Goal: Communication & Community: Answer question/provide support

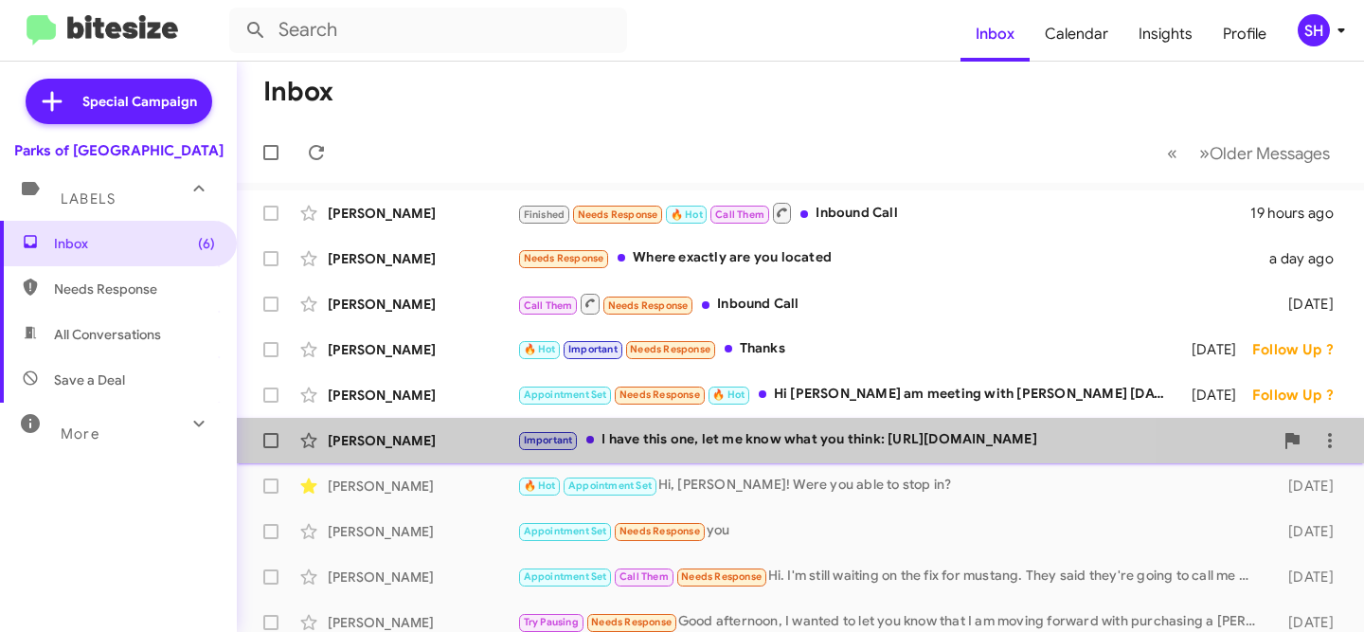
click at [658, 432] on div "Important I have this one, let me know what you think: https://www.gainesvillef…" at bounding box center [895, 440] width 756 height 22
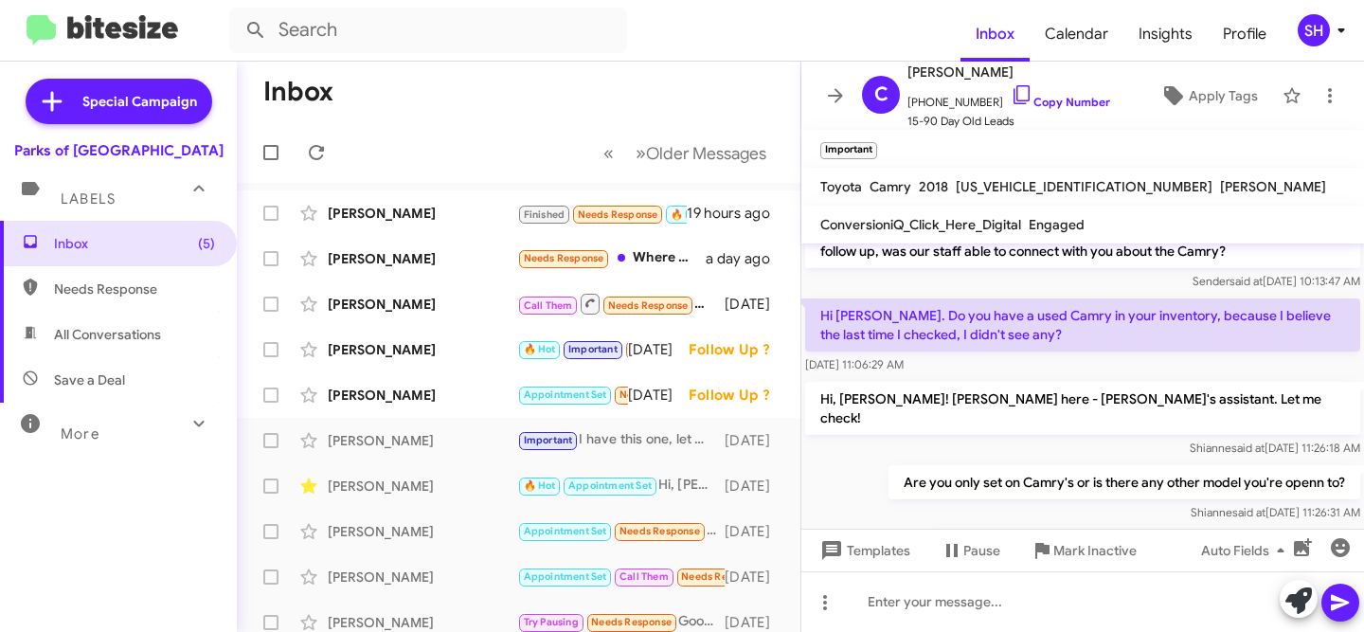
scroll to position [1679, 0]
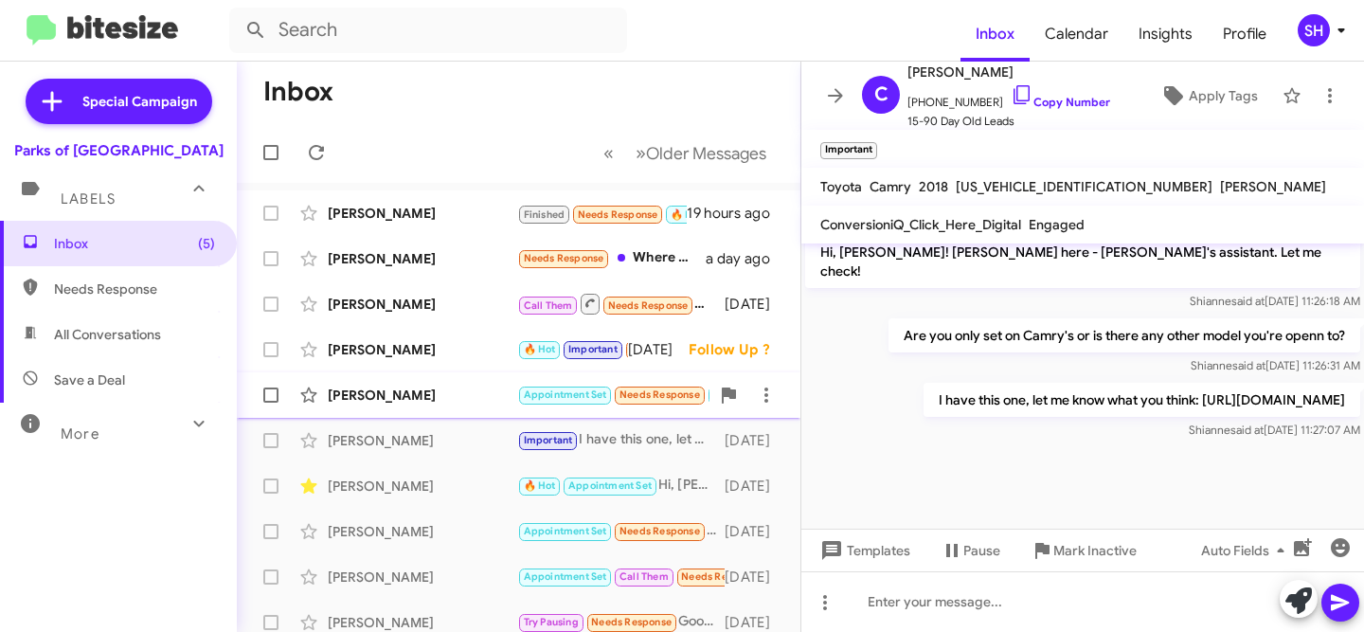
click at [453, 389] on div "[PERSON_NAME]" at bounding box center [422, 394] width 189 height 19
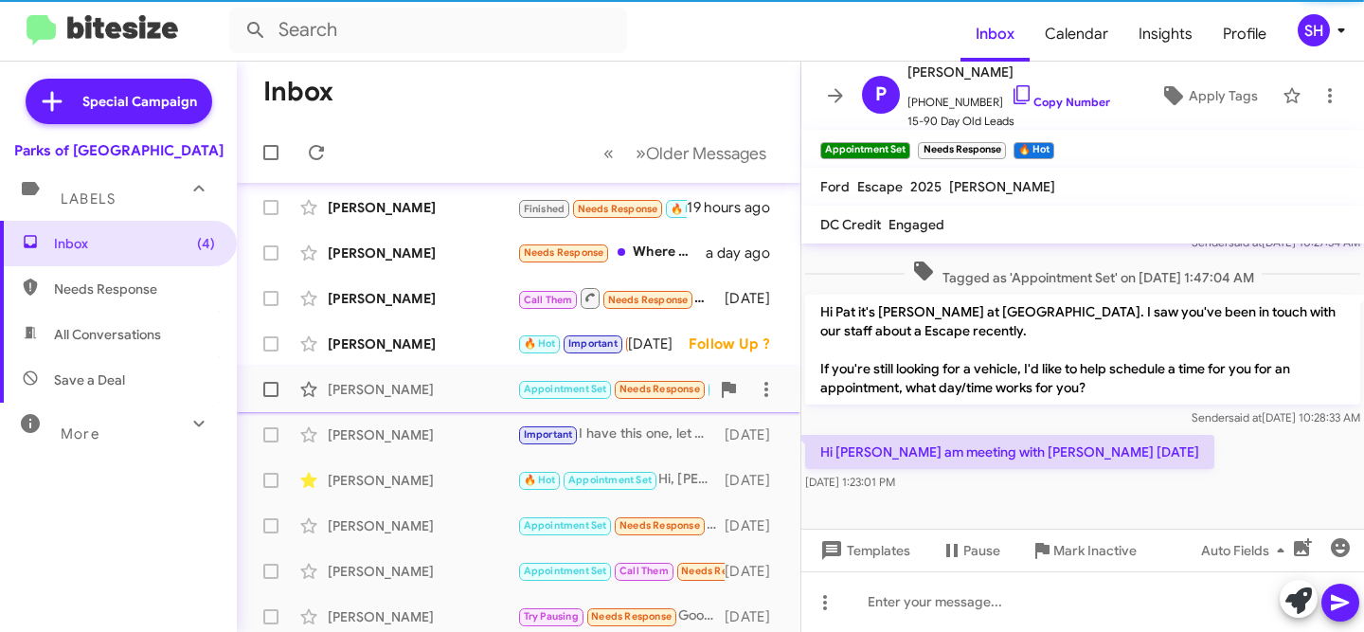
scroll to position [8, 0]
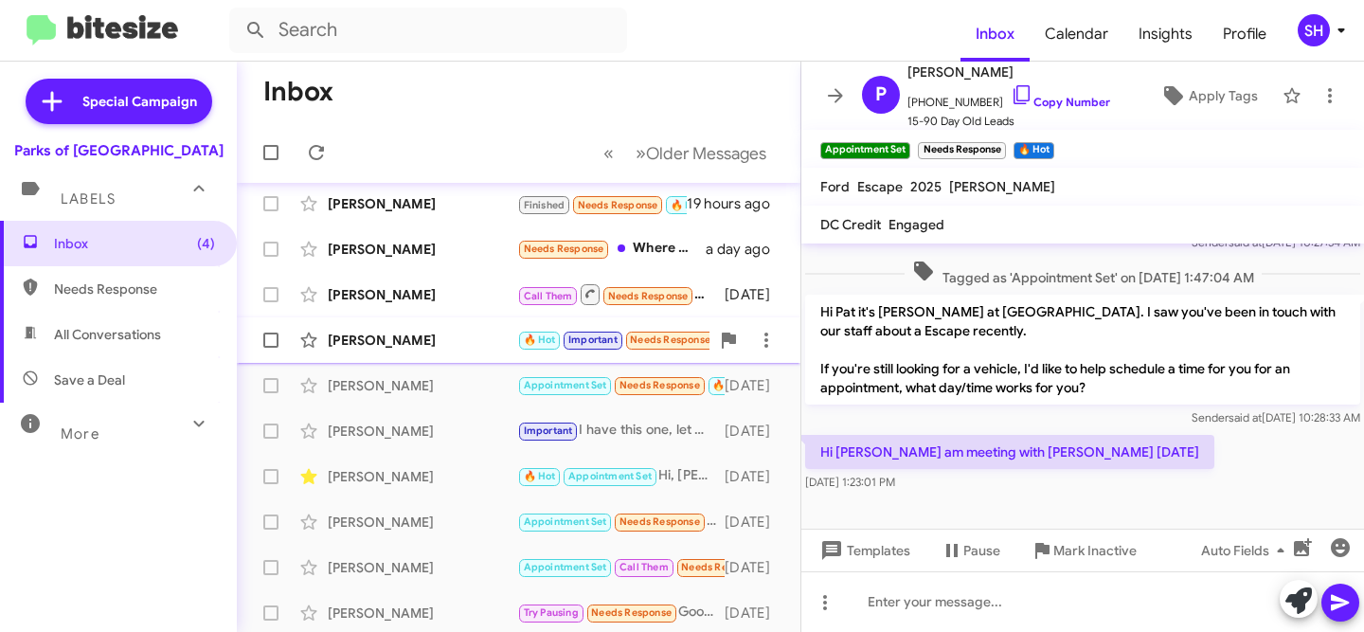
click at [463, 360] on span "Chris Atwell 🔥 Hot Important Needs Response Thanks 3 days ago Follow Up ?" at bounding box center [518, 339] width 563 height 45
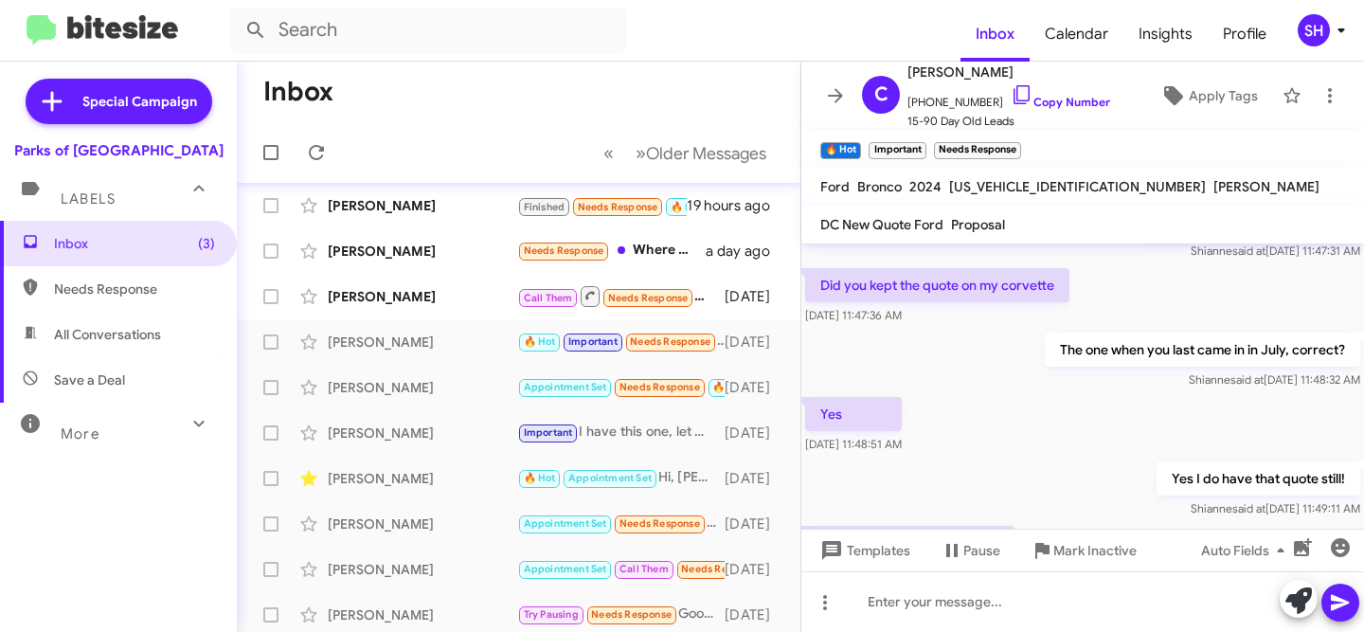
scroll to position [2937, 0]
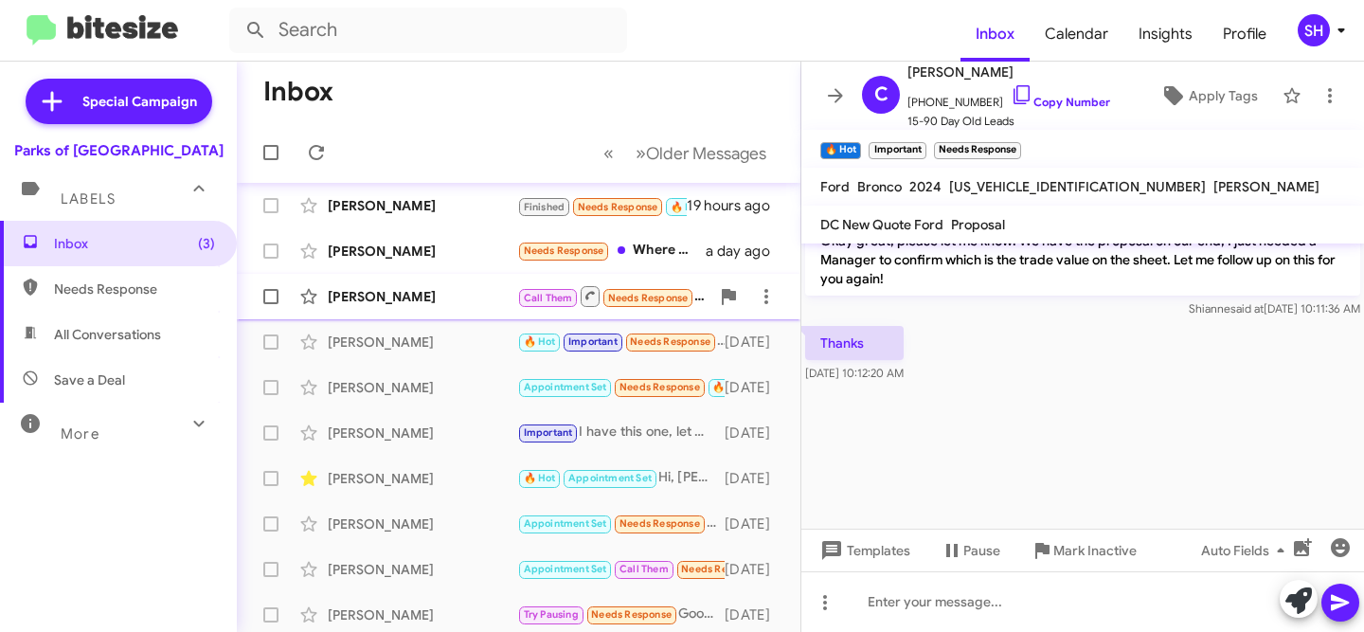
click at [414, 280] on div "Tyre Brown Call Them Needs Response Inbound Call 2 days ago" at bounding box center [518, 296] width 533 height 38
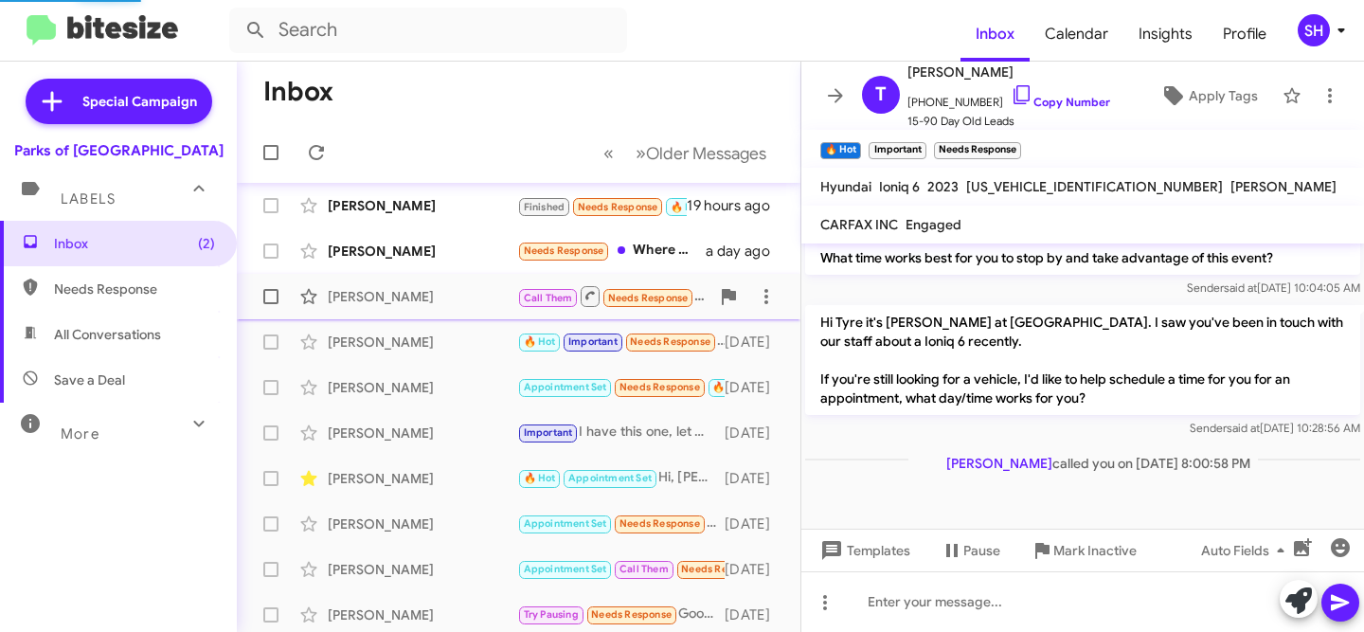
scroll to position [1204, 0]
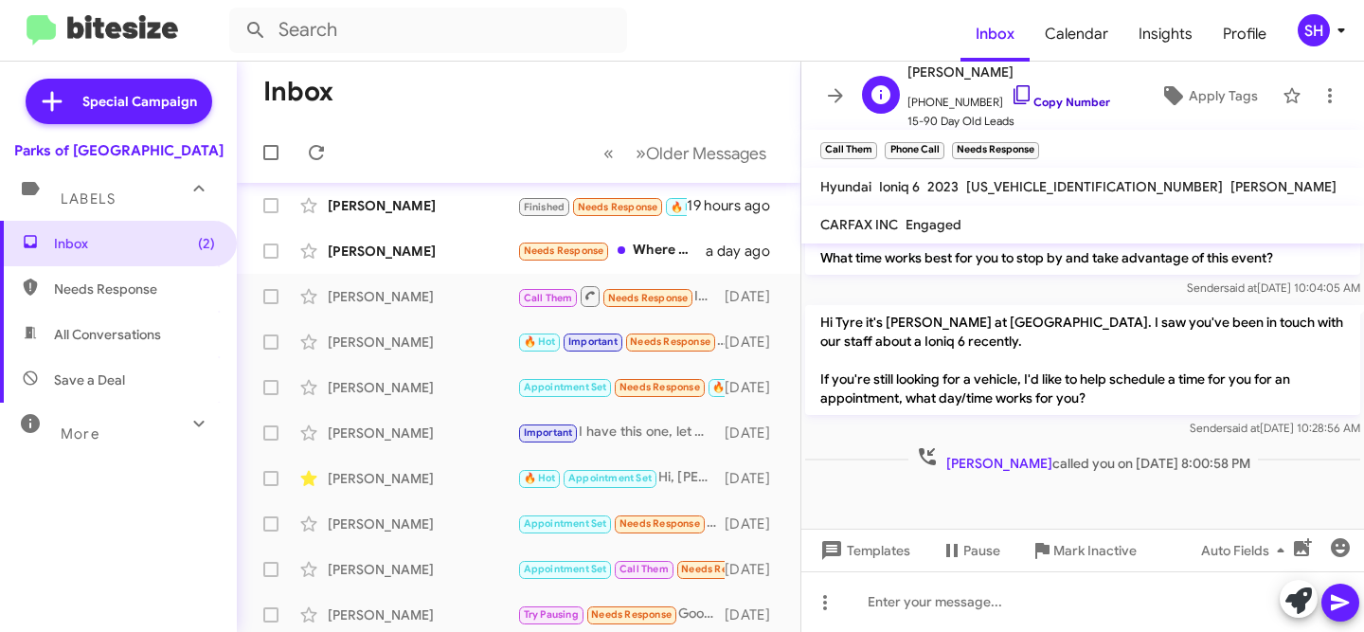
click at [1061, 106] on link "Copy Number" at bounding box center [1059, 102] width 99 height 14
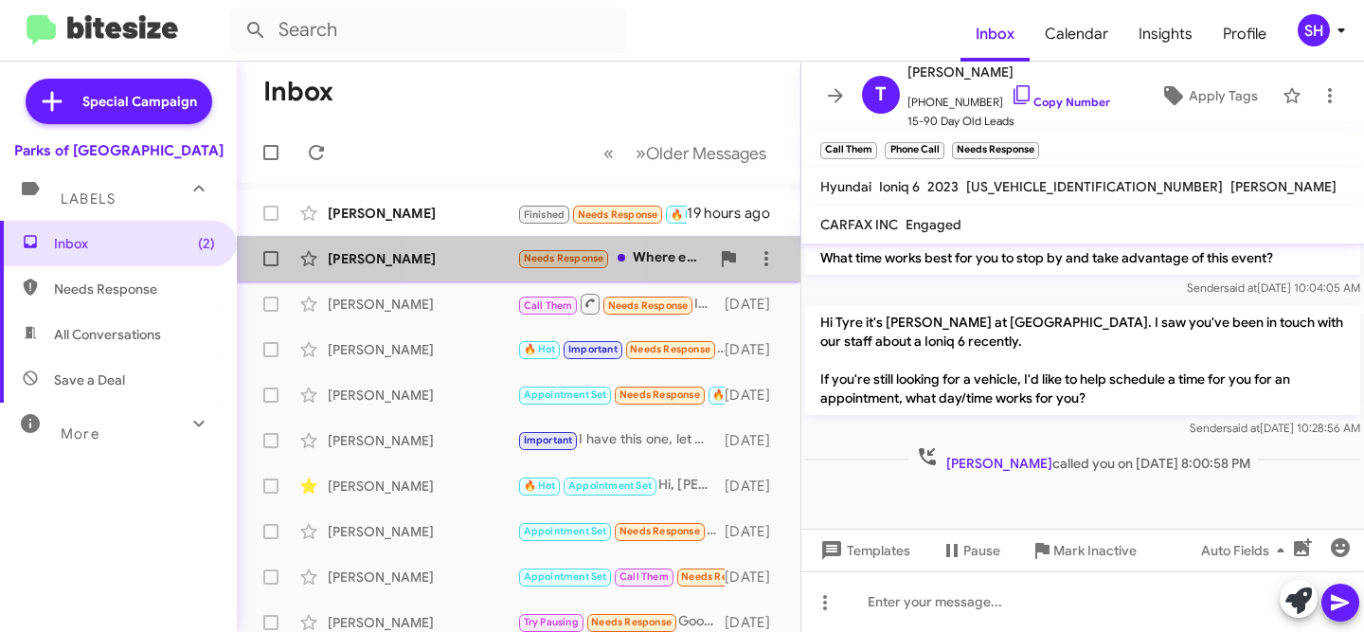
click at [482, 271] on div "Luke Holsey Needs Response Where exactly are you located a day ago" at bounding box center [518, 259] width 533 height 38
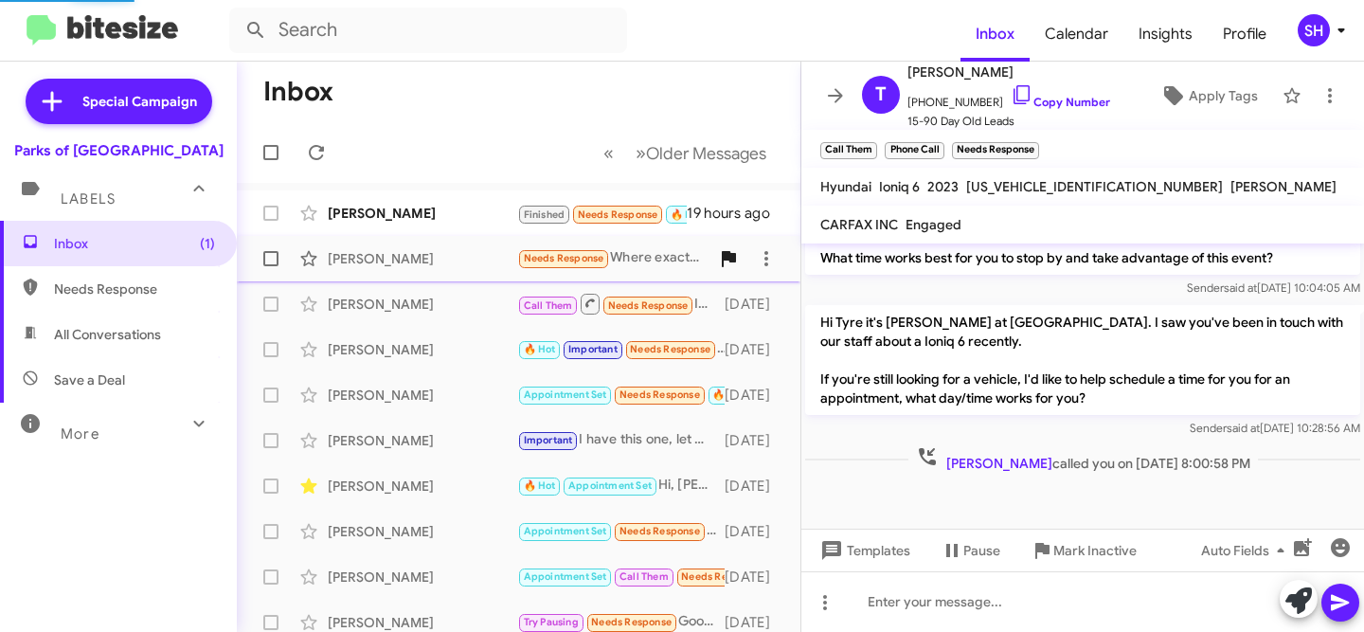
scroll to position [678, 0]
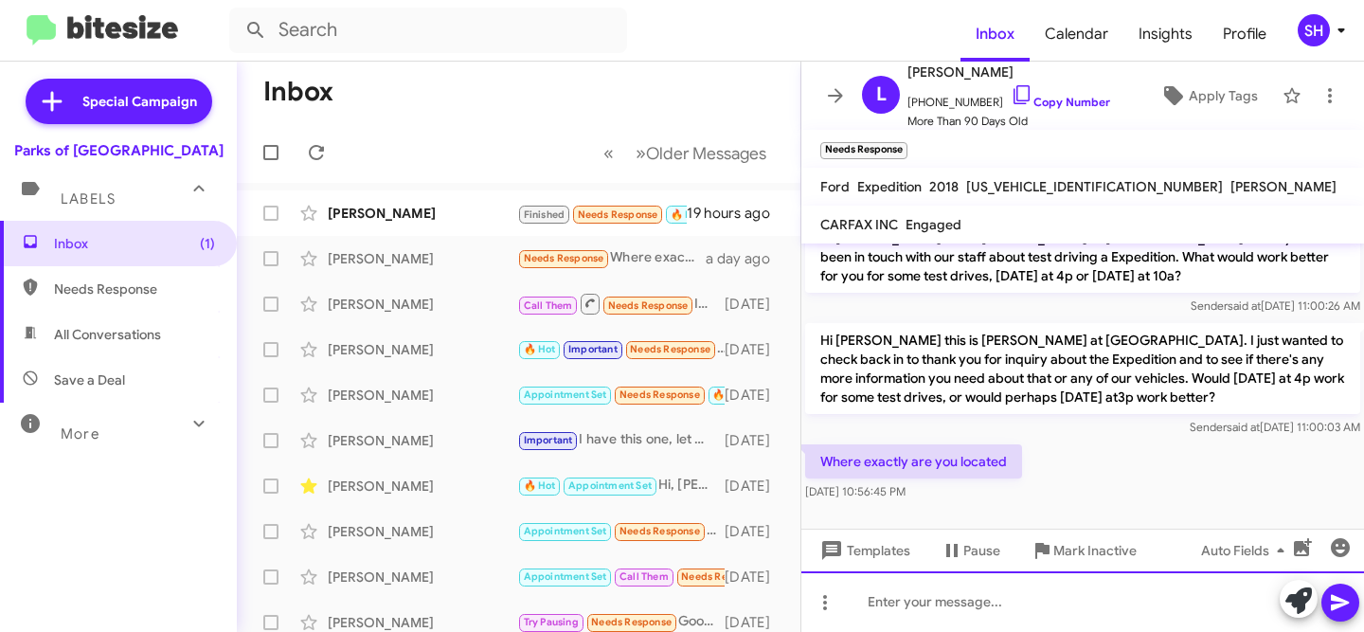
click at [979, 604] on div at bounding box center [1082, 601] width 563 height 61
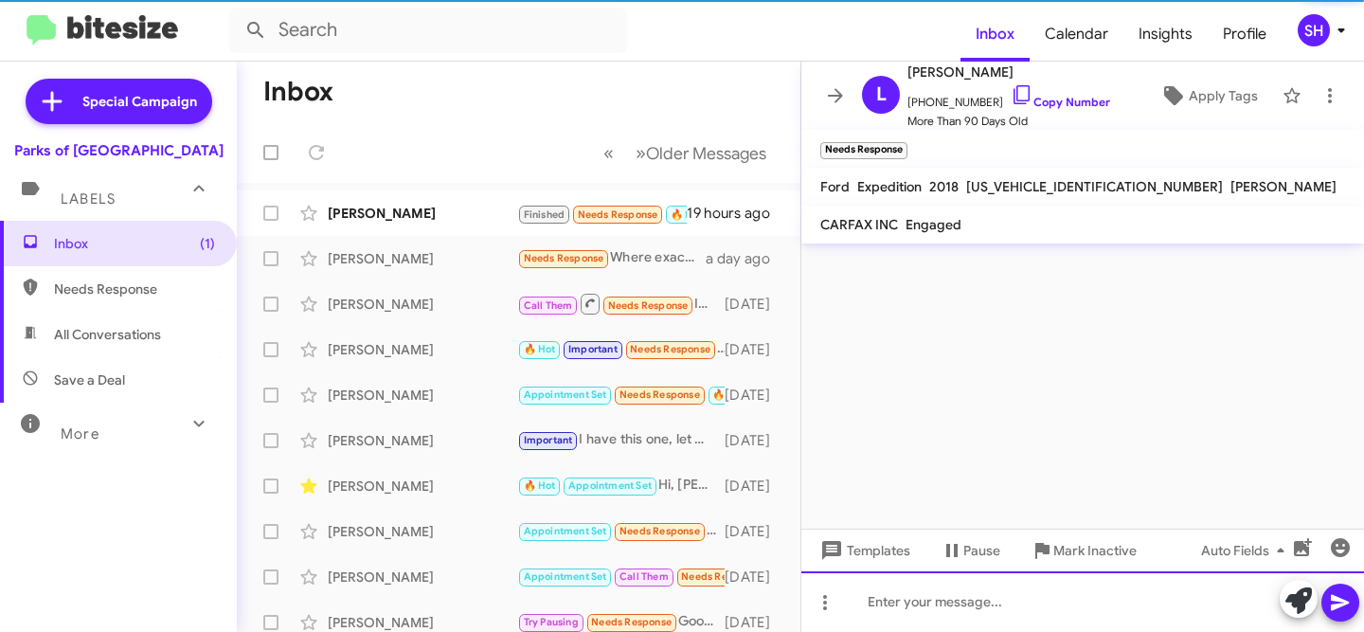
scroll to position [0, 0]
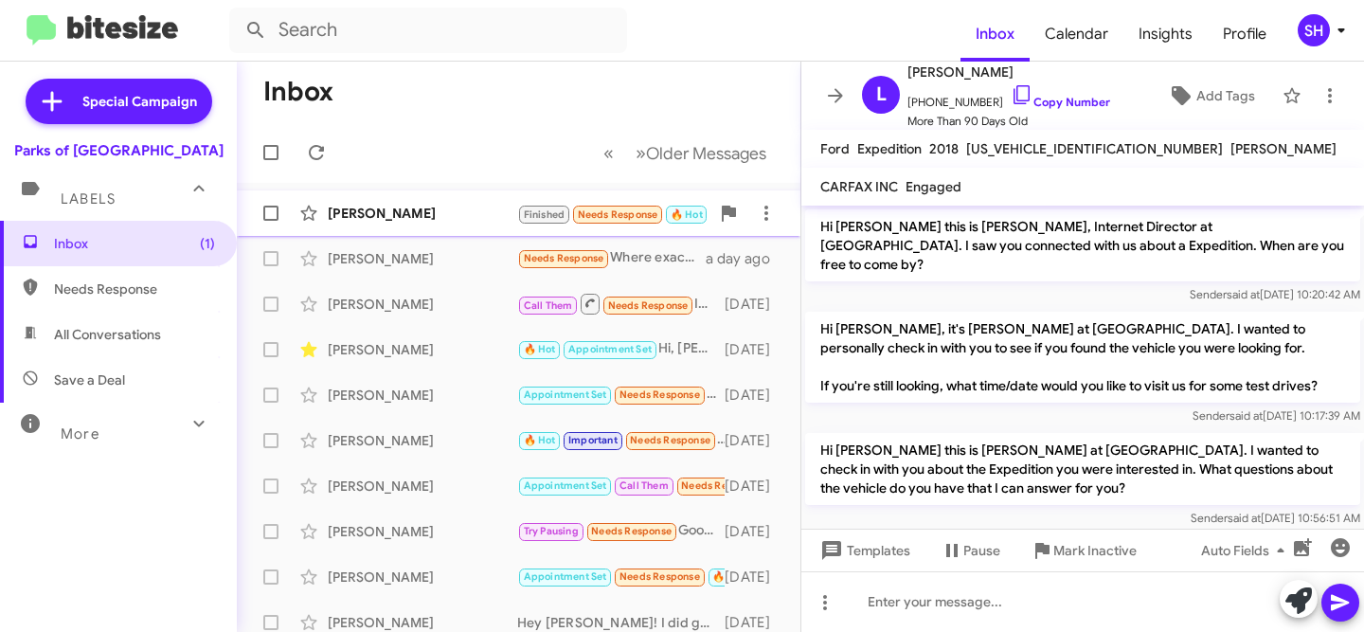
click at [458, 220] on div "[PERSON_NAME]" at bounding box center [422, 213] width 189 height 19
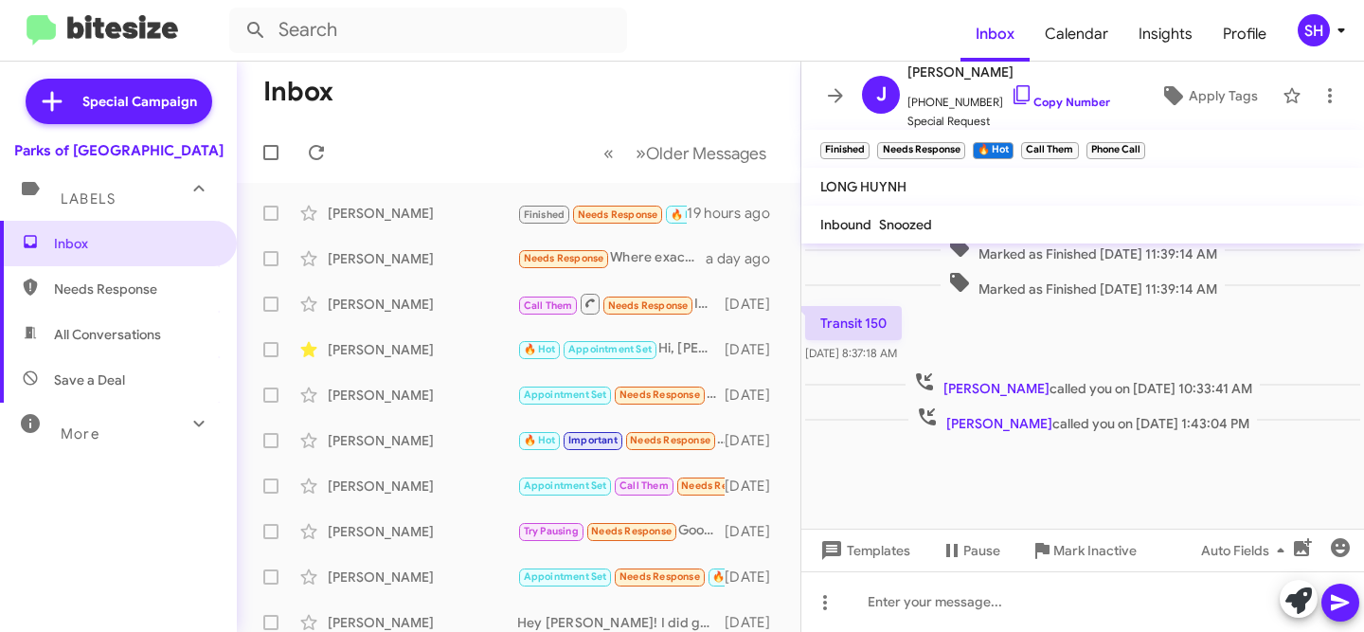
scroll to position [1872, 0]
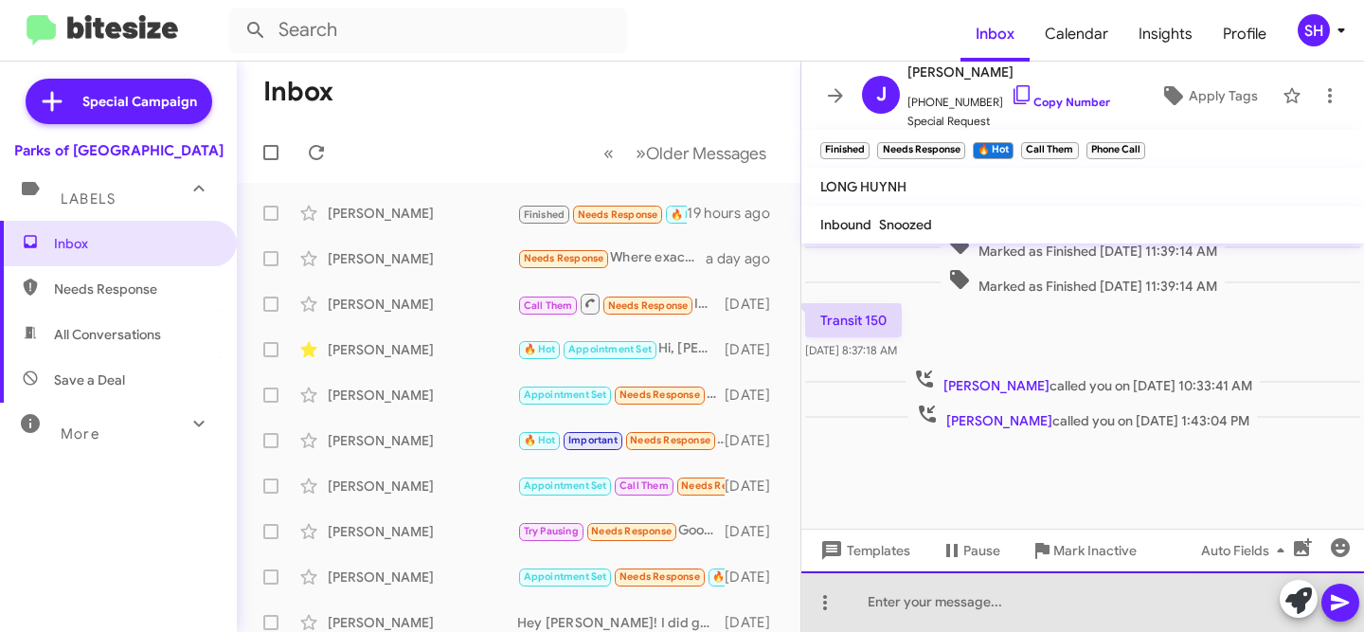
click at [1041, 610] on div at bounding box center [1082, 601] width 563 height 61
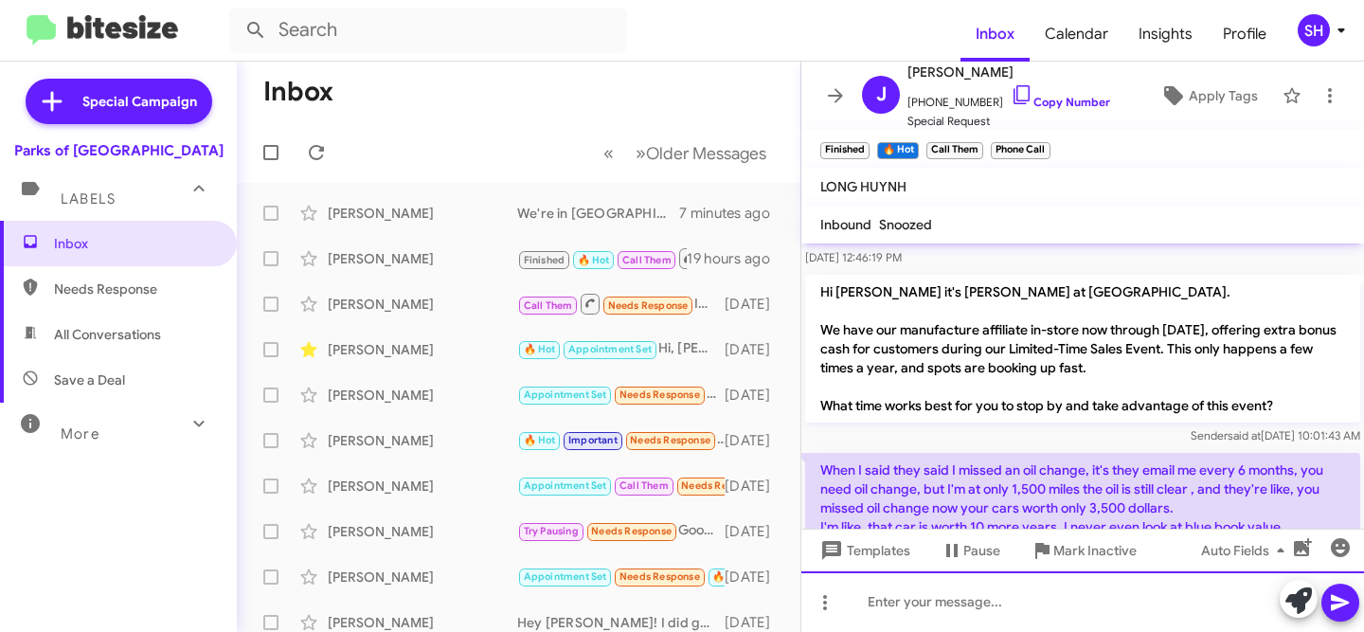
scroll to position [2413, 0]
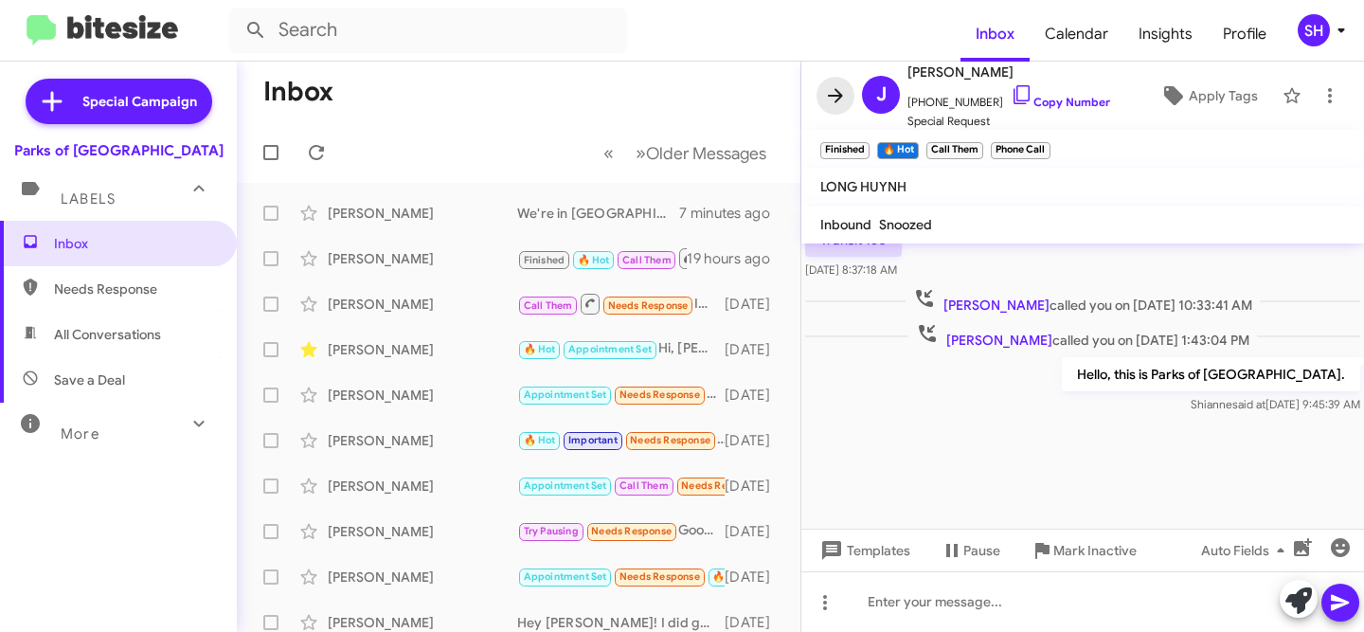
click at [837, 95] on icon at bounding box center [835, 95] width 15 height 14
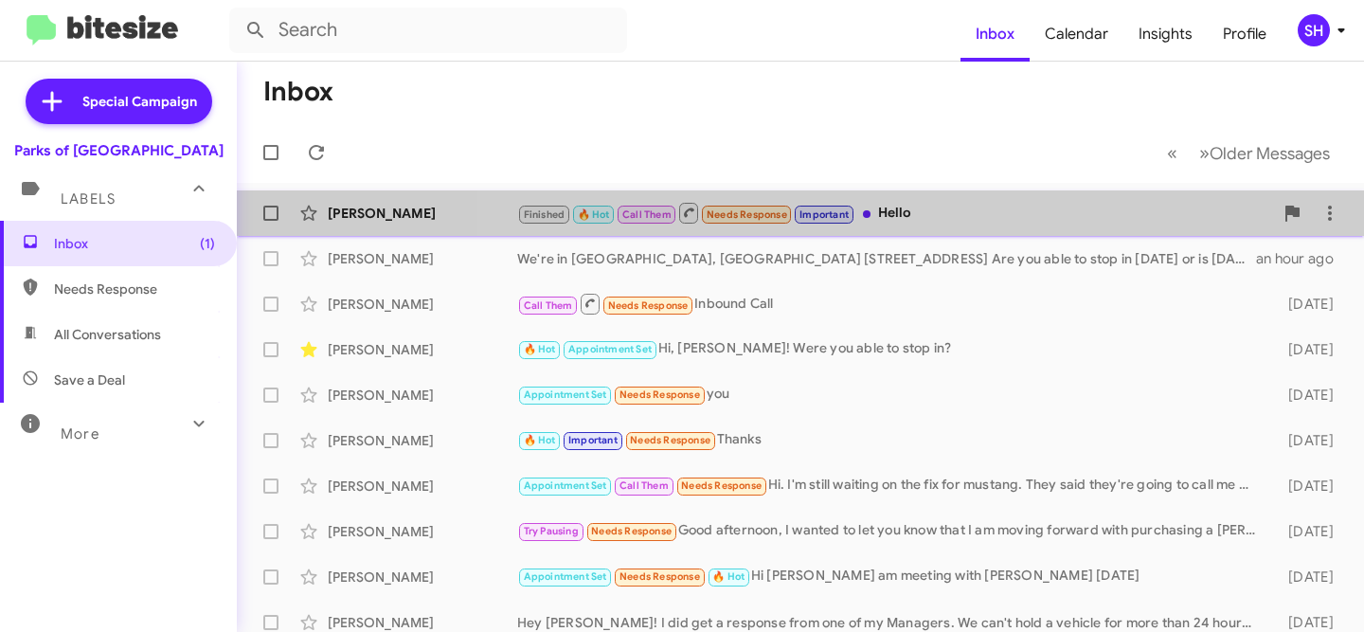
click at [974, 223] on div "Finished 🔥 Hot Call Them Needs Response Important Hello" at bounding box center [895, 213] width 756 height 24
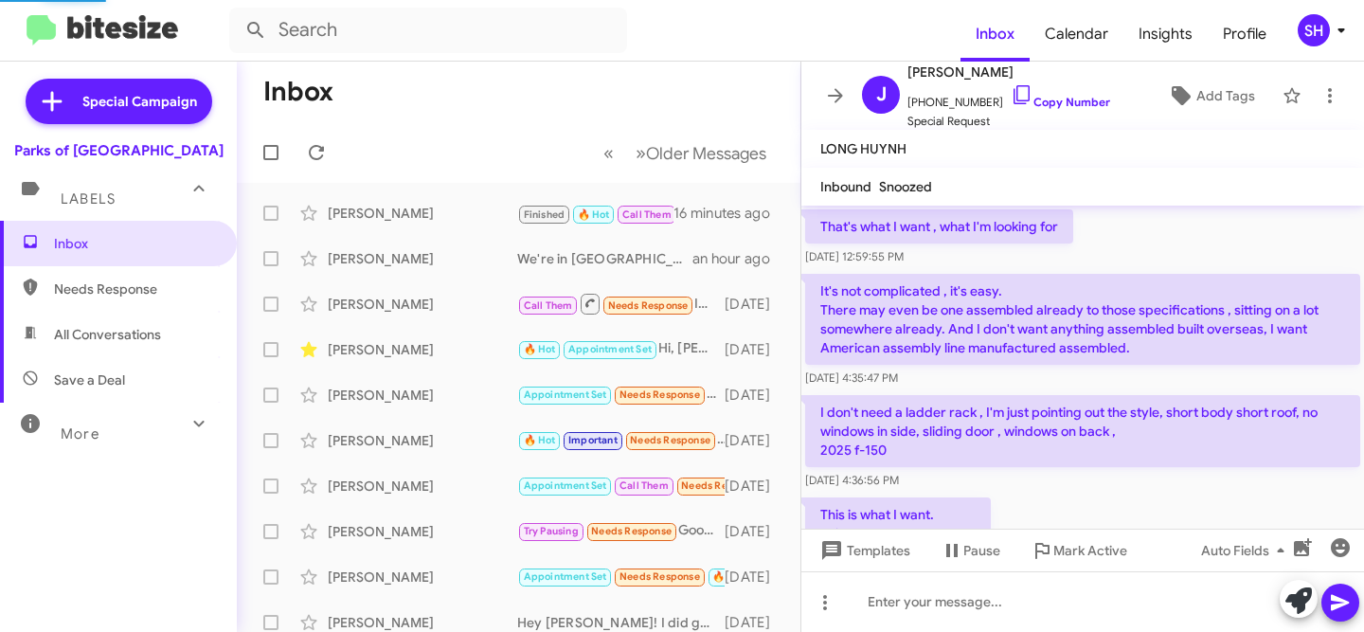
scroll to position [1407, 0]
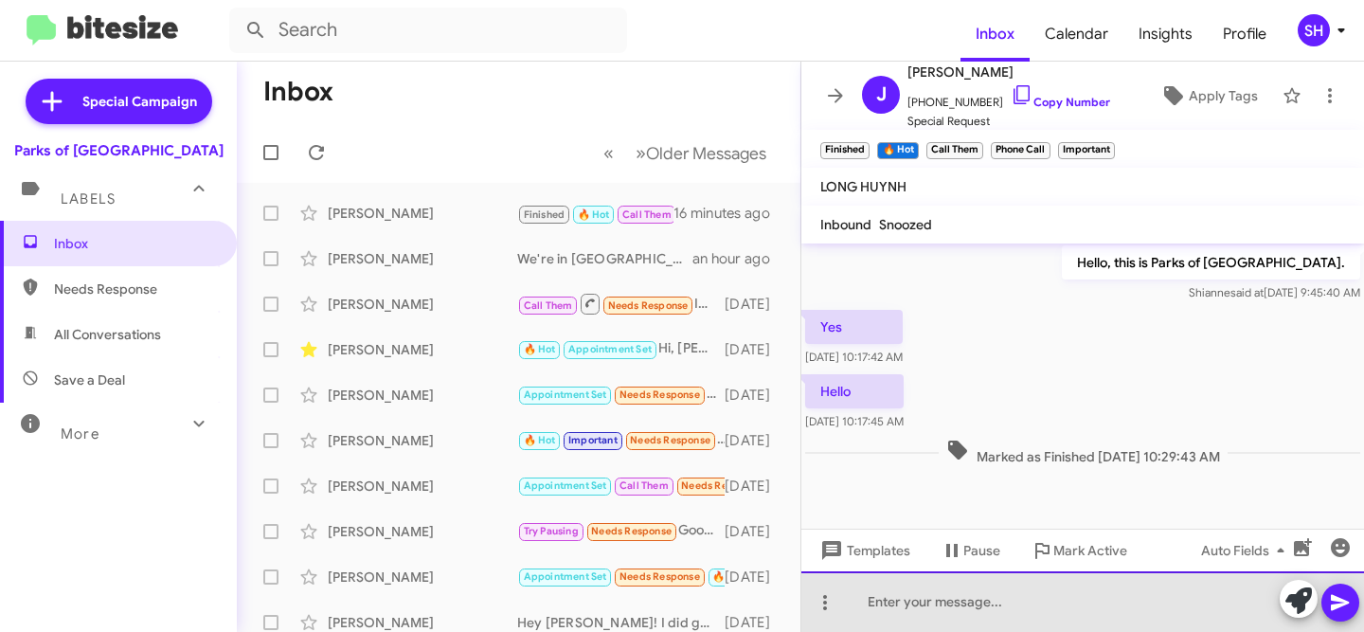
click at [1065, 591] on div at bounding box center [1082, 601] width 563 height 61
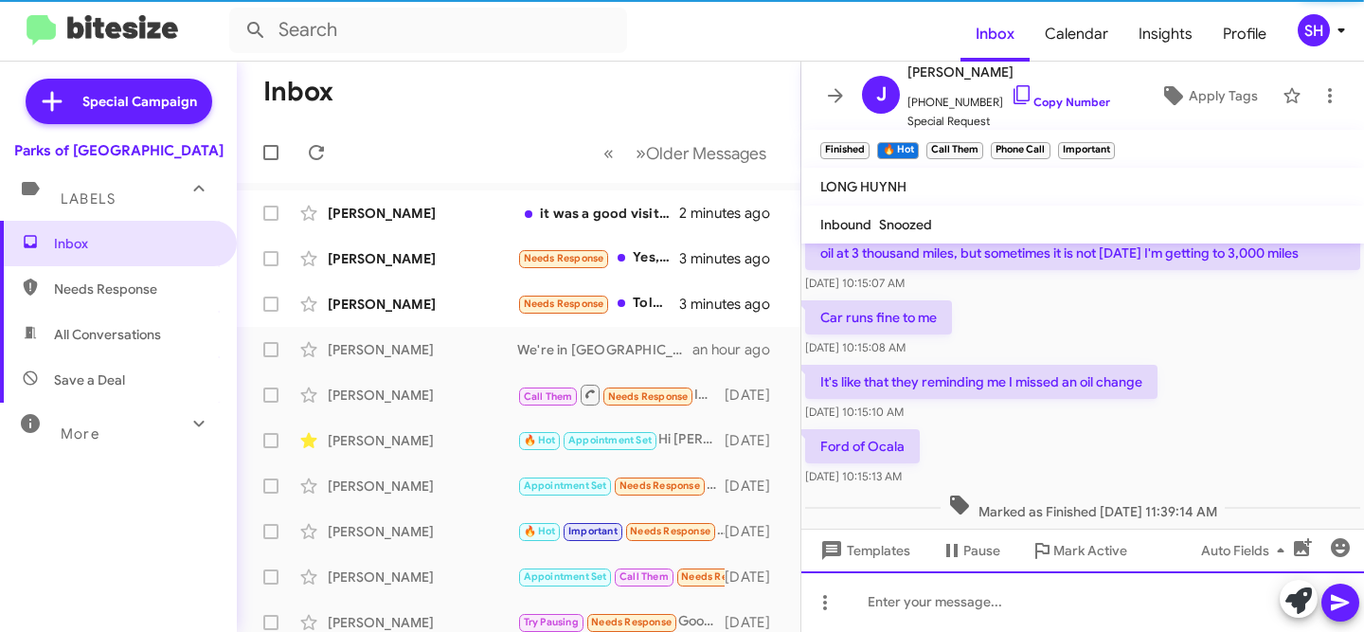
scroll to position [2553, 0]
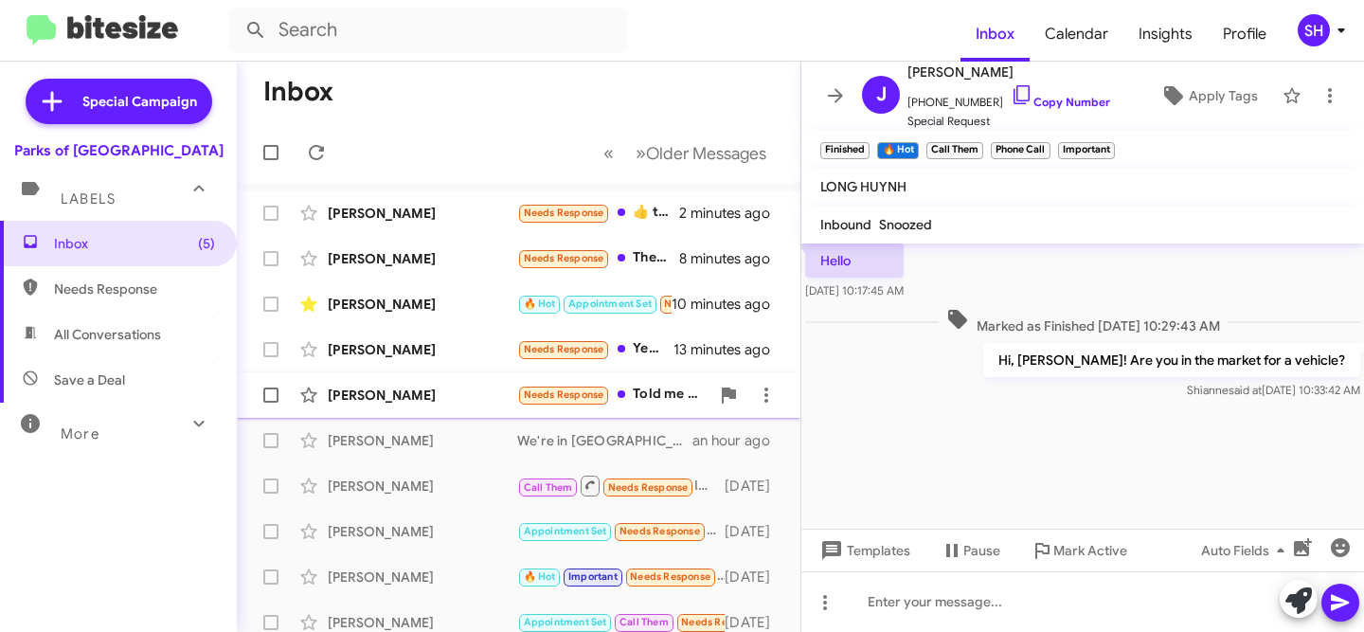
click at [445, 397] on div "[PERSON_NAME]" at bounding box center [422, 394] width 189 height 19
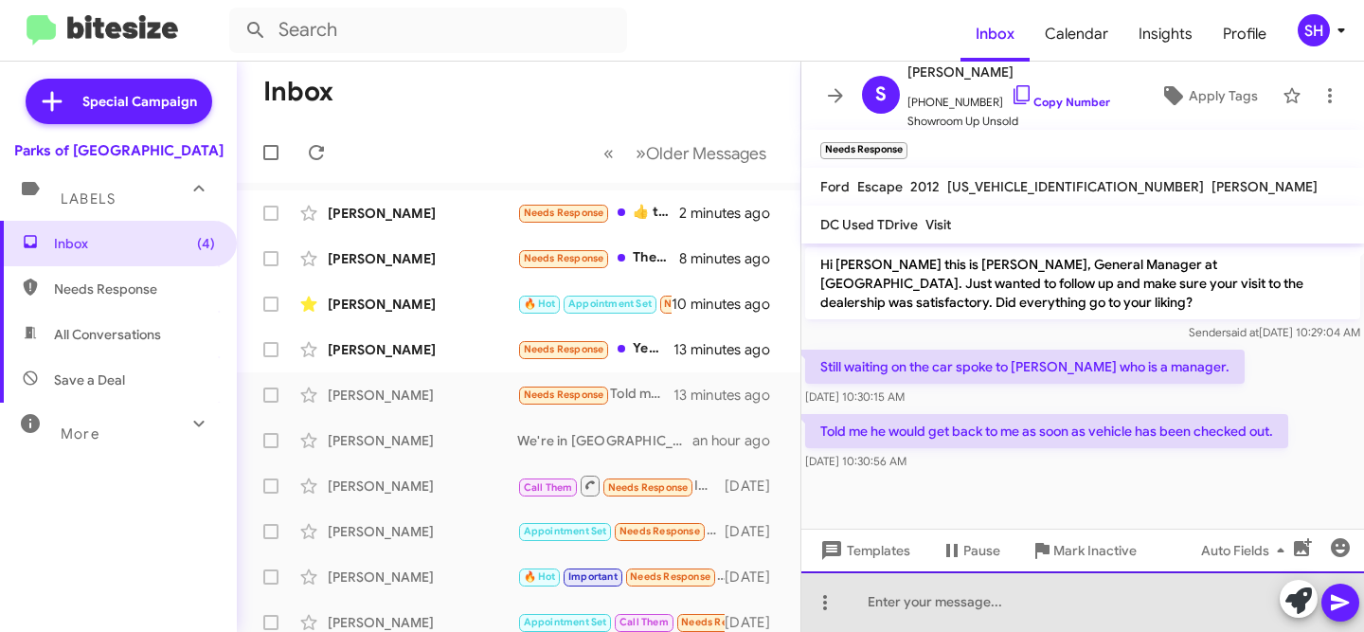
click at [1136, 599] on div at bounding box center [1082, 601] width 563 height 61
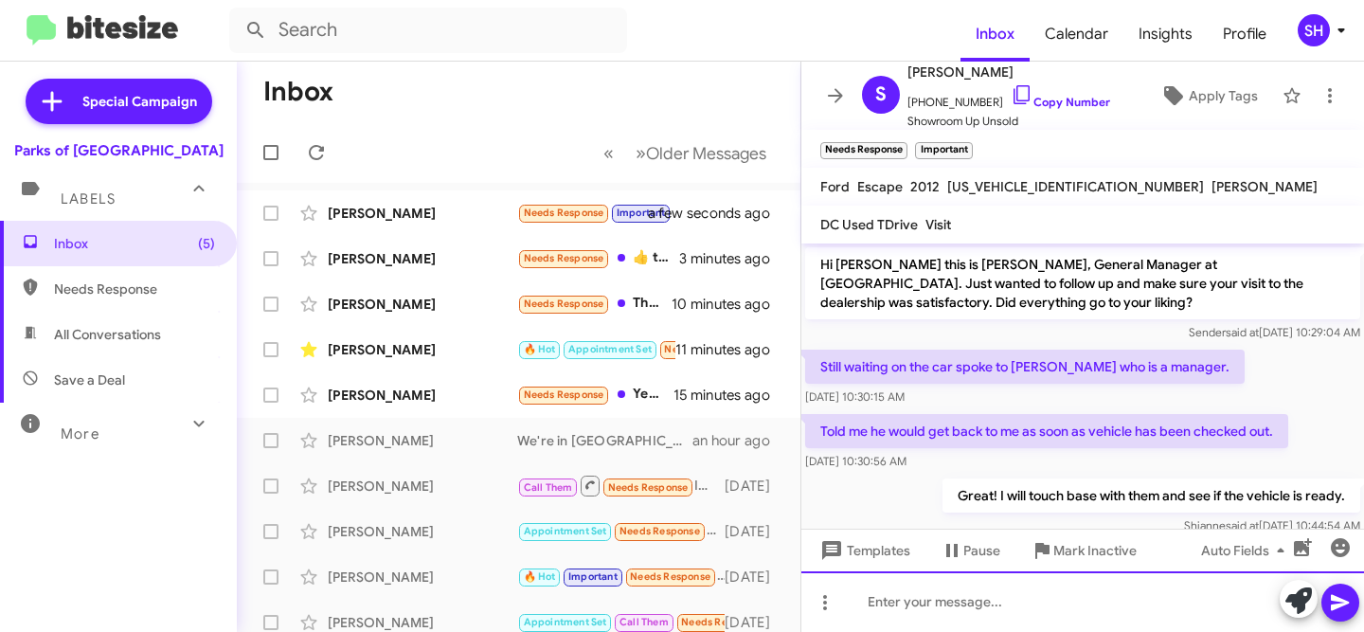
scroll to position [61, 0]
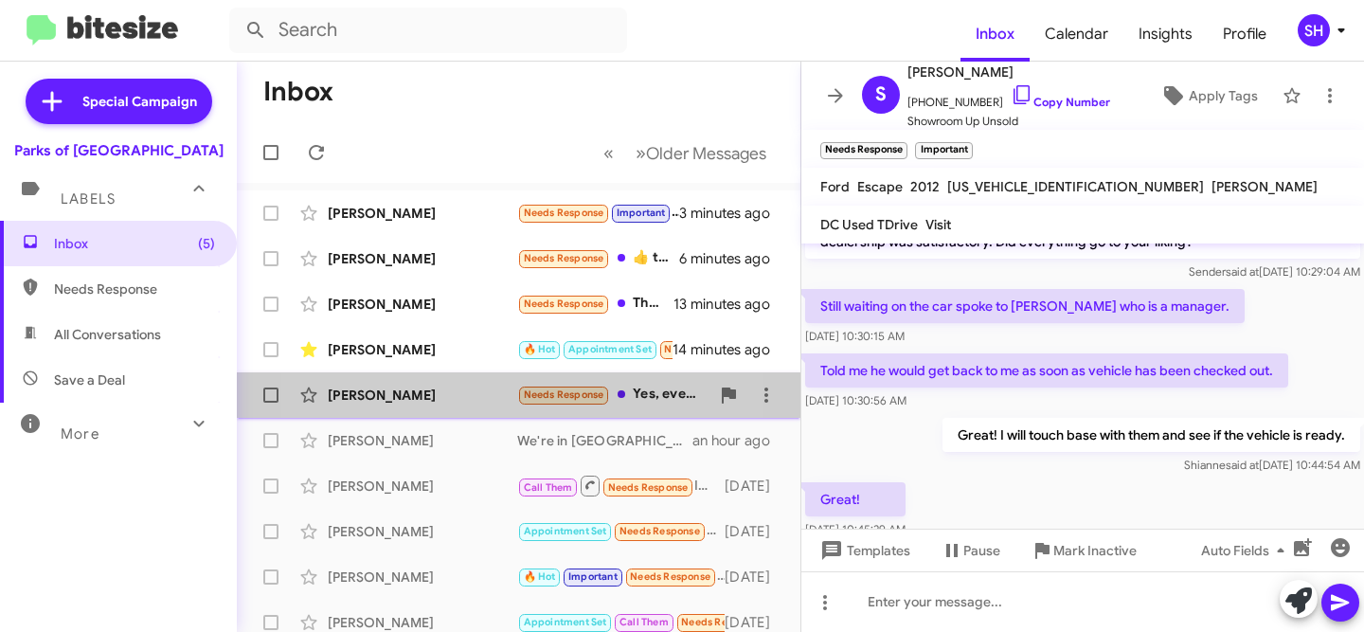
click at [420, 394] on div "[PERSON_NAME]" at bounding box center [422, 394] width 189 height 19
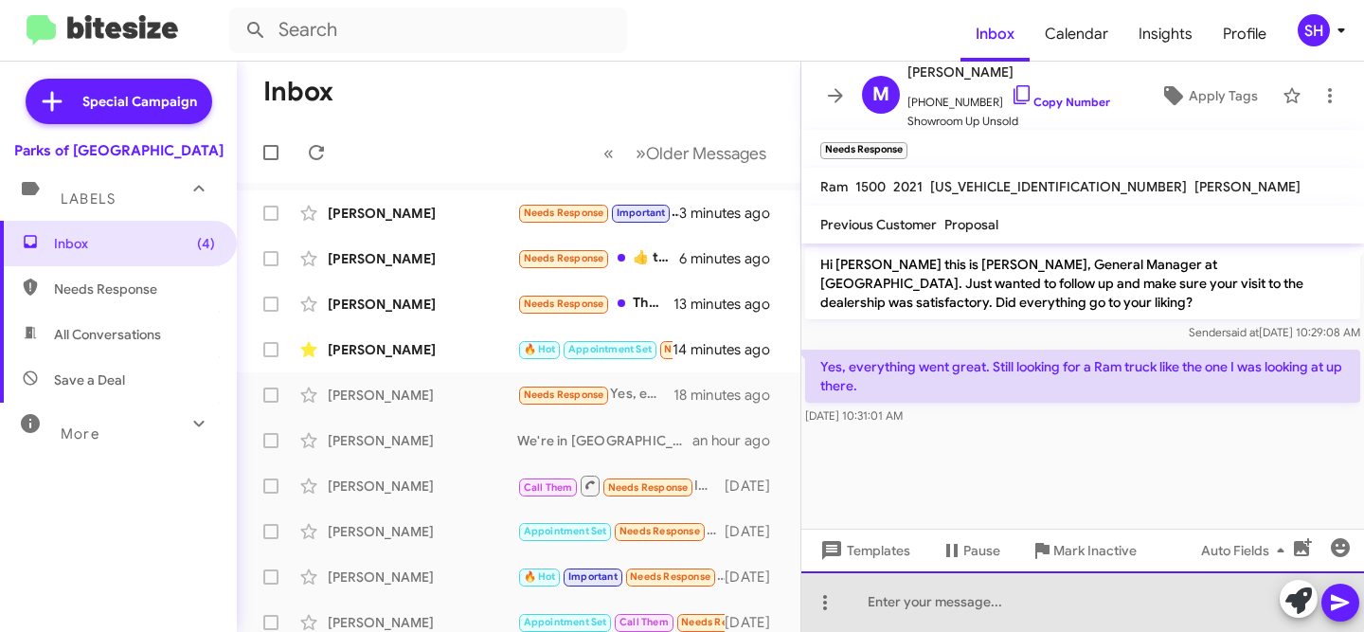
click at [924, 601] on div at bounding box center [1082, 601] width 563 height 61
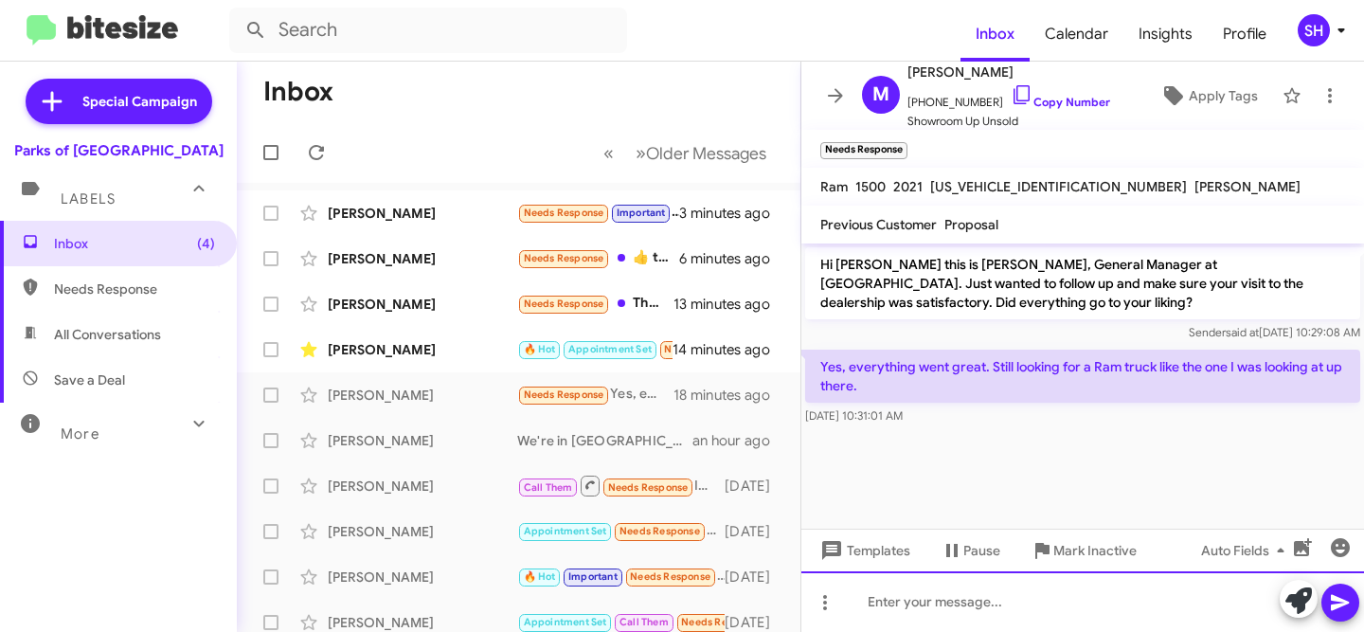
click at [924, 607] on div at bounding box center [1082, 601] width 563 height 61
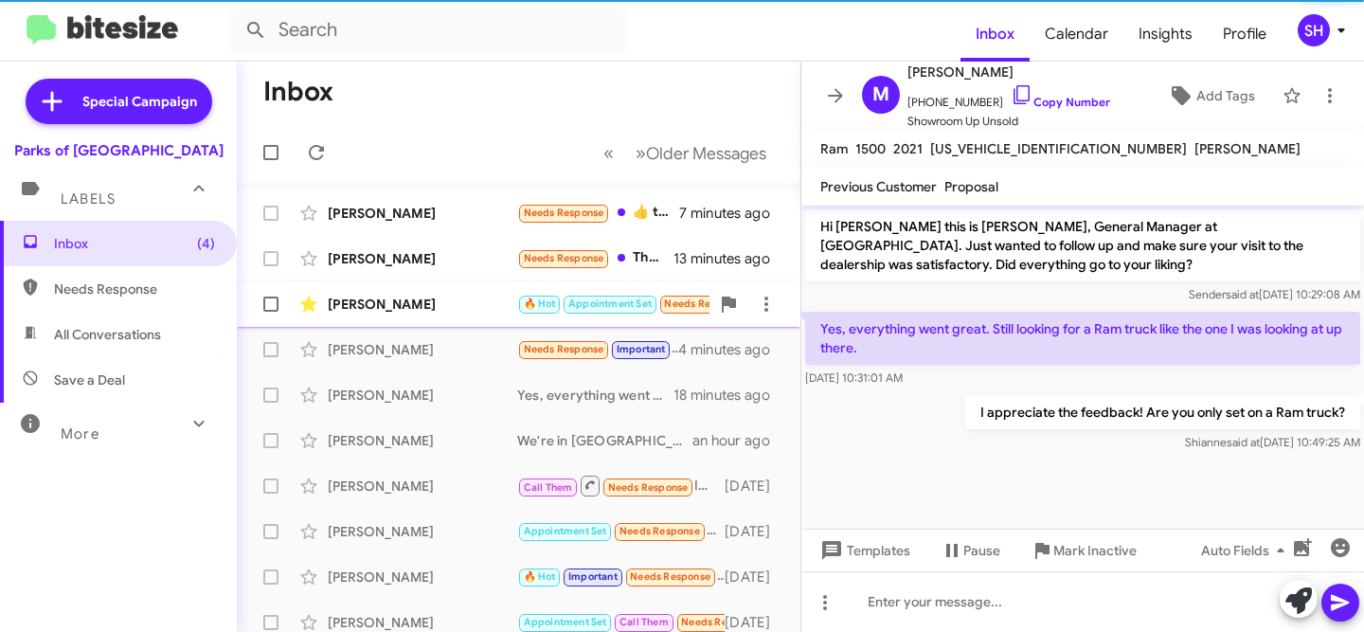
click at [456, 305] on div "[PERSON_NAME]" at bounding box center [422, 304] width 189 height 19
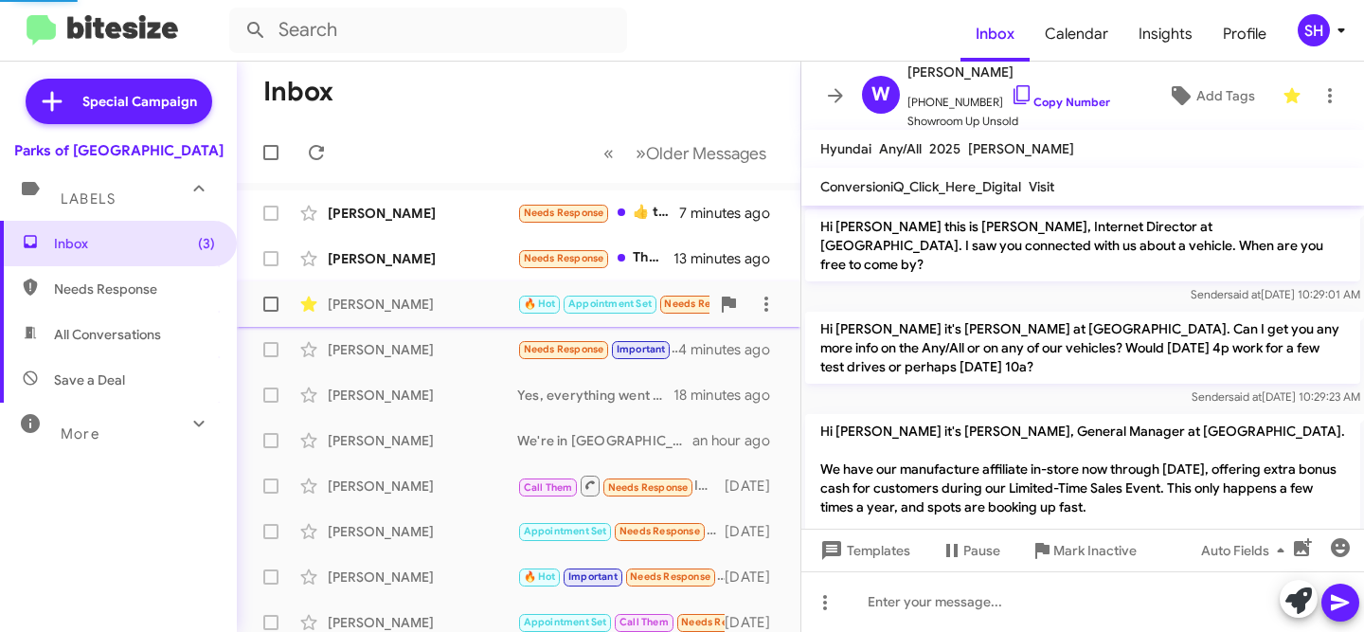
scroll to position [1322, 0]
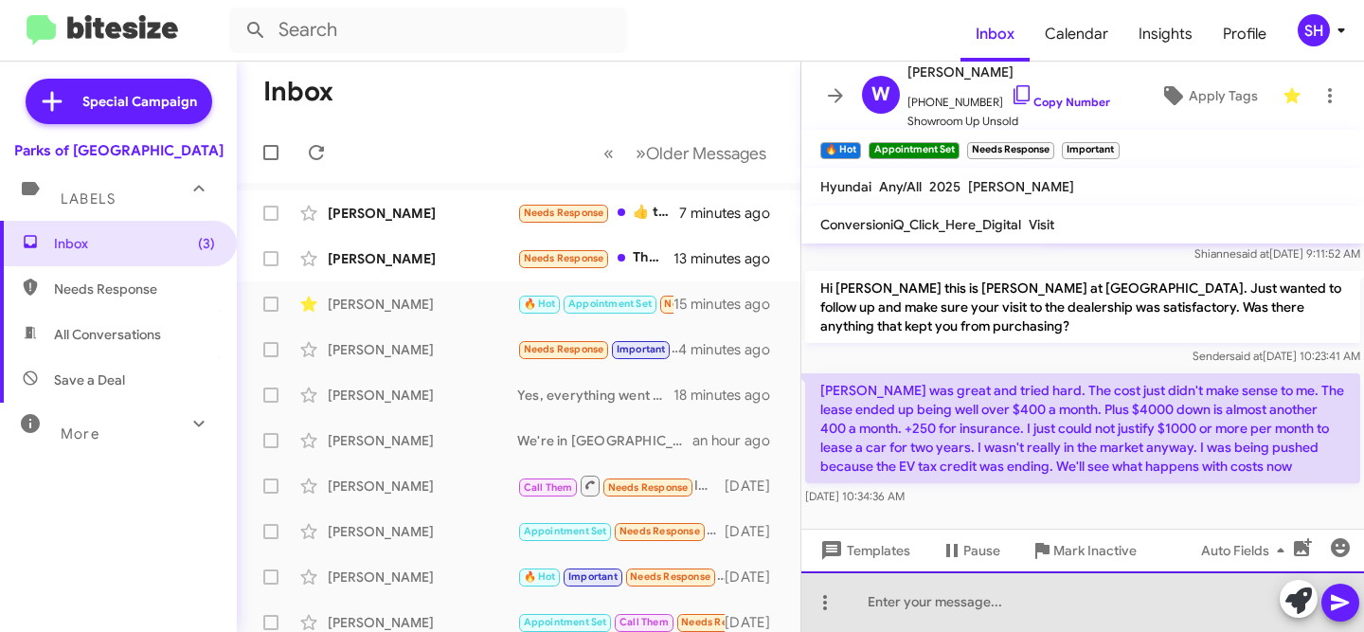
click at [1053, 612] on div at bounding box center [1082, 601] width 563 height 61
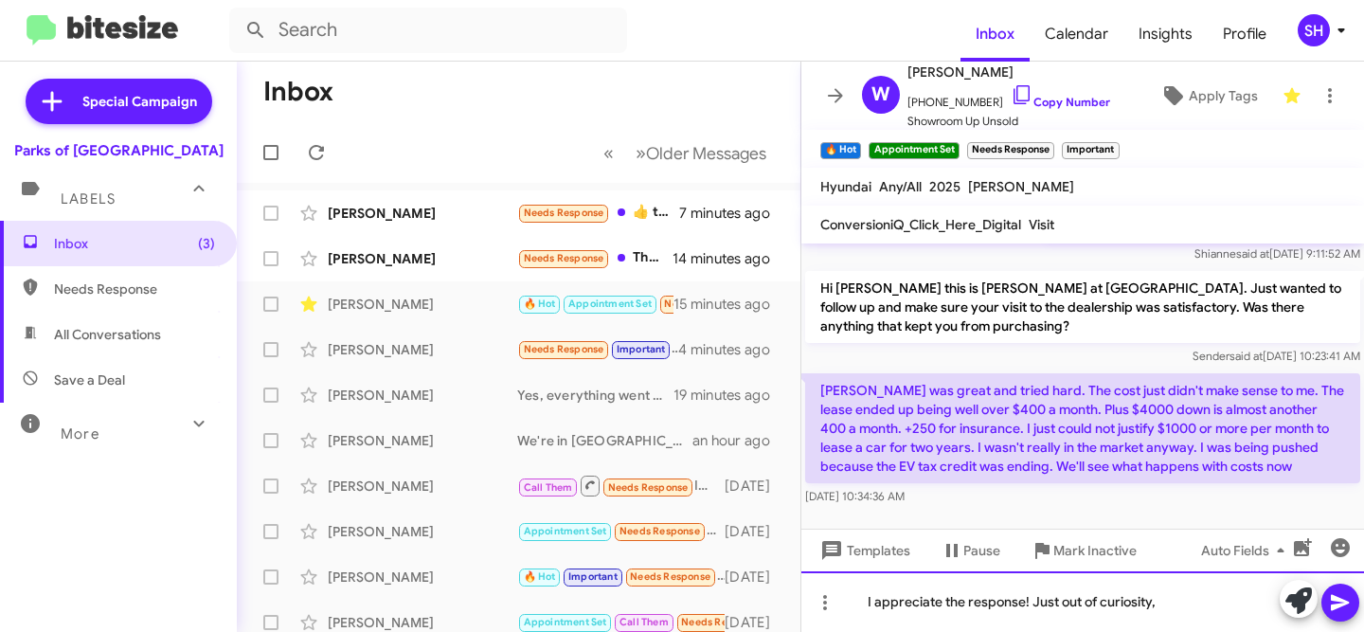
click at [1198, 610] on div "I appreciate the response! Just out of curiosity," at bounding box center [1082, 601] width 563 height 61
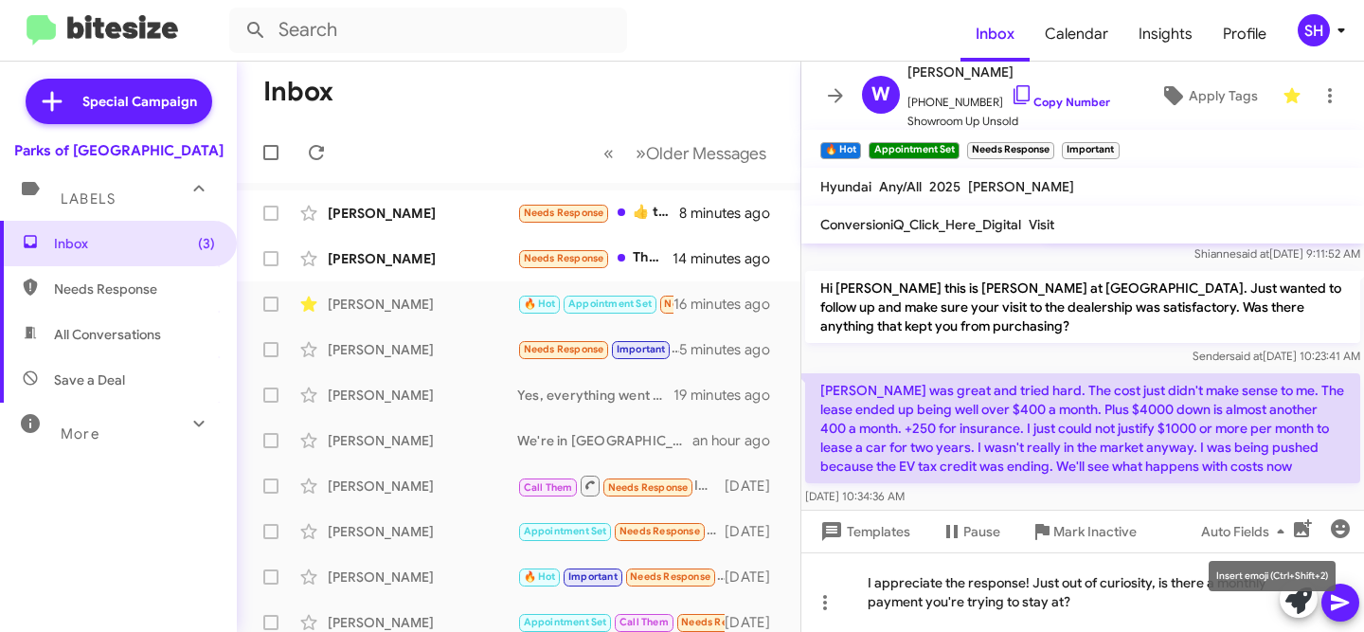
click at [1348, 597] on mat-tooltip-component "Insert emoji (Ctrl+Shift+2)" at bounding box center [1271, 575] width 153 height 57
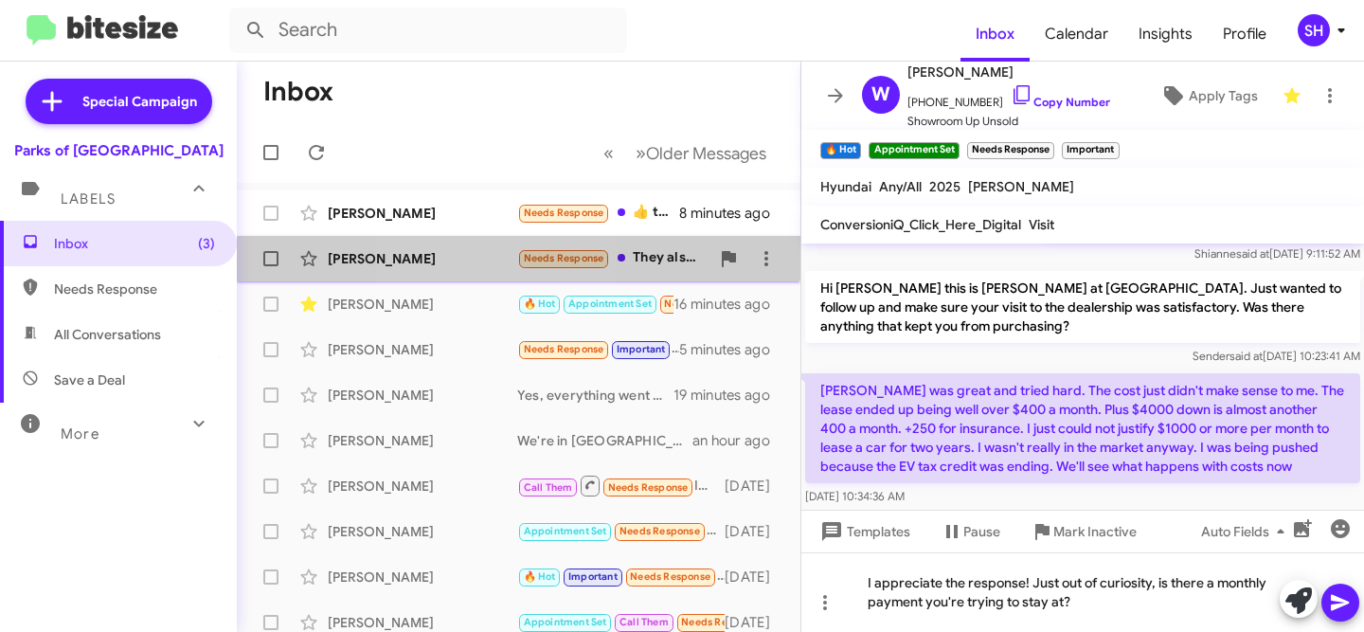
click at [468, 254] on div "[PERSON_NAME]" at bounding box center [422, 258] width 189 height 19
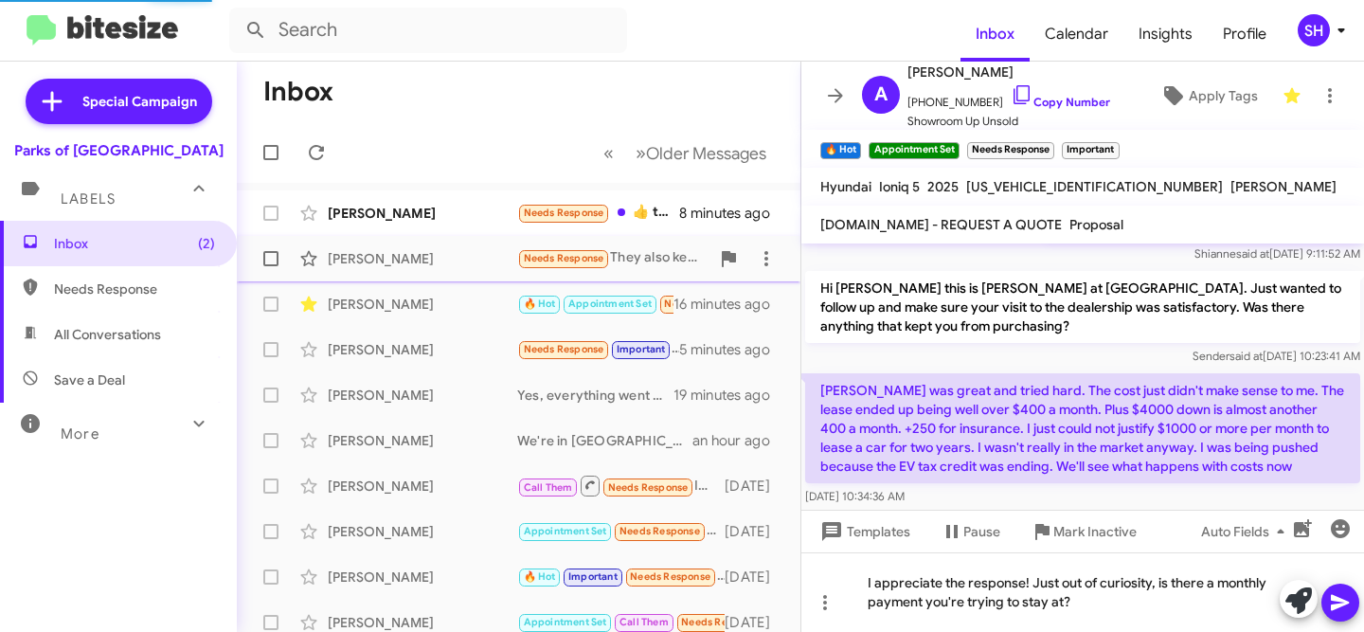
scroll to position [55, 0]
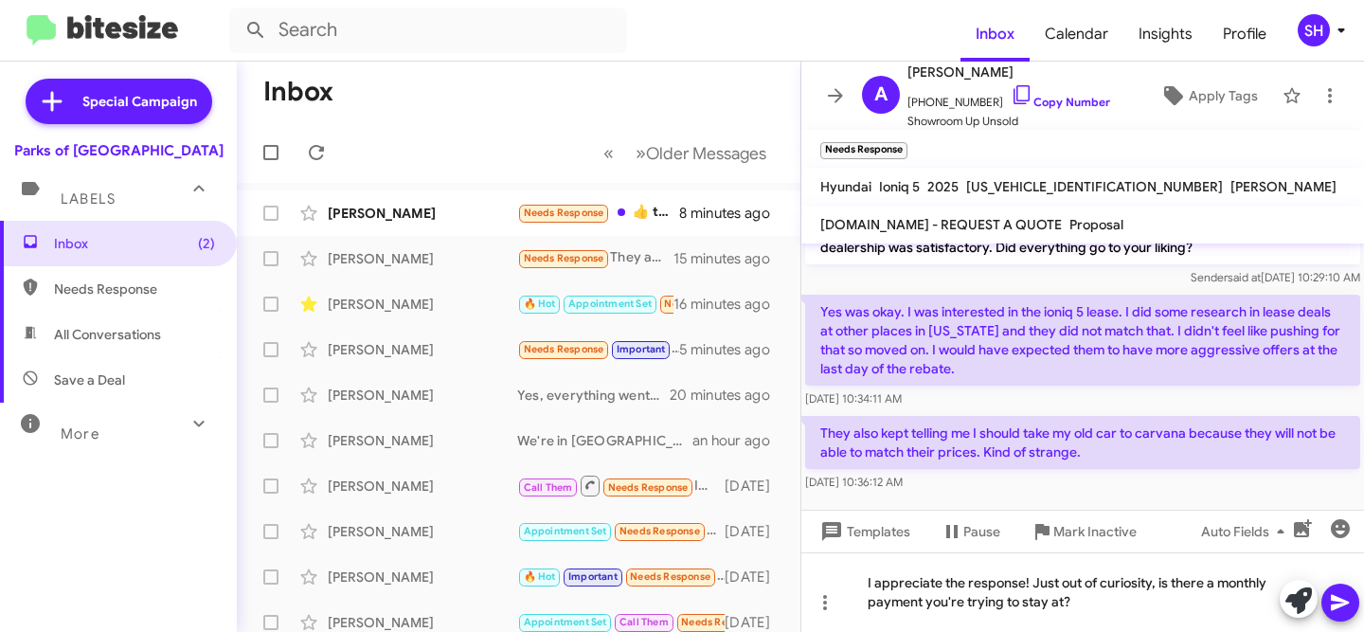
click at [1339, 604] on icon at bounding box center [1340, 603] width 18 height 16
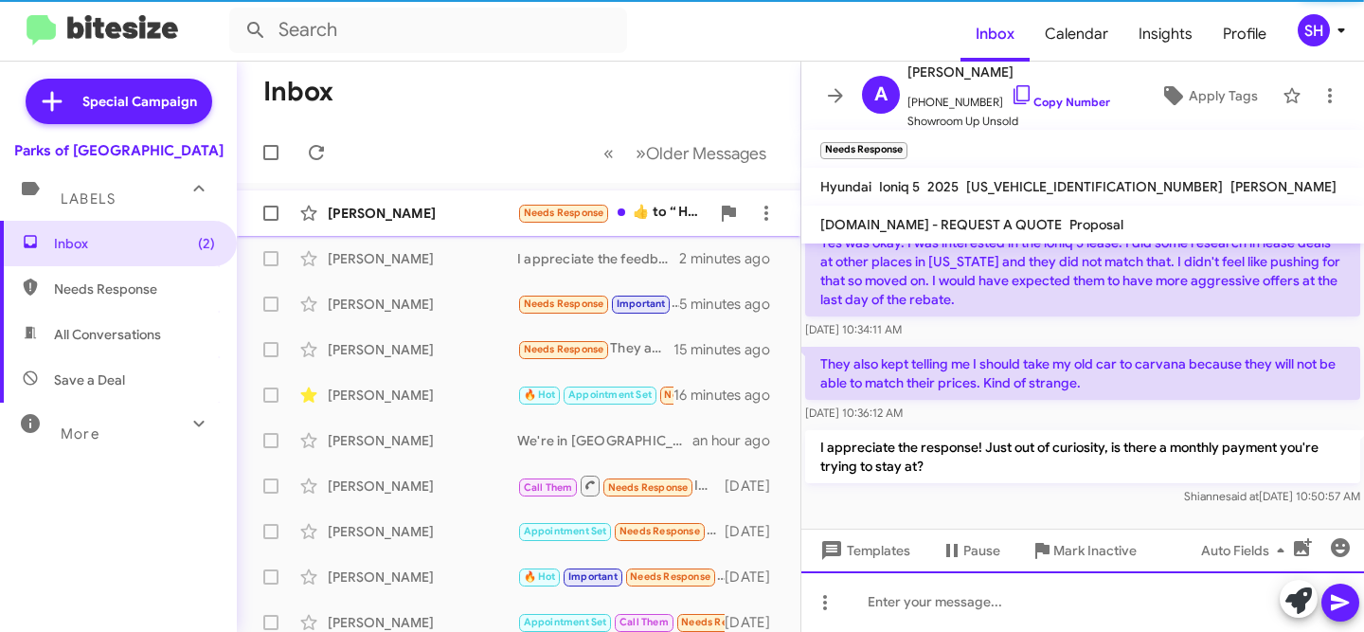
scroll to position [86, 0]
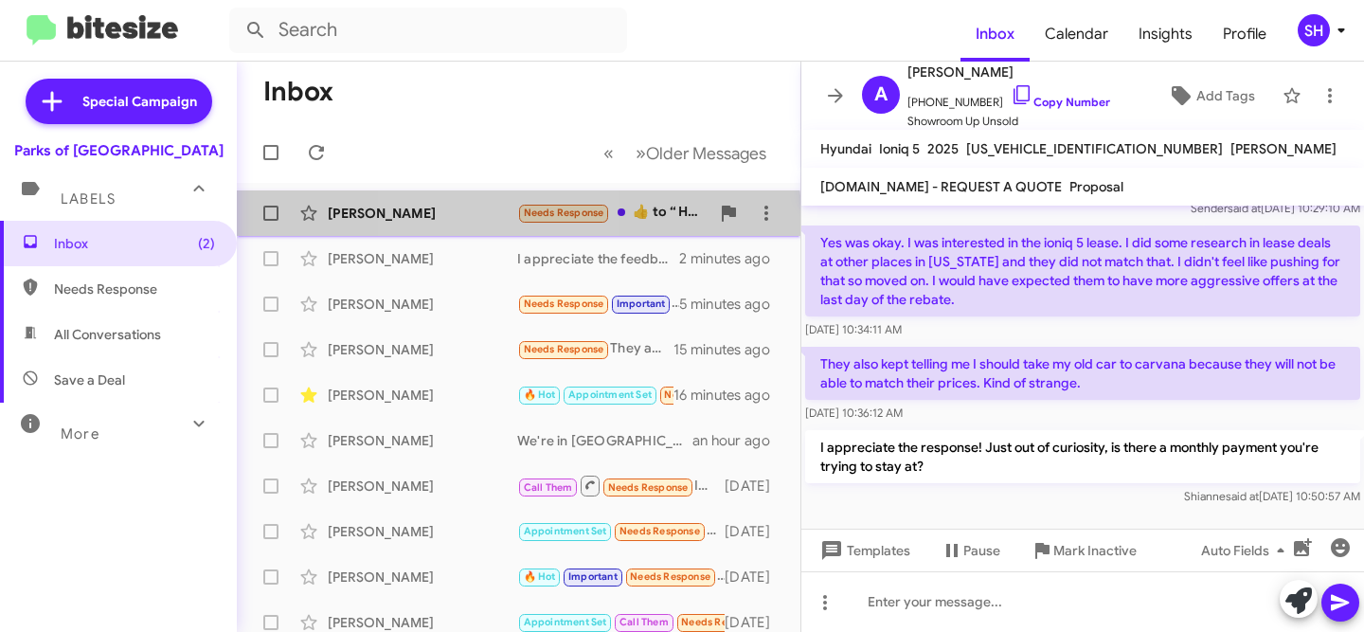
click at [469, 219] on div "[PERSON_NAME]" at bounding box center [422, 213] width 189 height 19
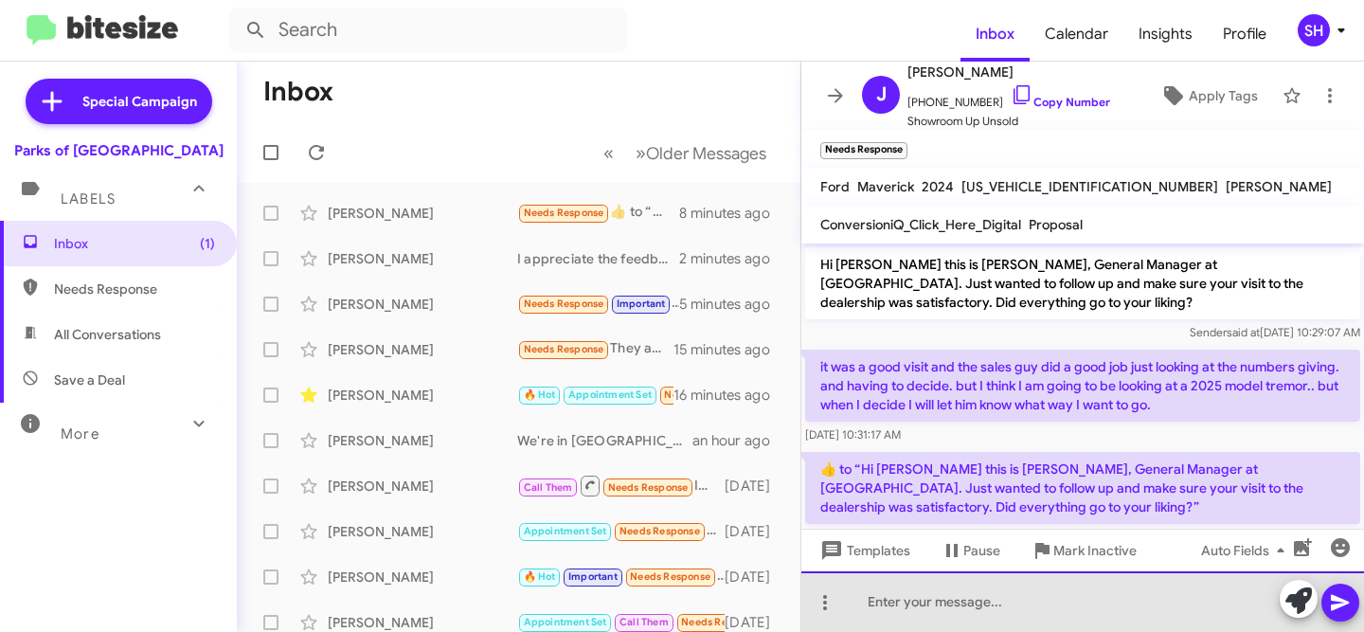
click at [952, 606] on div at bounding box center [1082, 601] width 563 height 61
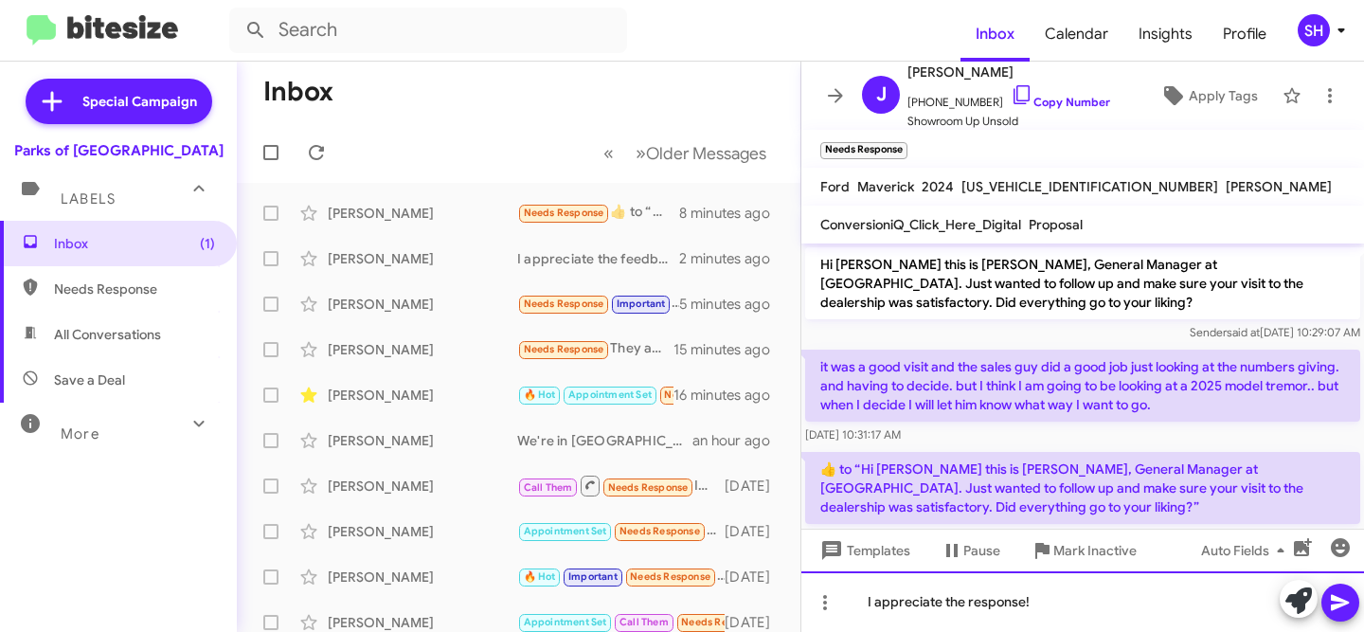
click at [1103, 599] on div "I appreciate the response!" at bounding box center [1082, 601] width 563 height 61
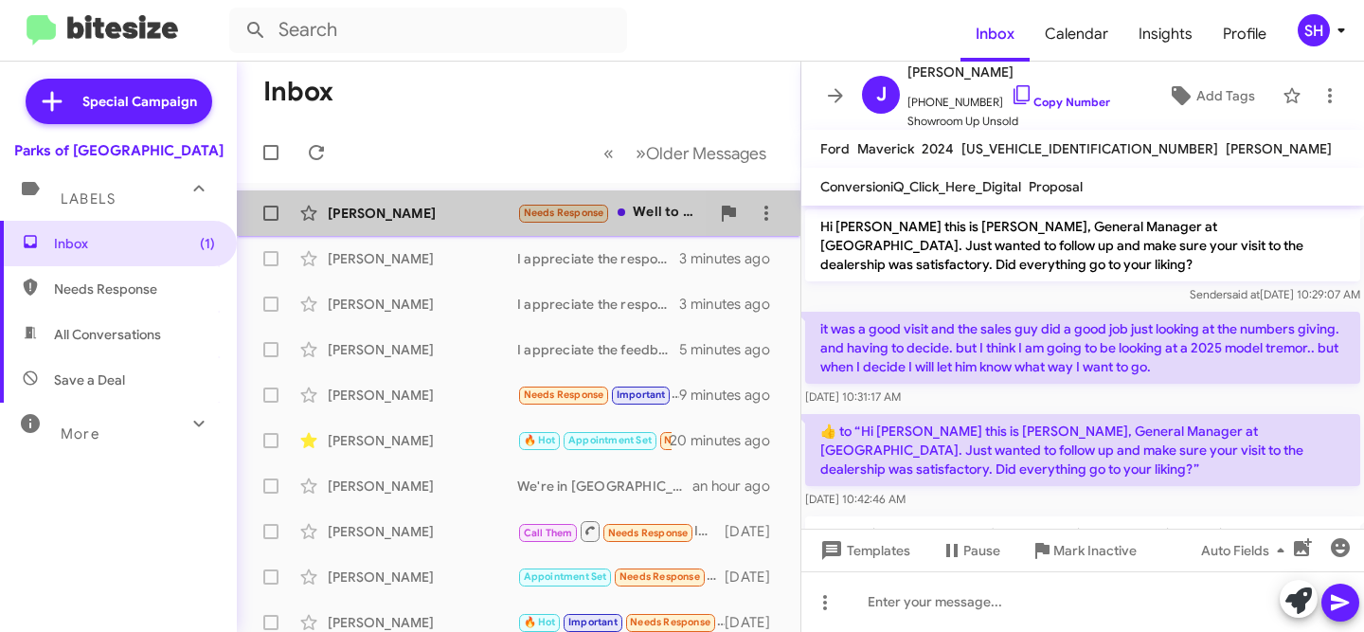
click at [392, 218] on div "[PERSON_NAME]" at bounding box center [422, 213] width 189 height 19
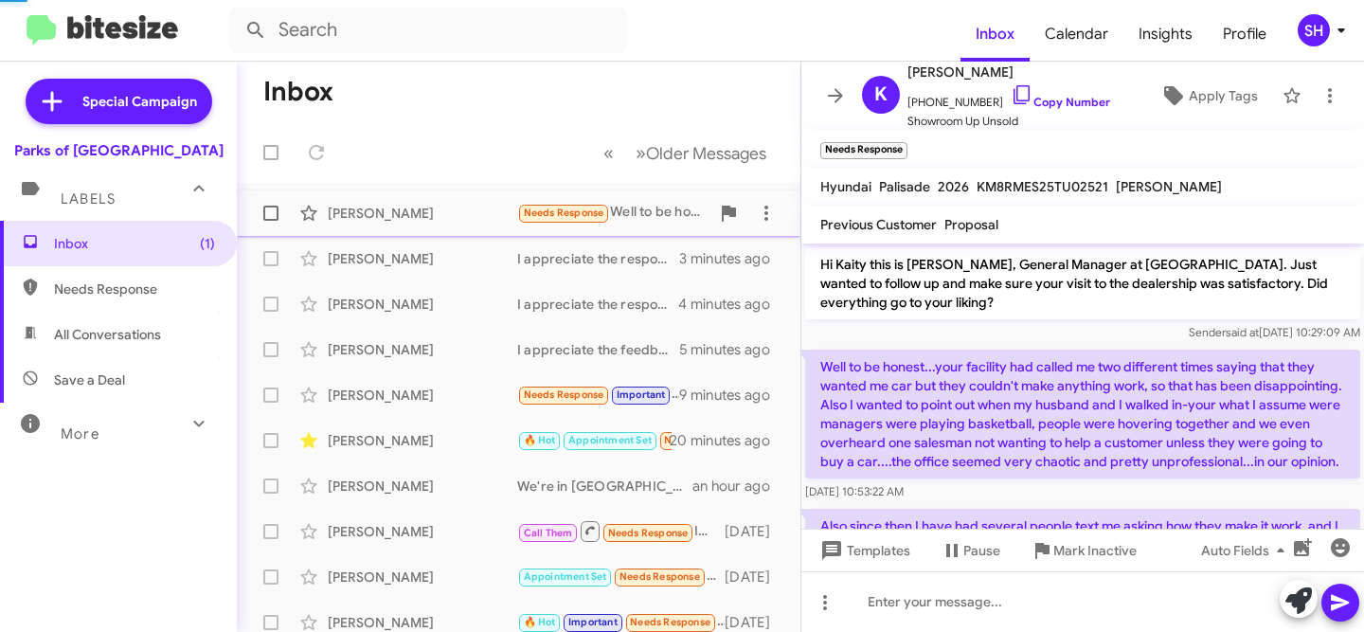
scroll to position [93, 0]
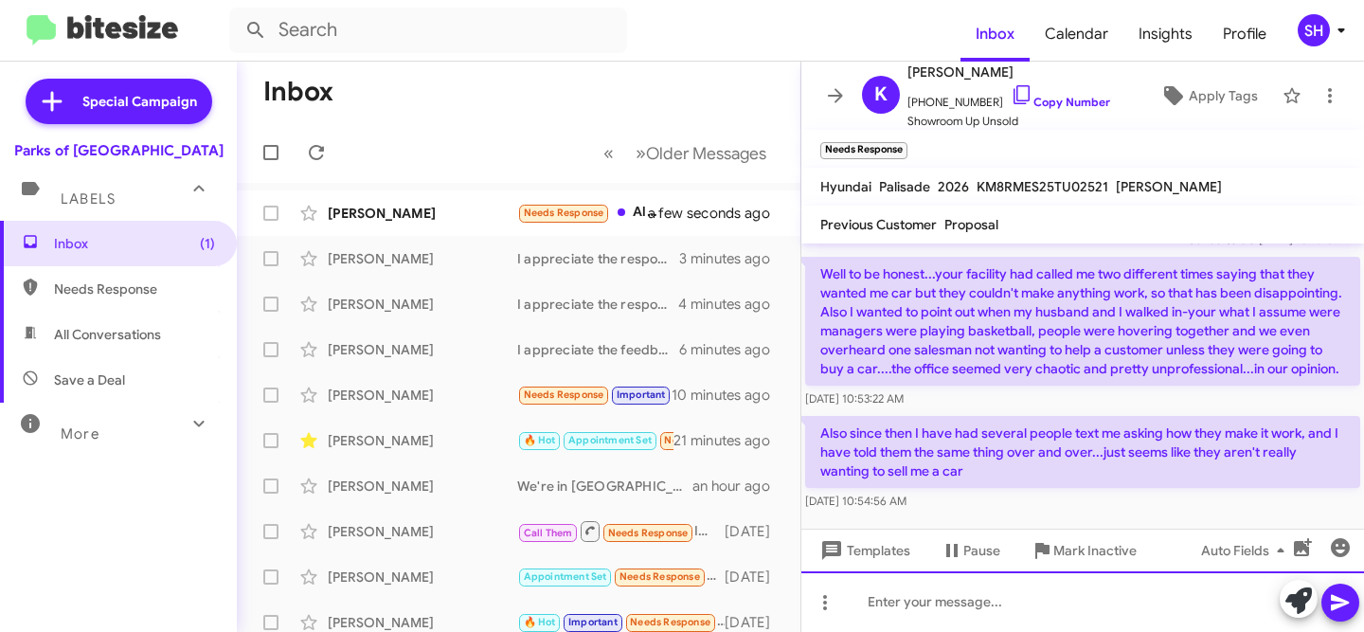
click at [904, 597] on div at bounding box center [1082, 601] width 563 height 61
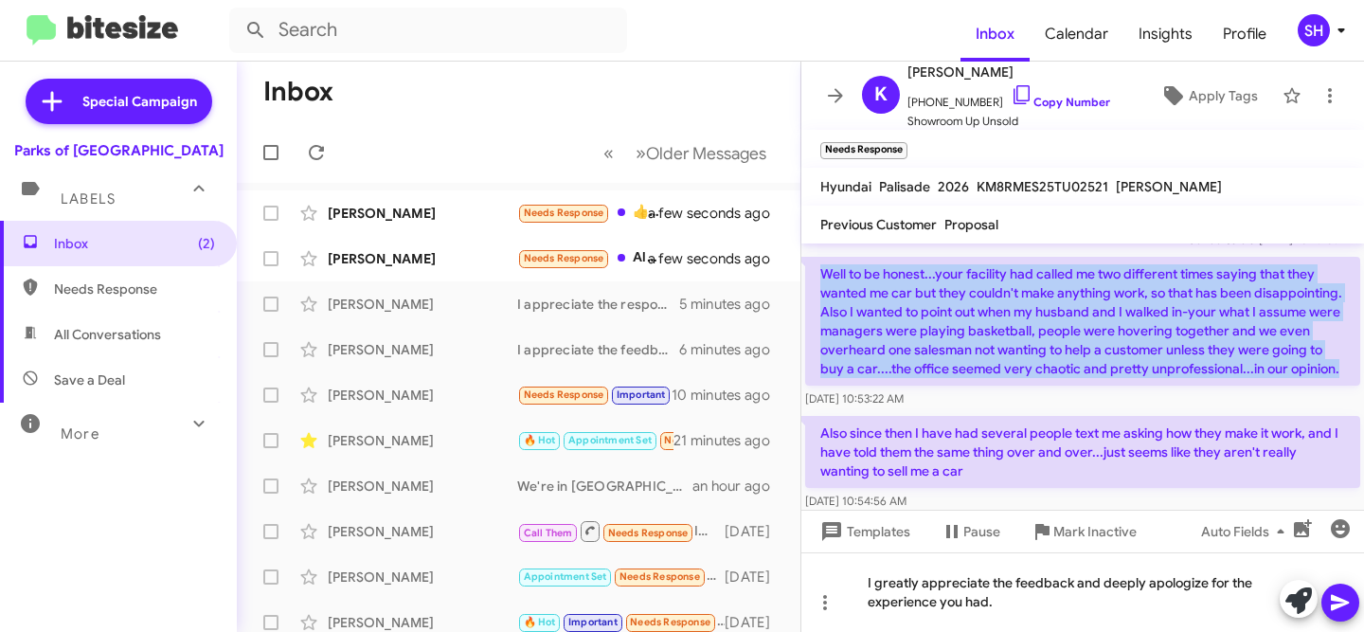
drag, startPoint x: 1348, startPoint y: 370, endPoint x: 811, endPoint y: 279, distance: 544.6
click at [811, 279] on p "Well to be honest...your facility had called me two different times saying that…" at bounding box center [1082, 321] width 555 height 129
copy p "Well to be honest...your facility had called me two different times saying that…"
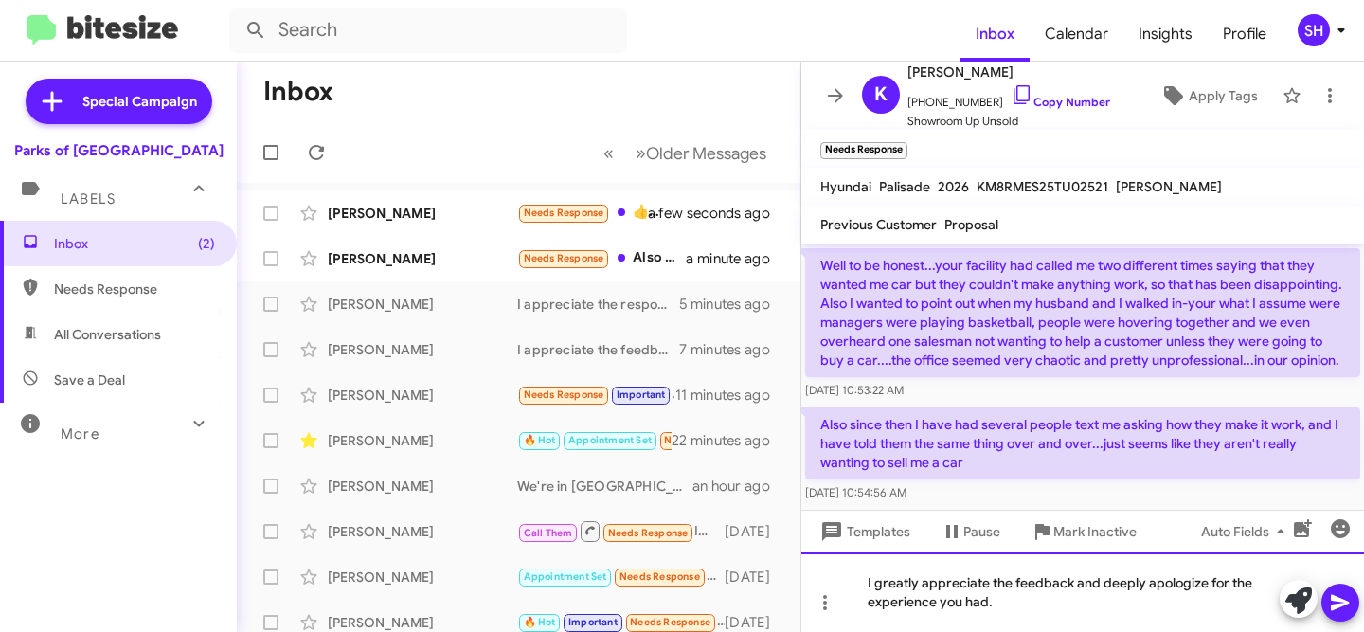
click at [1055, 611] on div "I greatly appreciate the feedback and deeply apologize for the experience you h…" at bounding box center [1082, 592] width 563 height 80
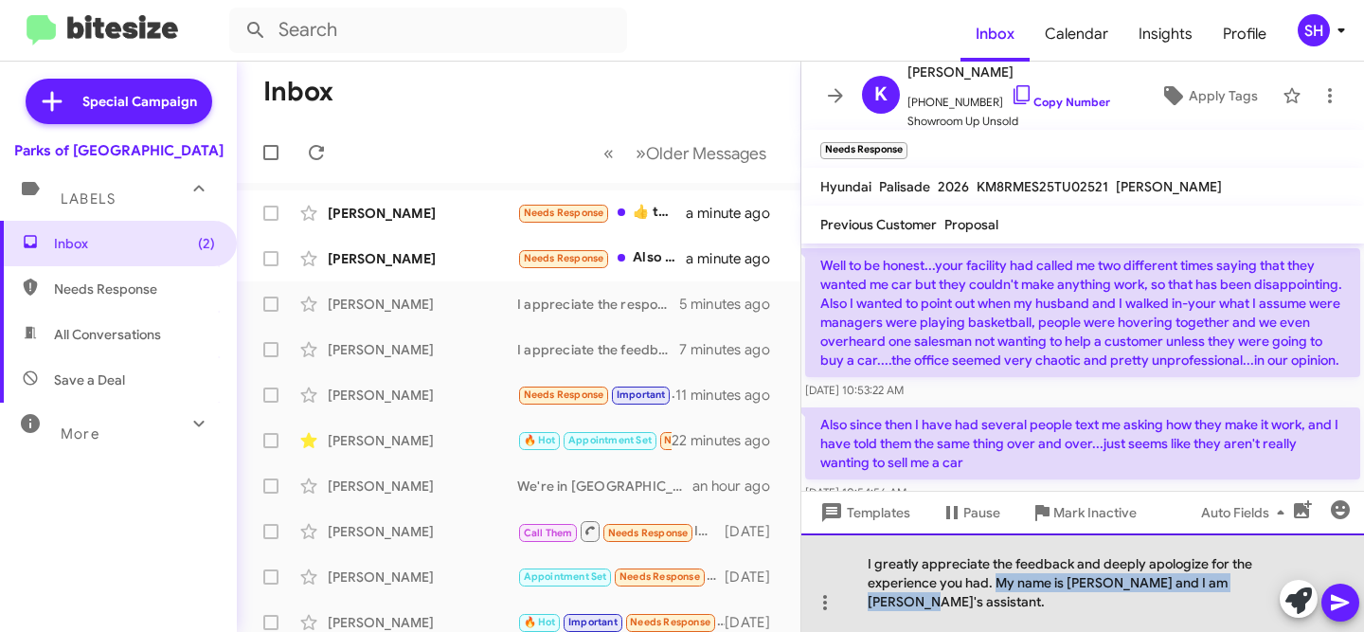
drag, startPoint x: 1258, startPoint y: 605, endPoint x: 997, endPoint y: 604, distance: 260.4
click at [997, 604] on div "I greatly appreciate the feedback and deeply apologize for the experience you h…" at bounding box center [1082, 582] width 563 height 98
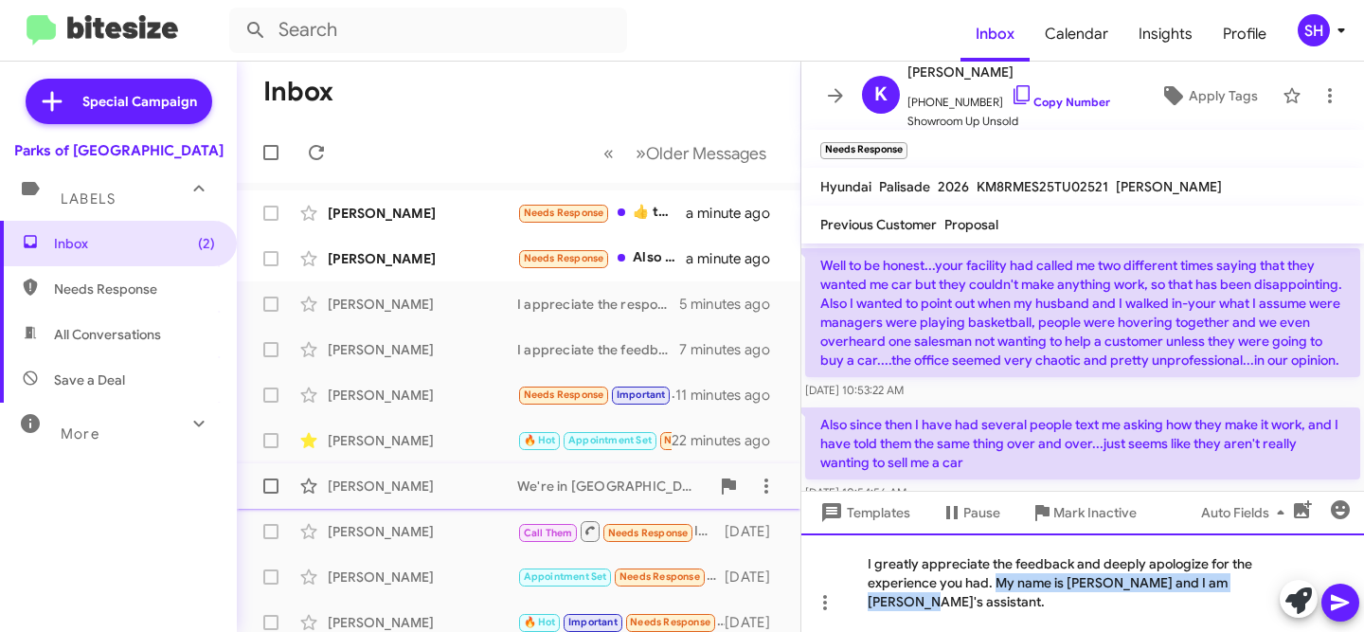
copy div "My name is [PERSON_NAME] and I am [PERSON_NAME]'s assistant."
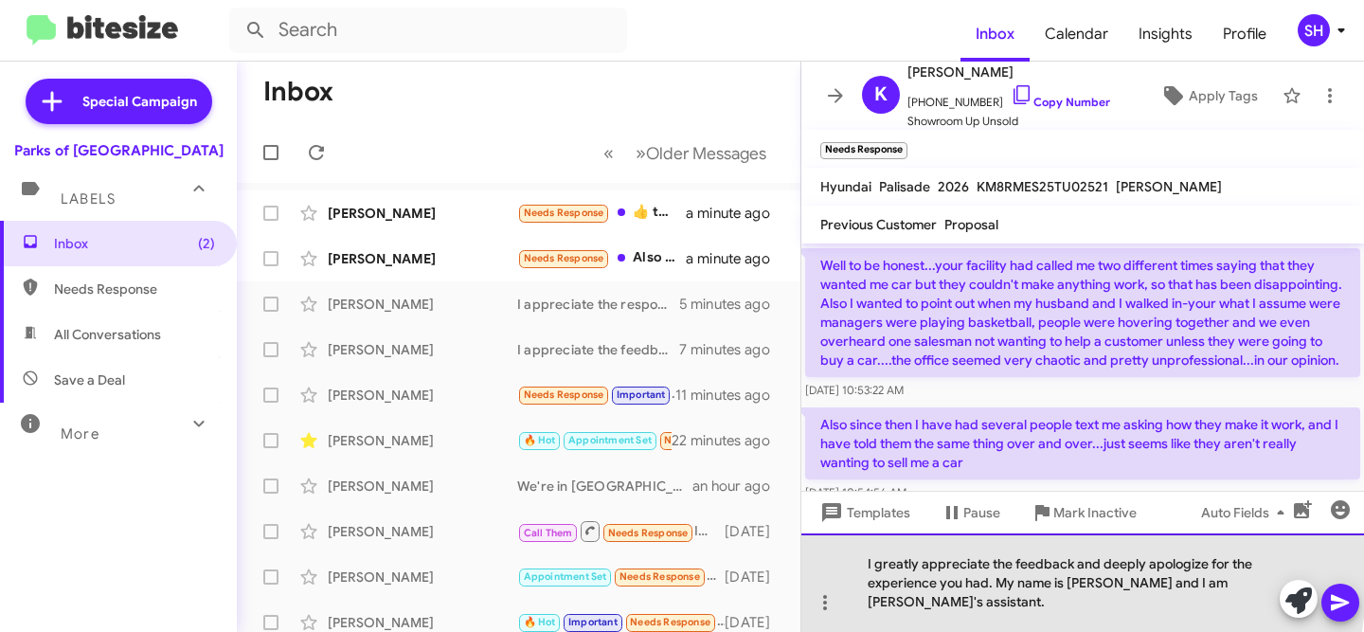
click at [863, 582] on div "I greatly appreciate the feedback and deeply apologize for the experience you h…" at bounding box center [1082, 582] width 563 height 98
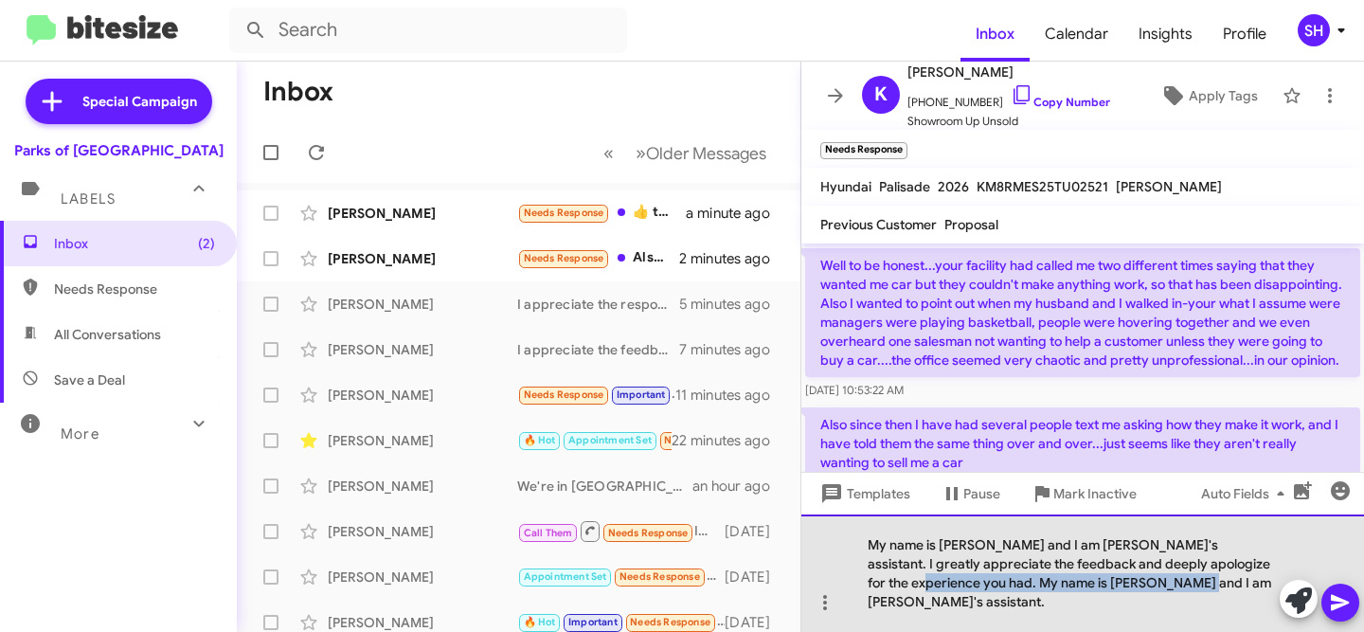
drag, startPoint x: 1138, startPoint y: 599, endPoint x: 1232, endPoint y: 583, distance: 95.1
click at [1232, 583] on div "My name is [PERSON_NAME] and I am [PERSON_NAME]'s assistant. I greatly apprecia…" at bounding box center [1082, 572] width 563 height 117
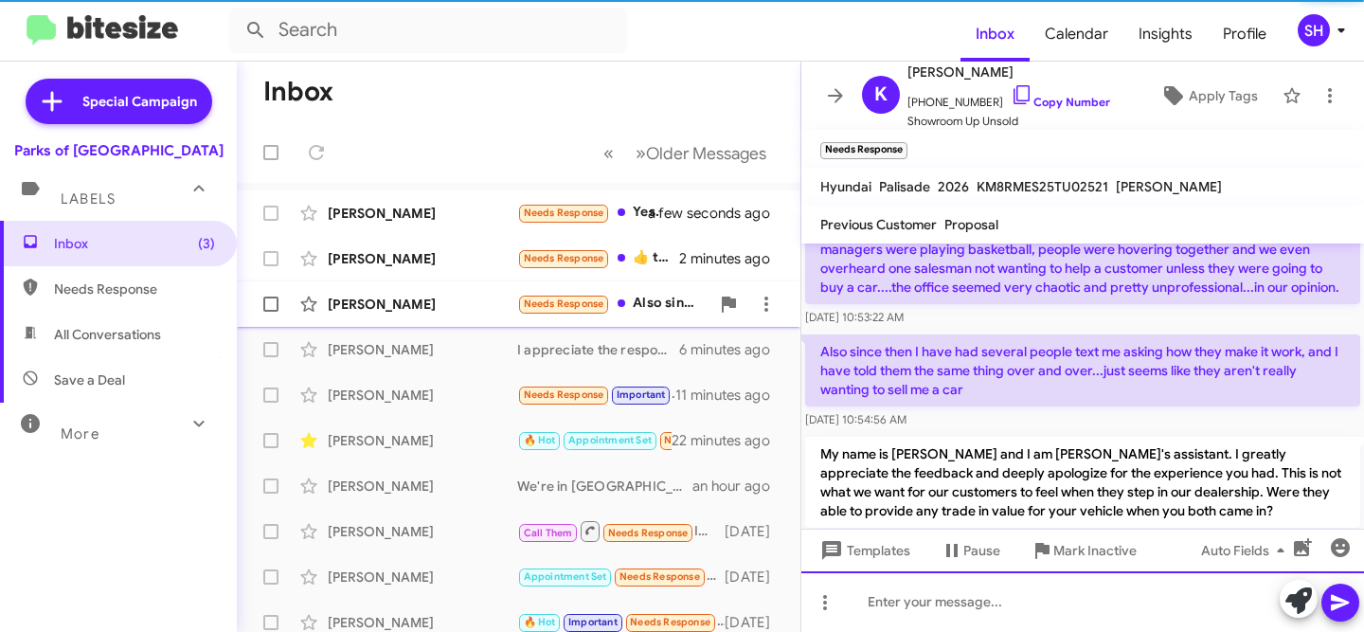
scroll to position [219, 0]
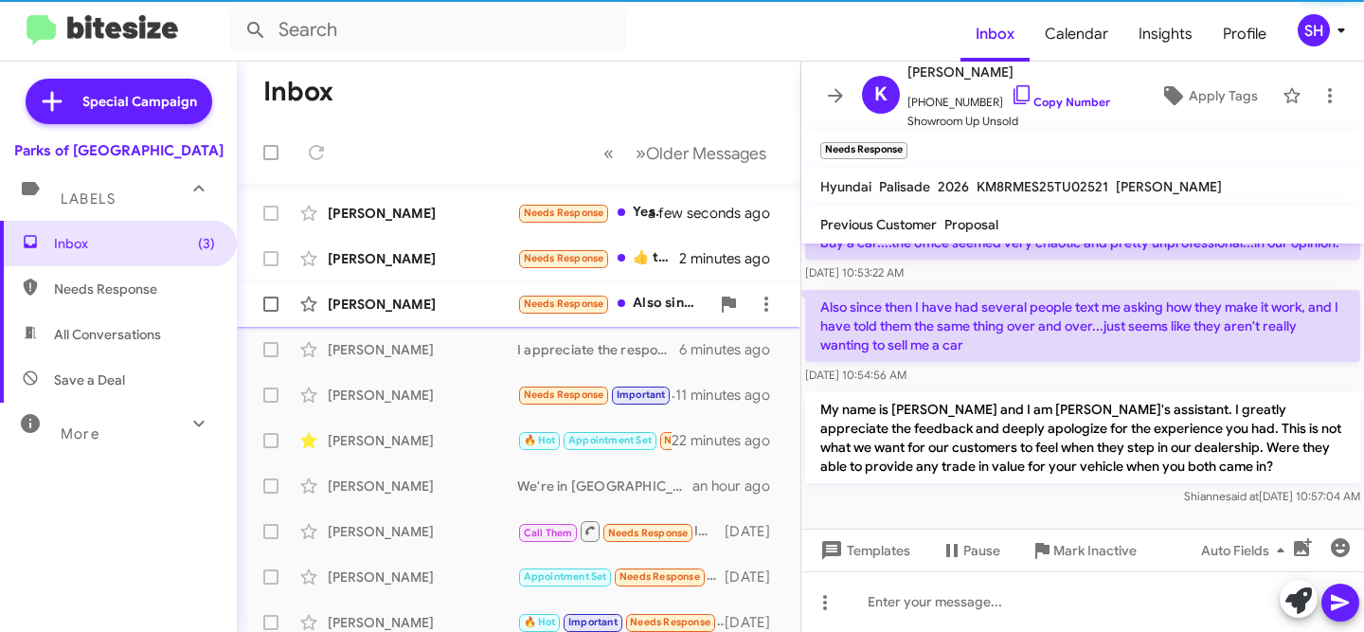
click at [411, 299] on div "[PERSON_NAME]" at bounding box center [422, 304] width 189 height 19
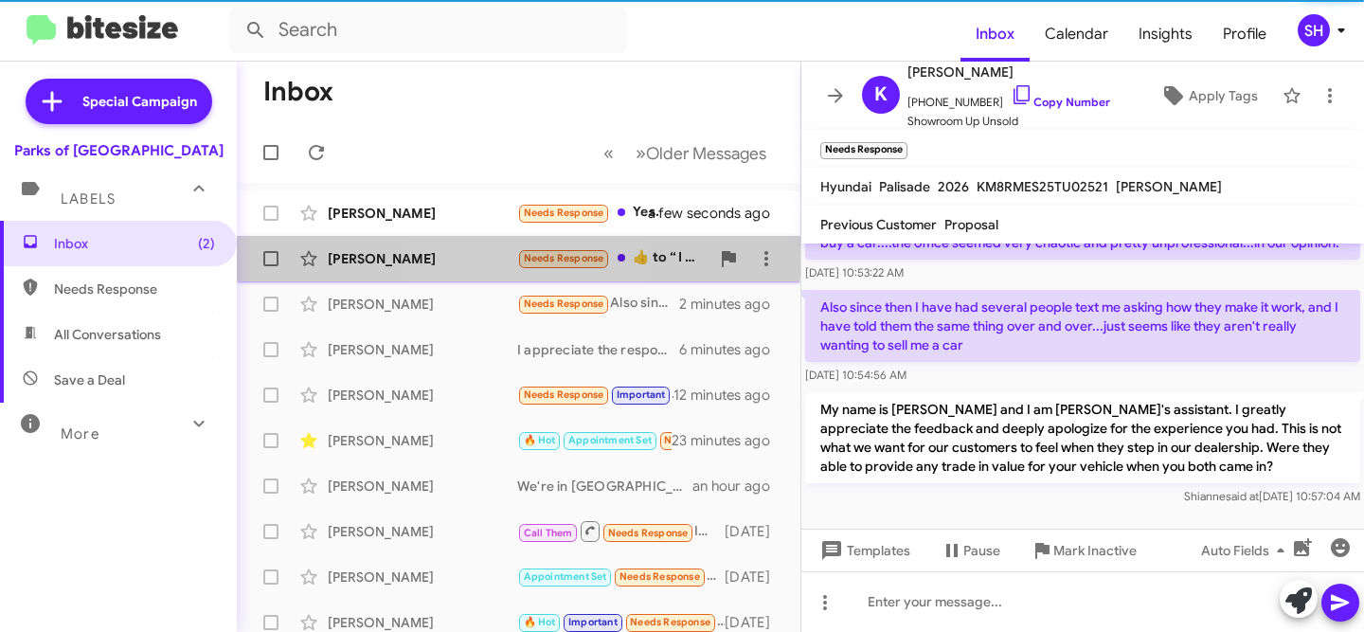
click at [483, 253] on div "[PERSON_NAME]" at bounding box center [422, 258] width 189 height 19
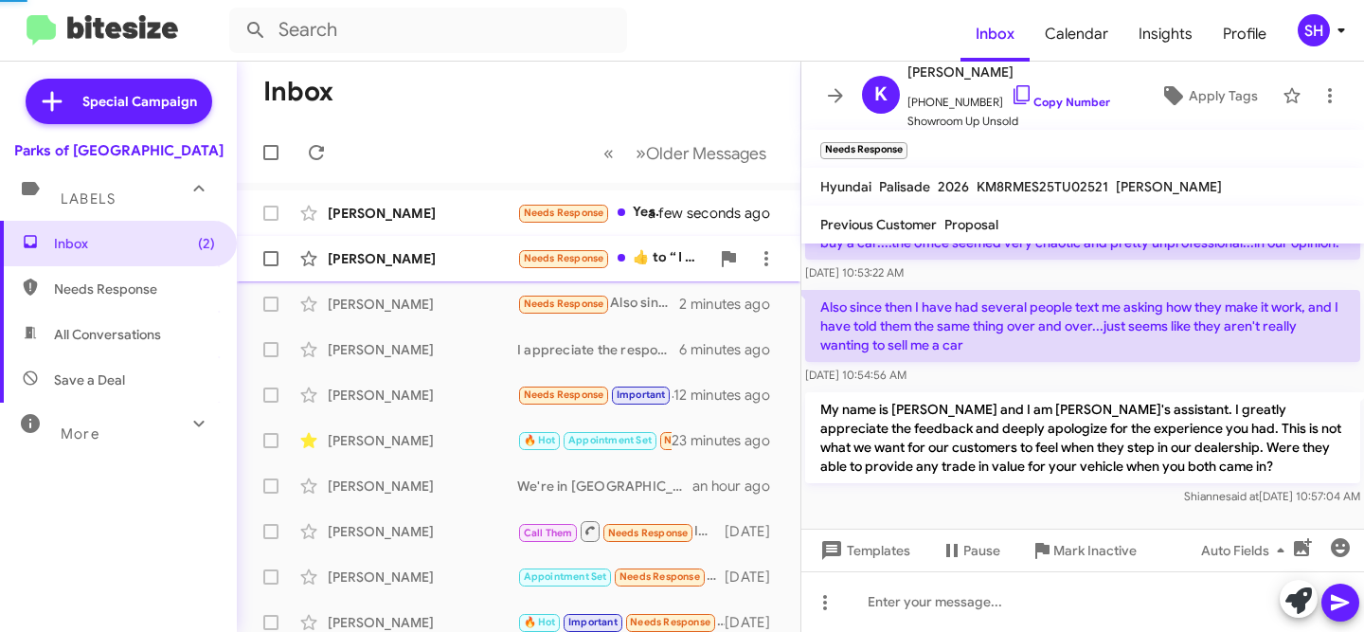
scroll to position [212, 0]
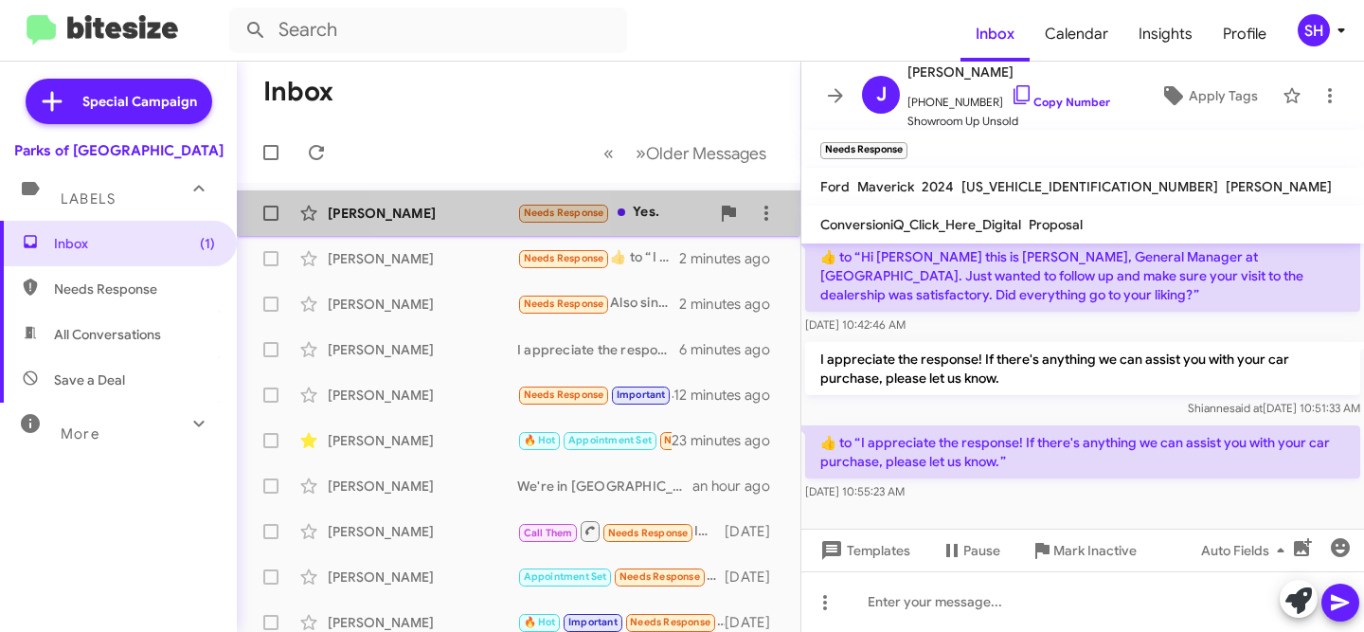
click at [465, 210] on div "[PERSON_NAME]" at bounding box center [422, 213] width 189 height 19
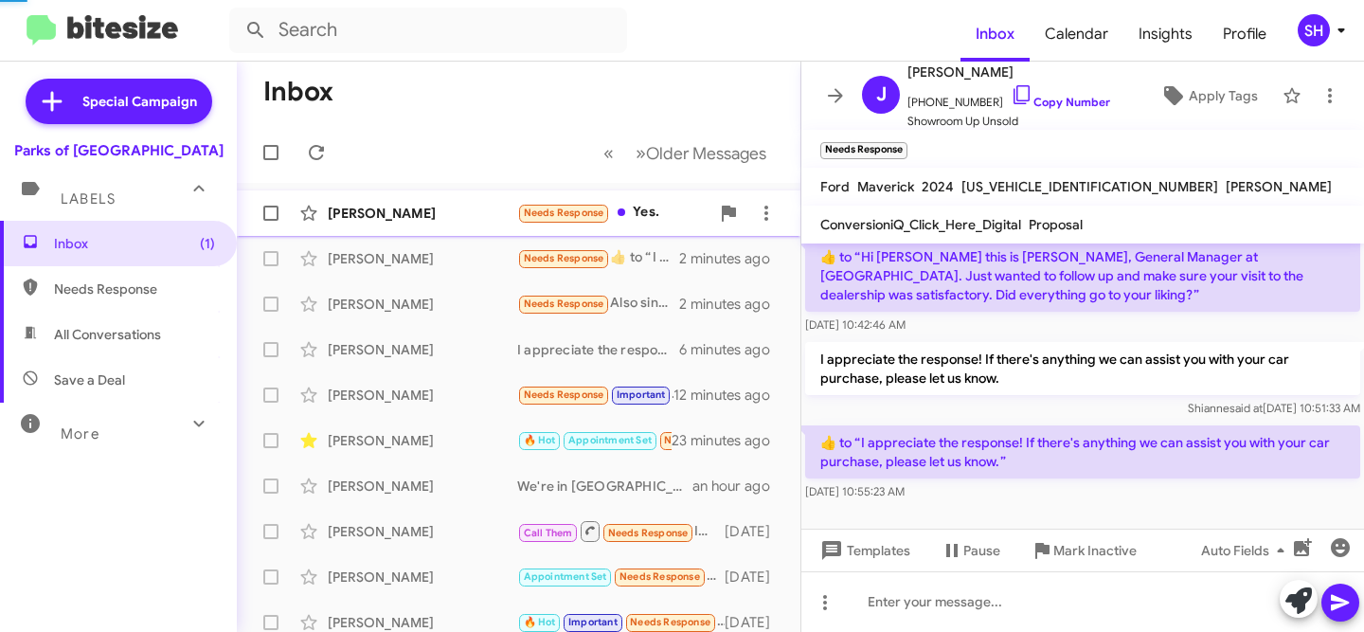
scroll to position [48, 0]
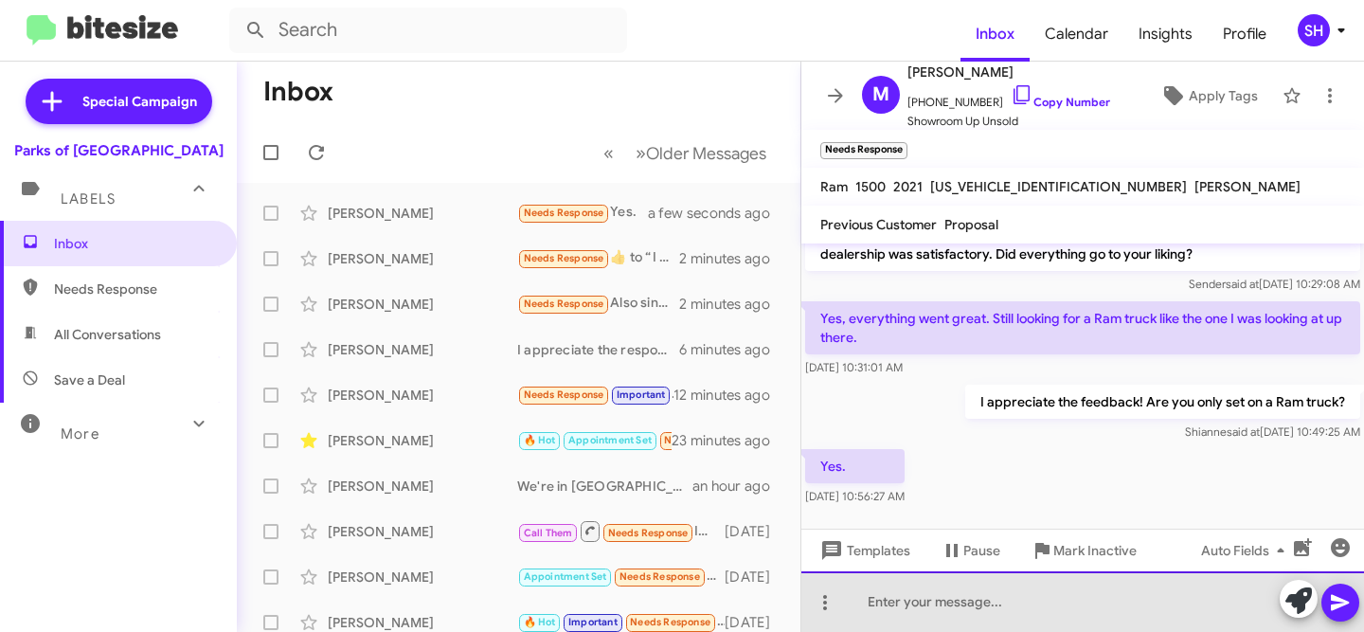
click at [898, 595] on div at bounding box center [1082, 601] width 563 height 61
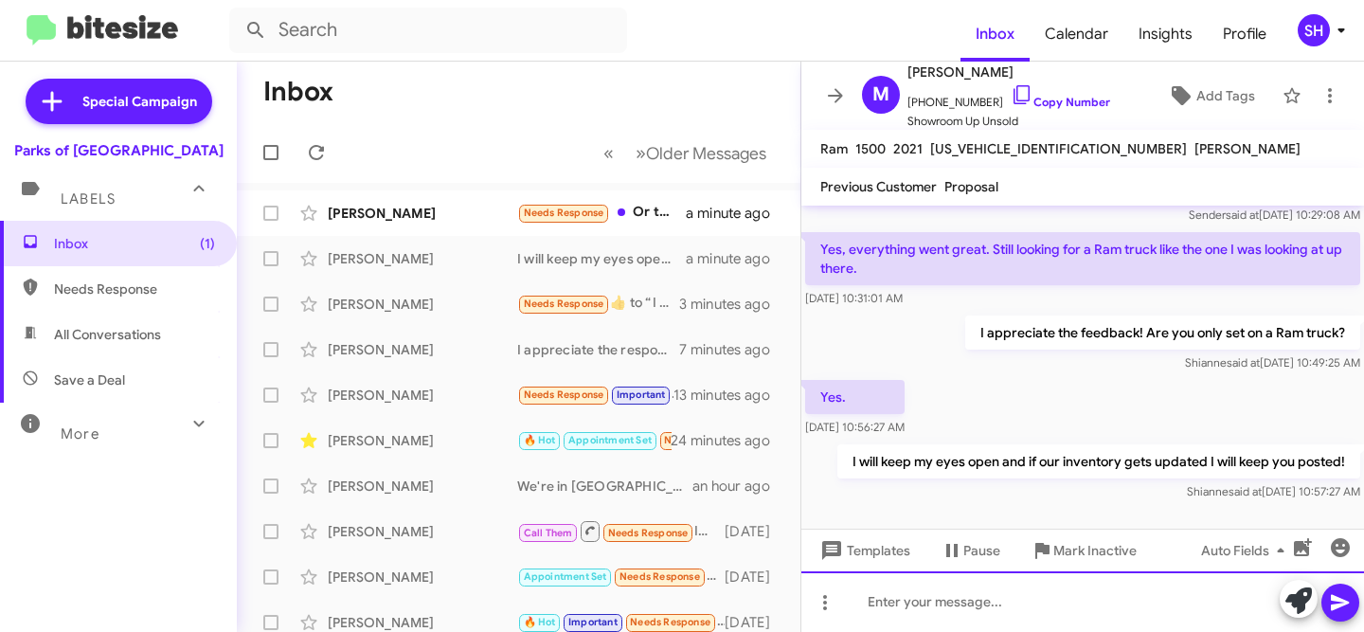
scroll to position [0, 0]
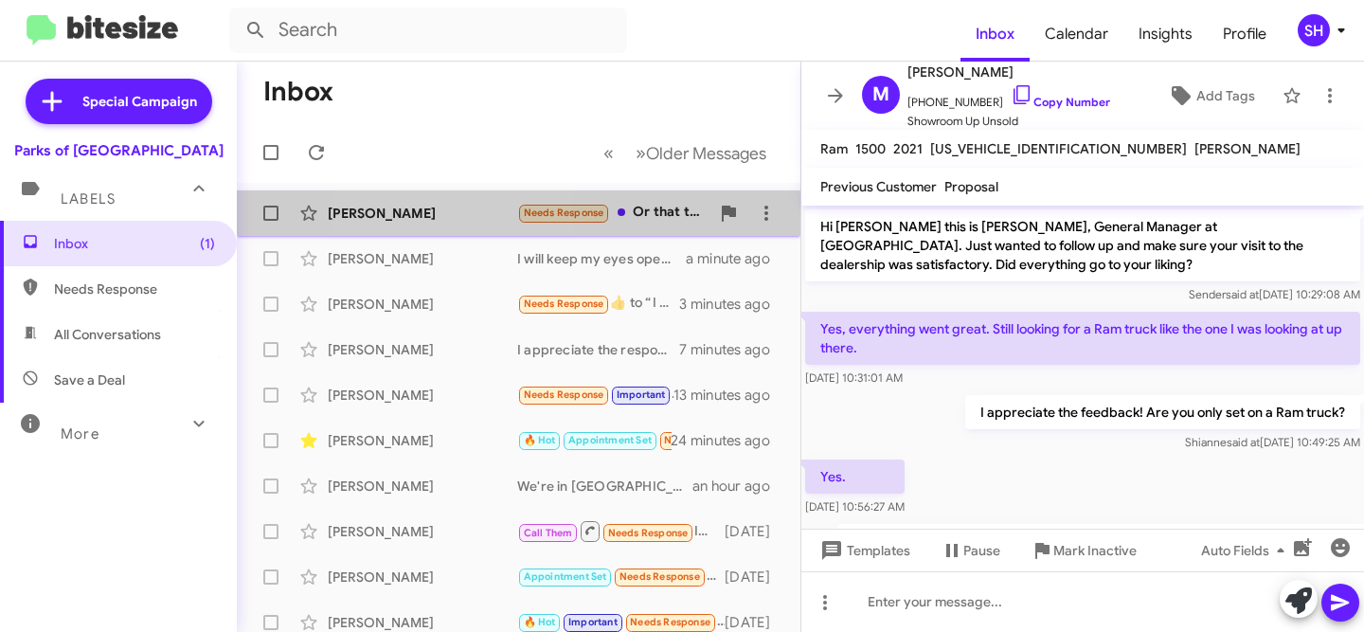
click at [446, 219] on div "[PERSON_NAME]" at bounding box center [422, 213] width 189 height 19
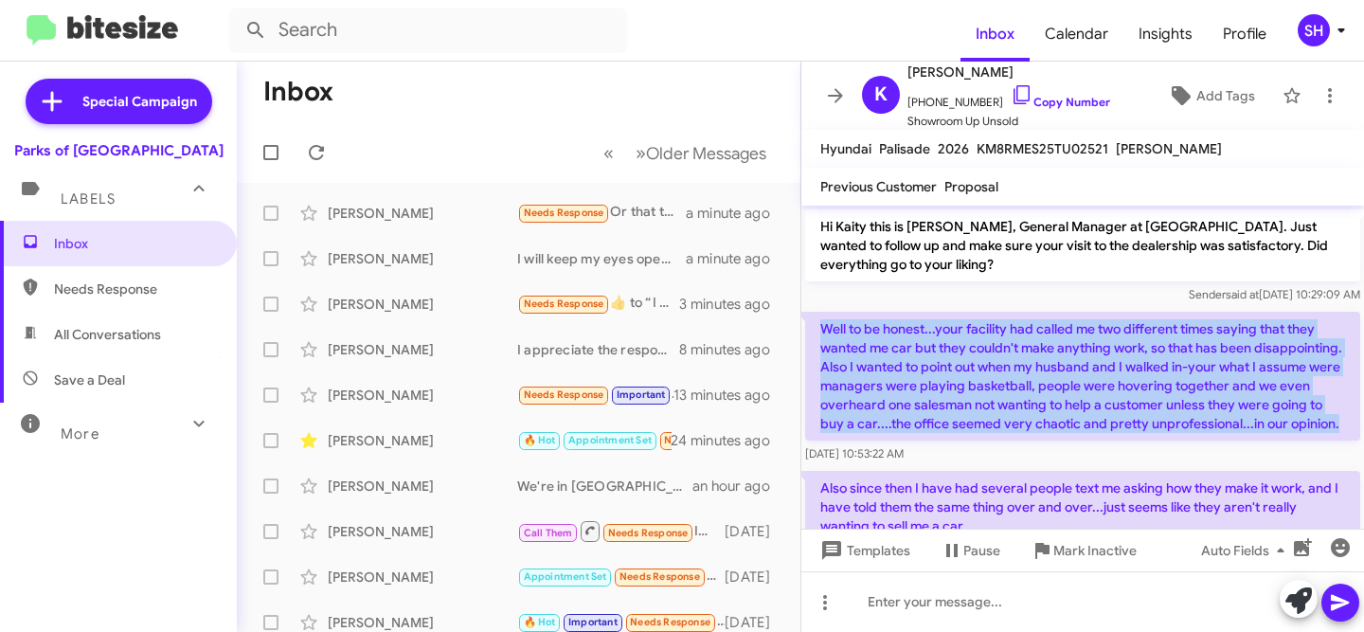
drag, startPoint x: 1335, startPoint y: 424, endPoint x: 825, endPoint y: 325, distance: 520.0
click at [821, 325] on p "Well to be honest...your facility had called me two different times saying that…" at bounding box center [1082, 376] width 555 height 129
copy p "Well to be honest...your facility had called me two different times saying that…"
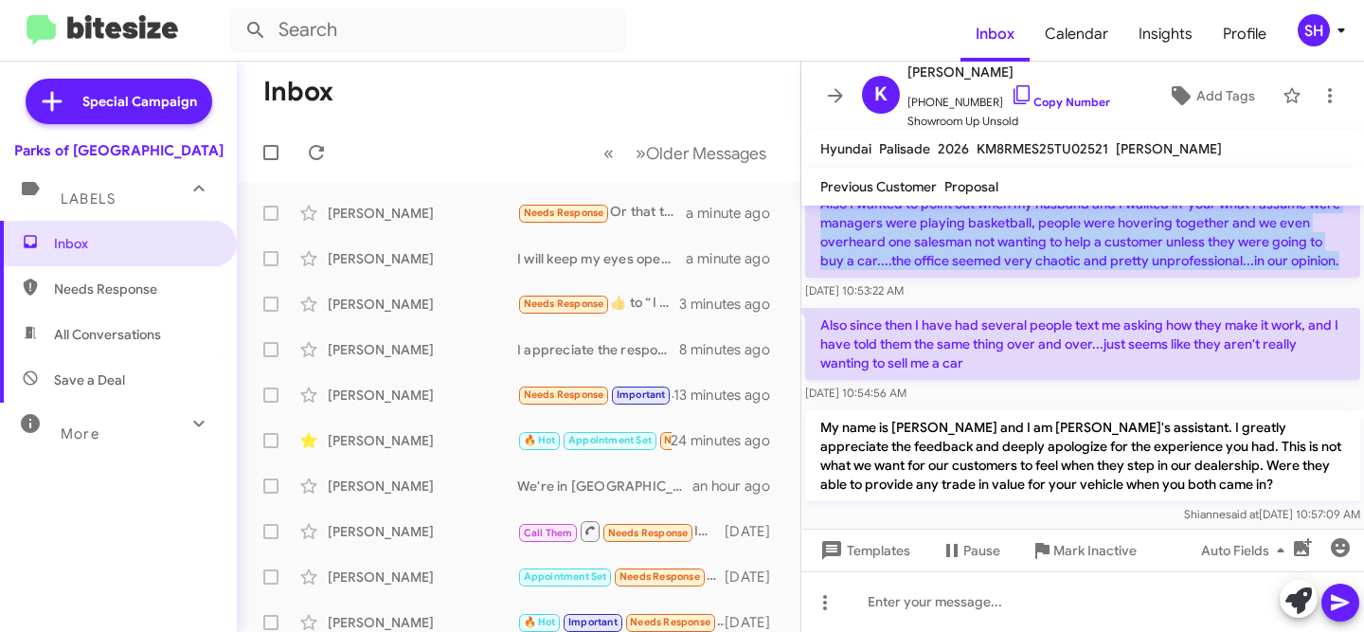
scroll to position [168, 0]
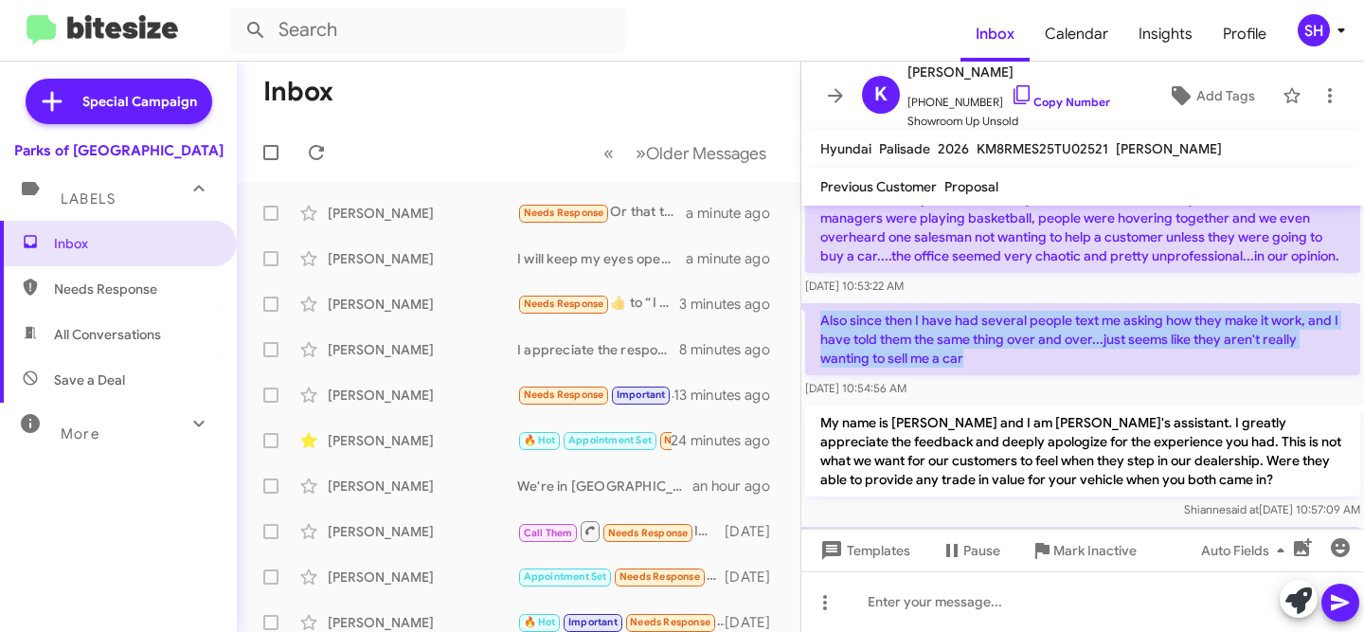
drag, startPoint x: 1000, startPoint y: 362, endPoint x: 817, endPoint y: 307, distance: 190.8
click at [815, 308] on p "Also since then I have had several people text me asking how they make it work,…" at bounding box center [1082, 339] width 555 height 72
copy p "Also since then I have had several people text me asking how they make it work,…"
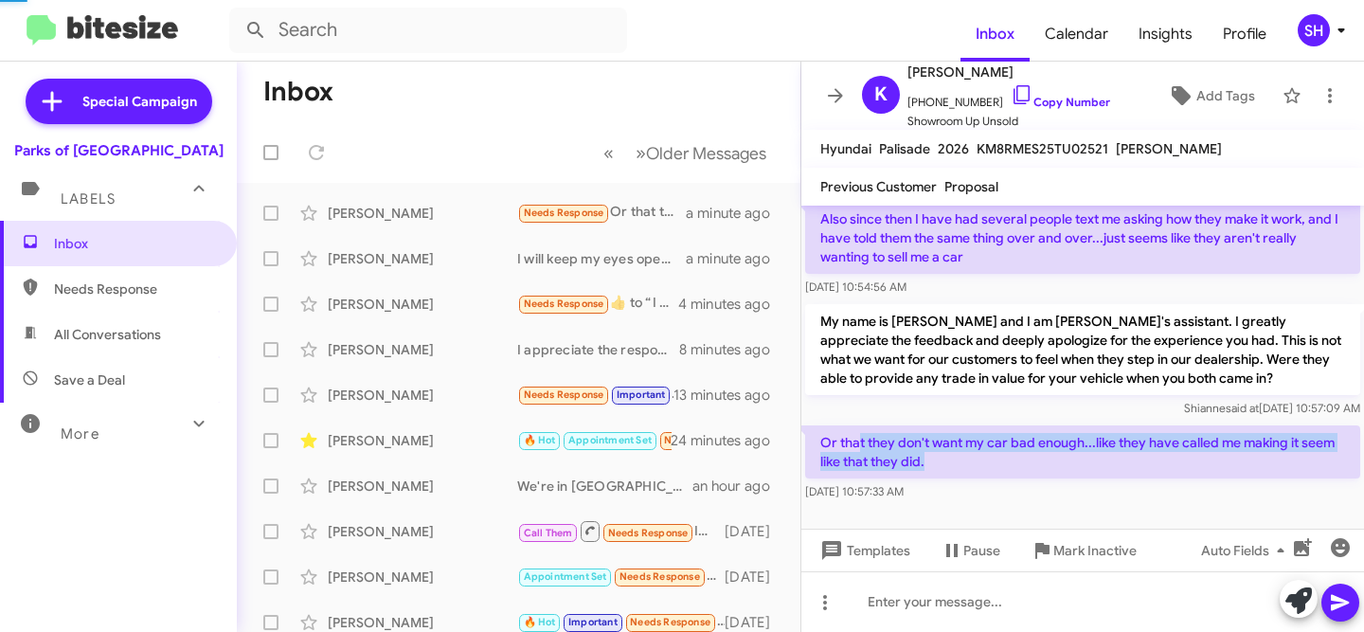
drag, startPoint x: 942, startPoint y: 463, endPoint x: 856, endPoint y: 445, distance: 88.0
click at [856, 445] on p "Or that they don't want my car bad enough...like they have called me making it …" at bounding box center [1082, 451] width 555 height 53
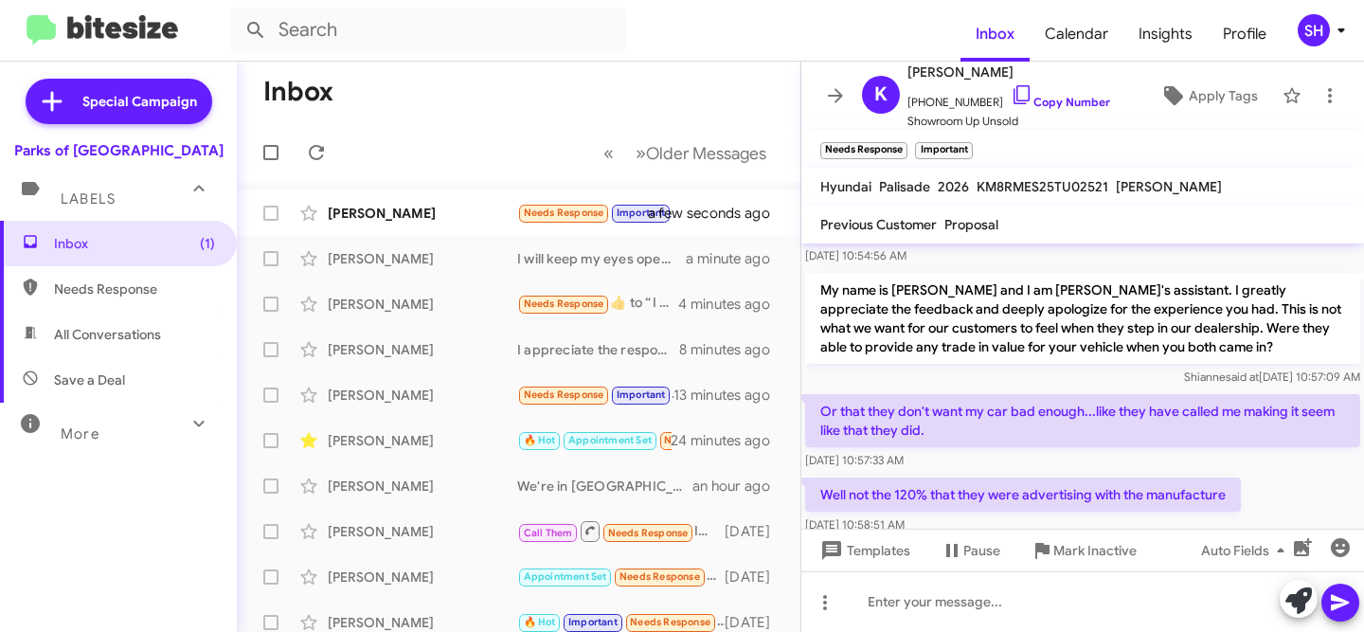
scroll to position [376, 0]
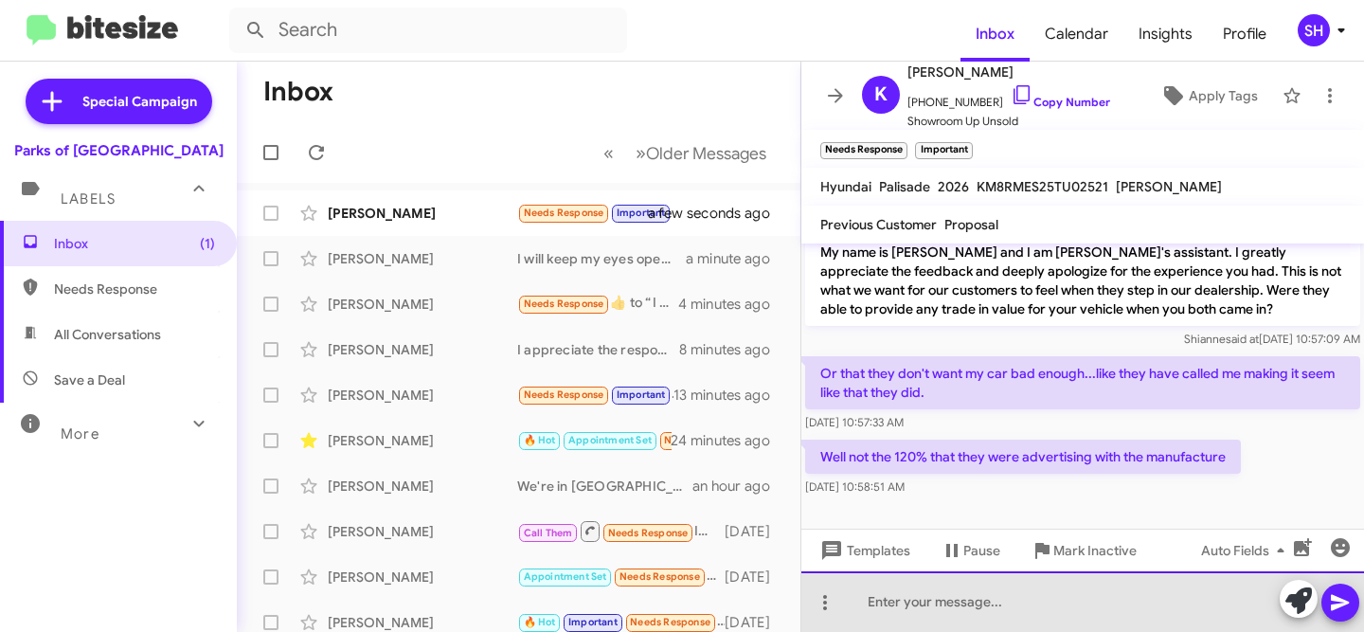
click at [1034, 599] on div at bounding box center [1082, 601] width 563 height 61
click at [1031, 594] on div at bounding box center [1082, 601] width 563 height 61
drag, startPoint x: 1060, startPoint y: 601, endPoint x: 924, endPoint y: 603, distance: 135.4
click at [924, 603] on div "Gotcha. What was the number" at bounding box center [1082, 601] width 563 height 61
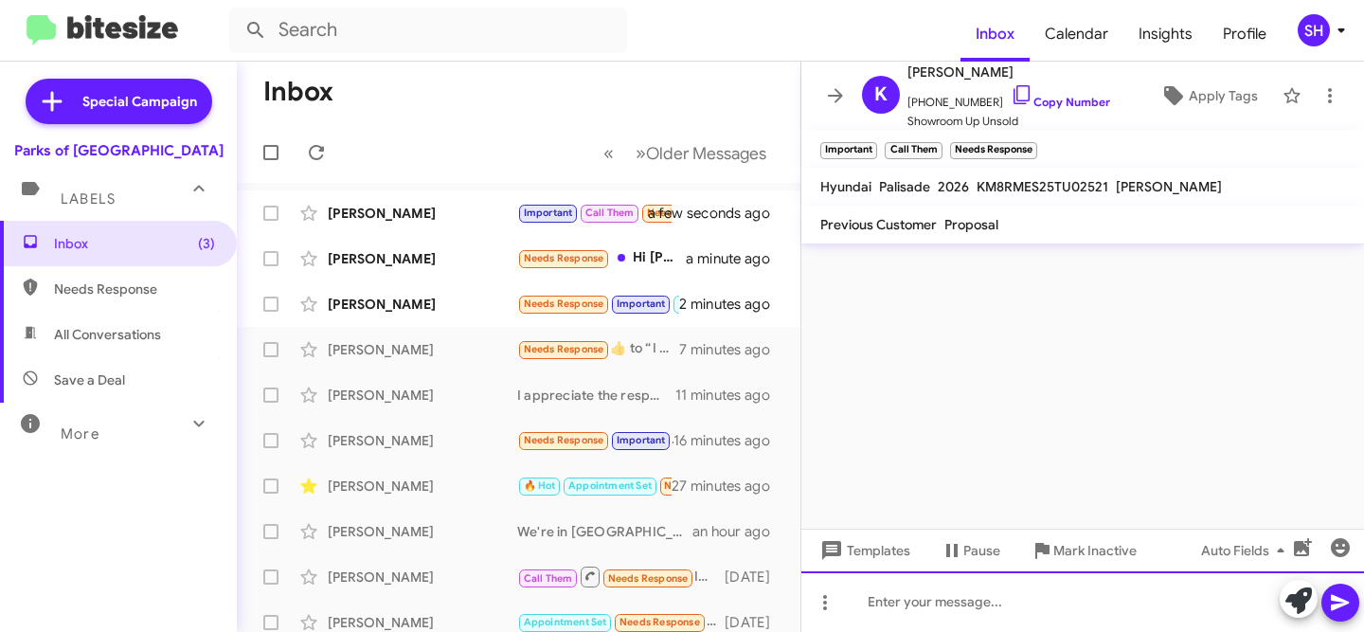
scroll to position [0, 0]
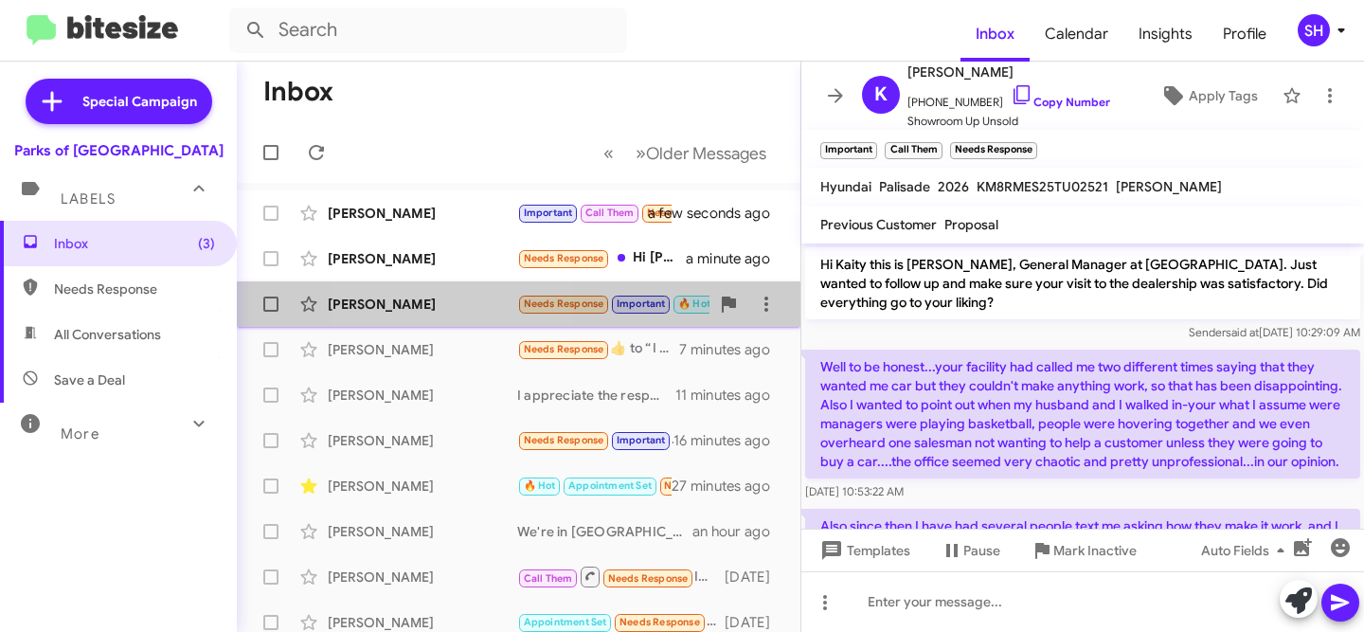
click at [446, 305] on div "[PERSON_NAME]" at bounding box center [422, 304] width 189 height 19
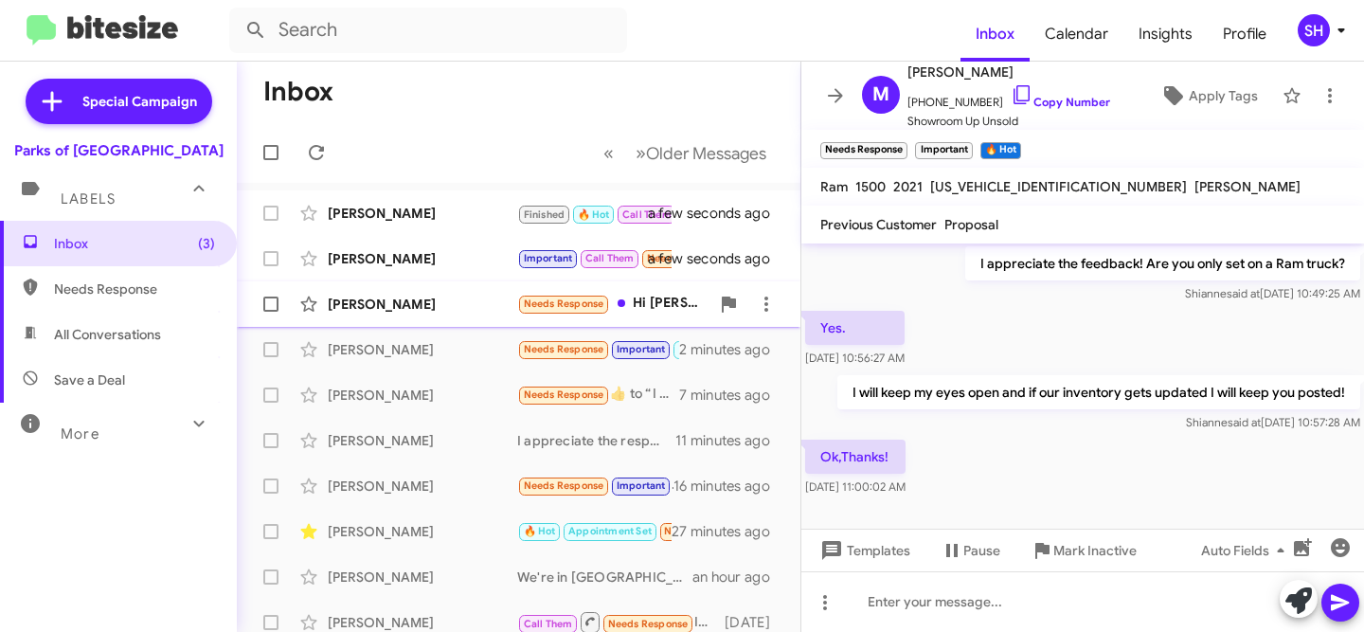
click at [421, 305] on div "[PERSON_NAME]" at bounding box center [422, 304] width 189 height 19
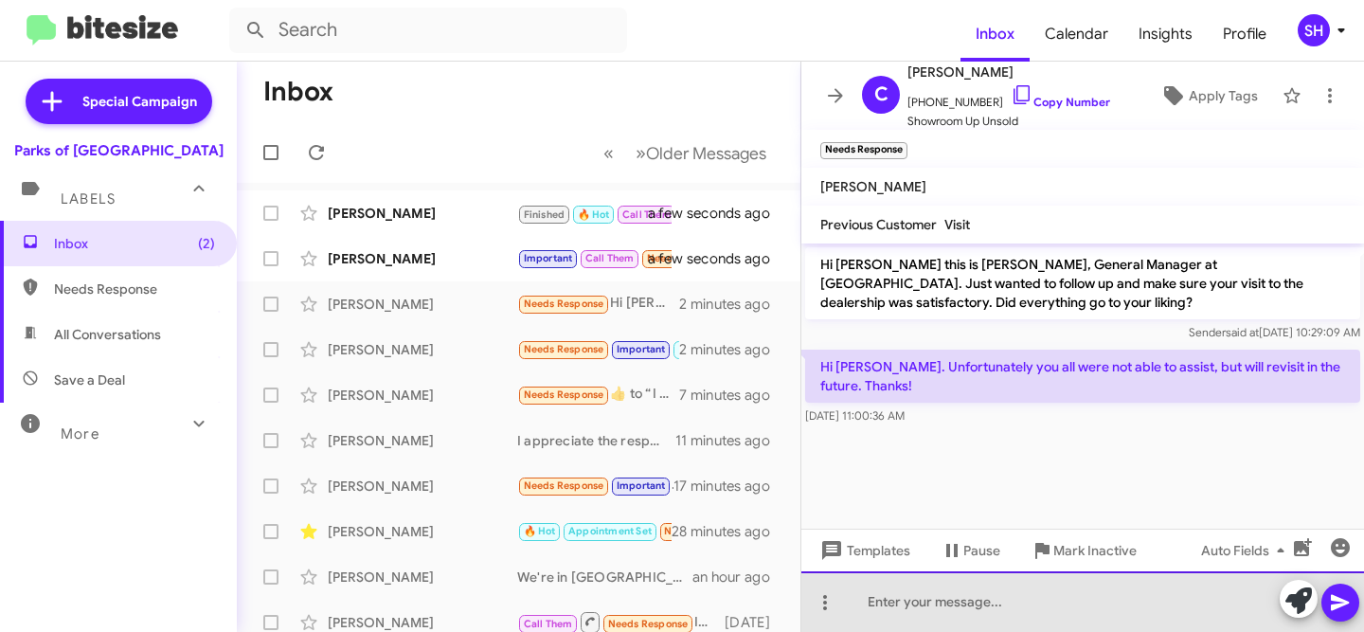
click at [1022, 609] on div at bounding box center [1082, 601] width 563 height 61
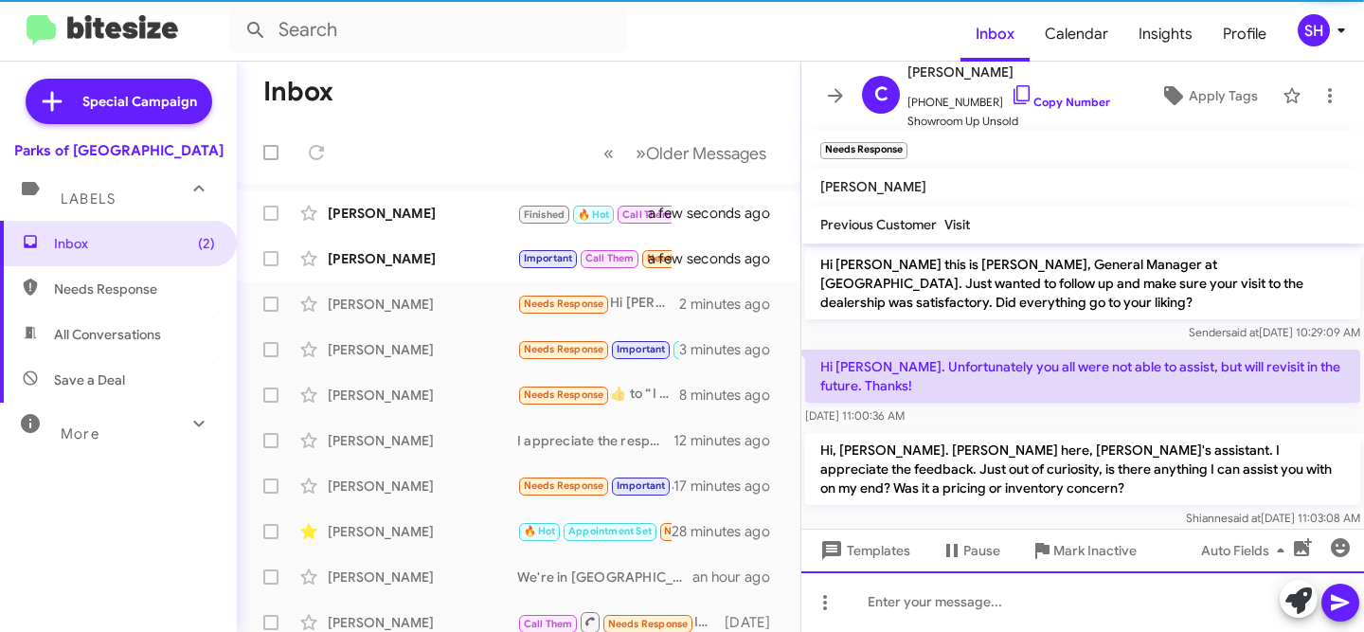
scroll to position [17, 0]
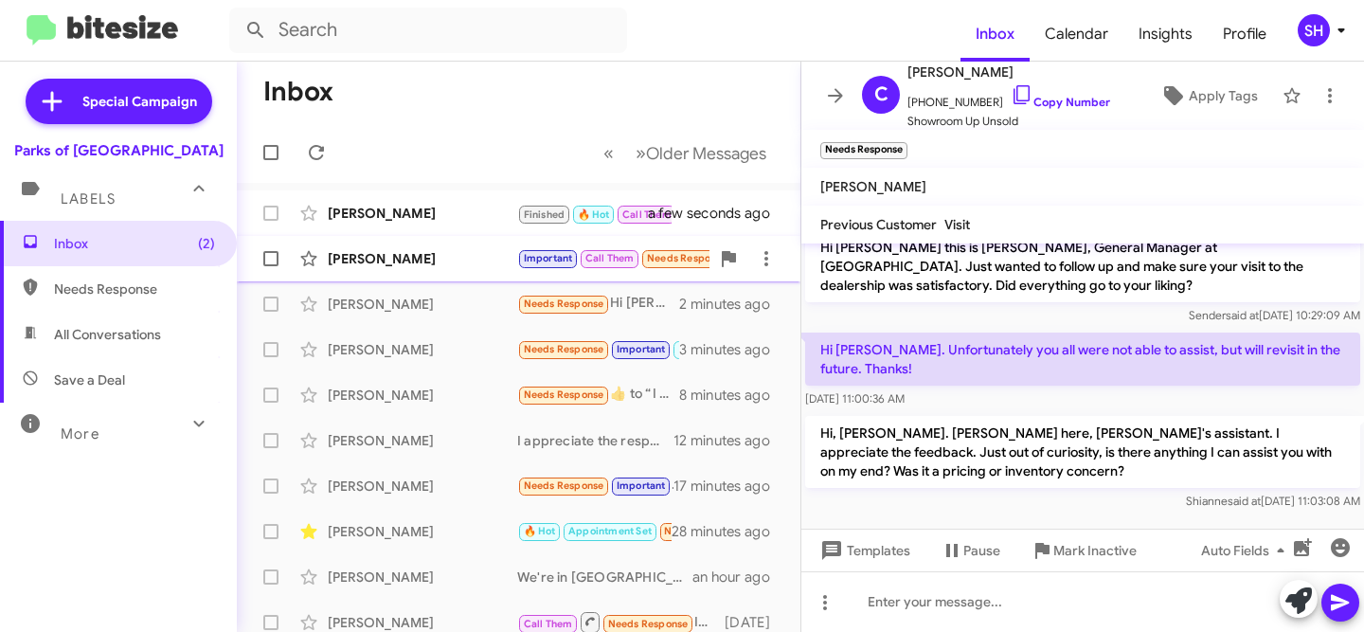
click at [430, 259] on div "[PERSON_NAME]" at bounding box center [422, 258] width 189 height 19
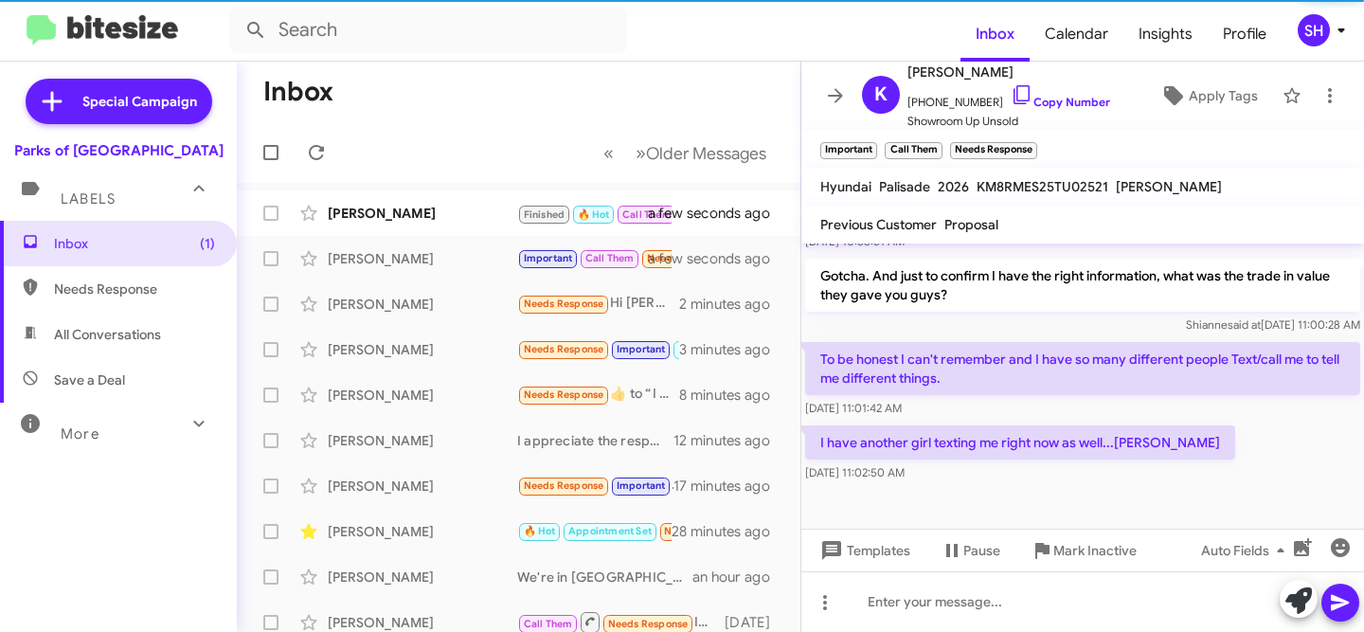
scroll to position [619, 0]
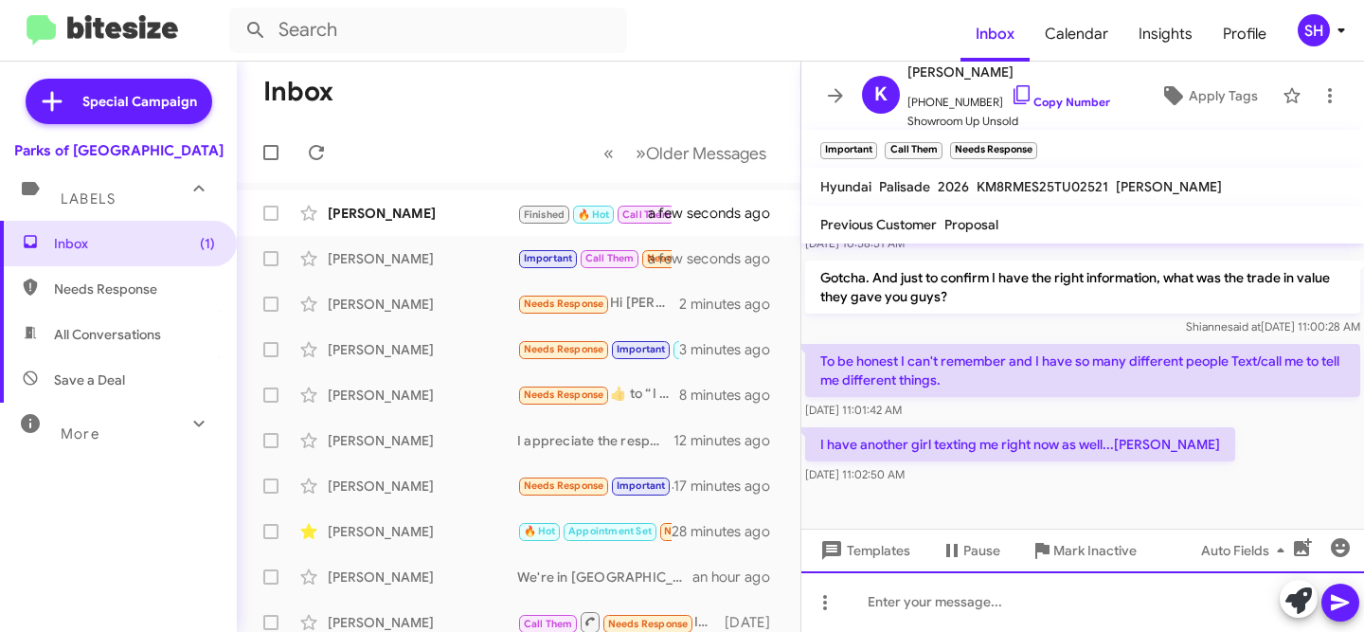
click at [1001, 595] on div at bounding box center [1082, 601] width 563 height 61
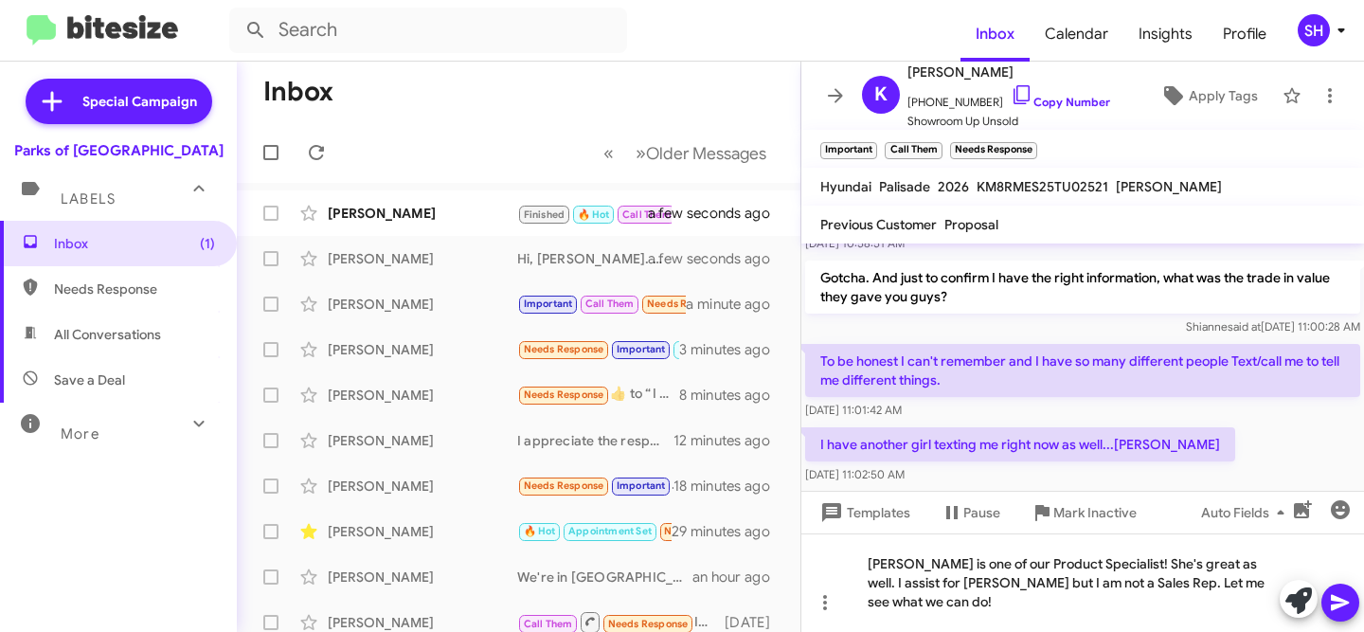
click at [1347, 617] on span at bounding box center [1340, 602] width 23 height 38
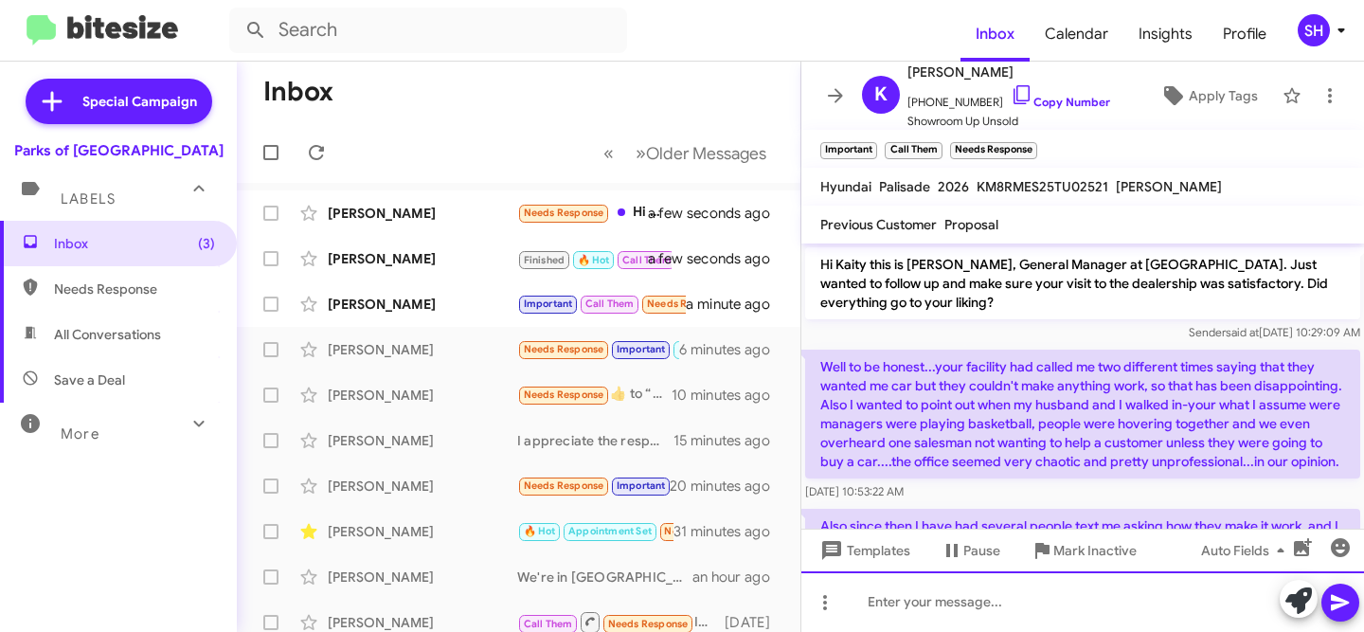
scroll to position [797, 0]
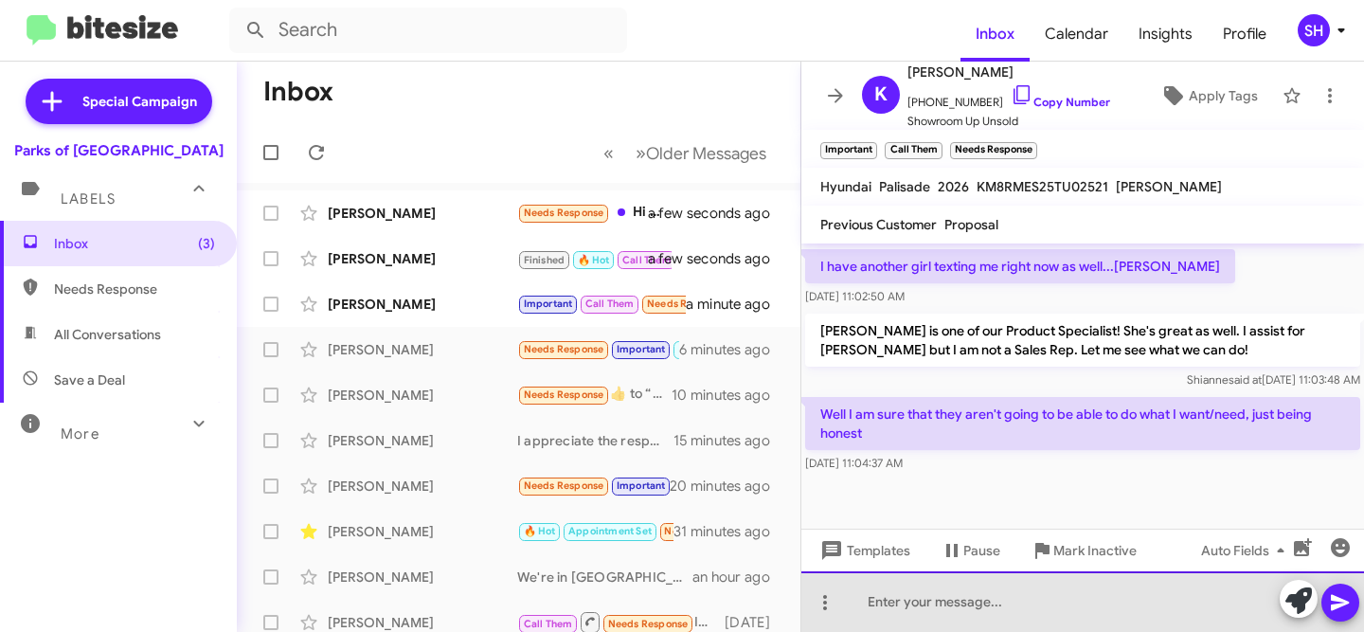
drag, startPoint x: 1071, startPoint y: 617, endPoint x: 1026, endPoint y: 597, distance: 49.6
click at [1071, 617] on div at bounding box center [1082, 601] width 563 height 61
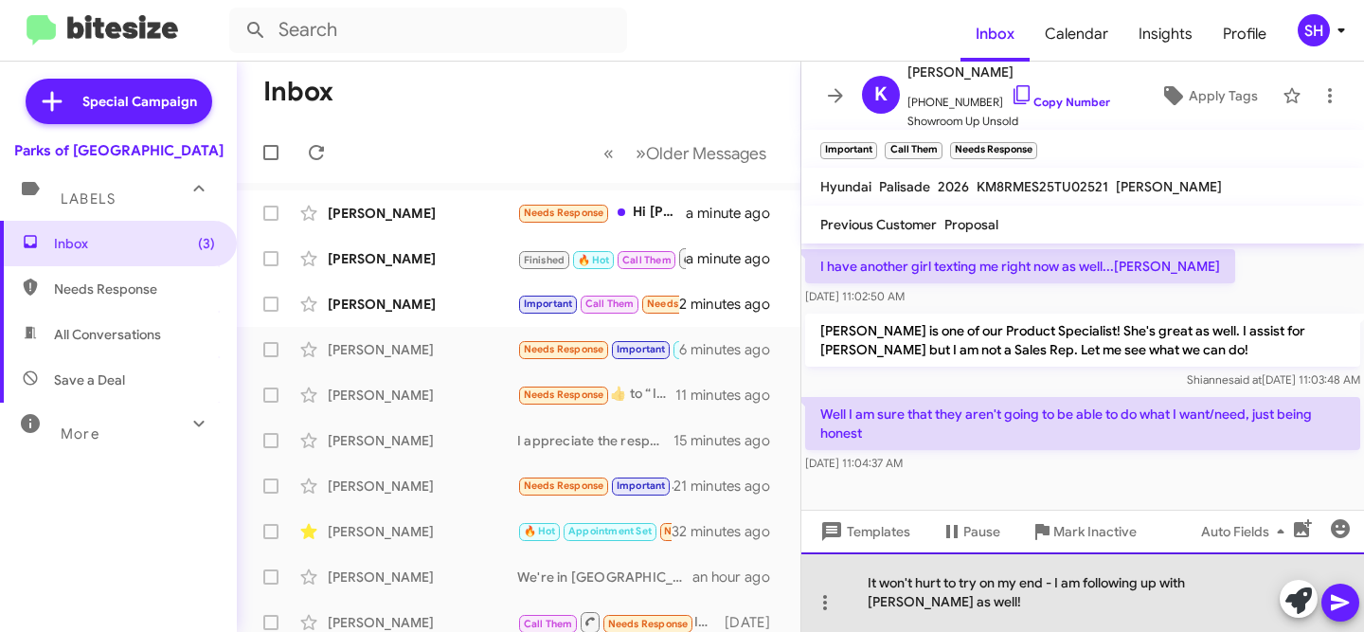
click at [1101, 597] on div "It won't hurt to try on my end - I am following up with [PERSON_NAME] as well!" at bounding box center [1082, 592] width 563 height 80
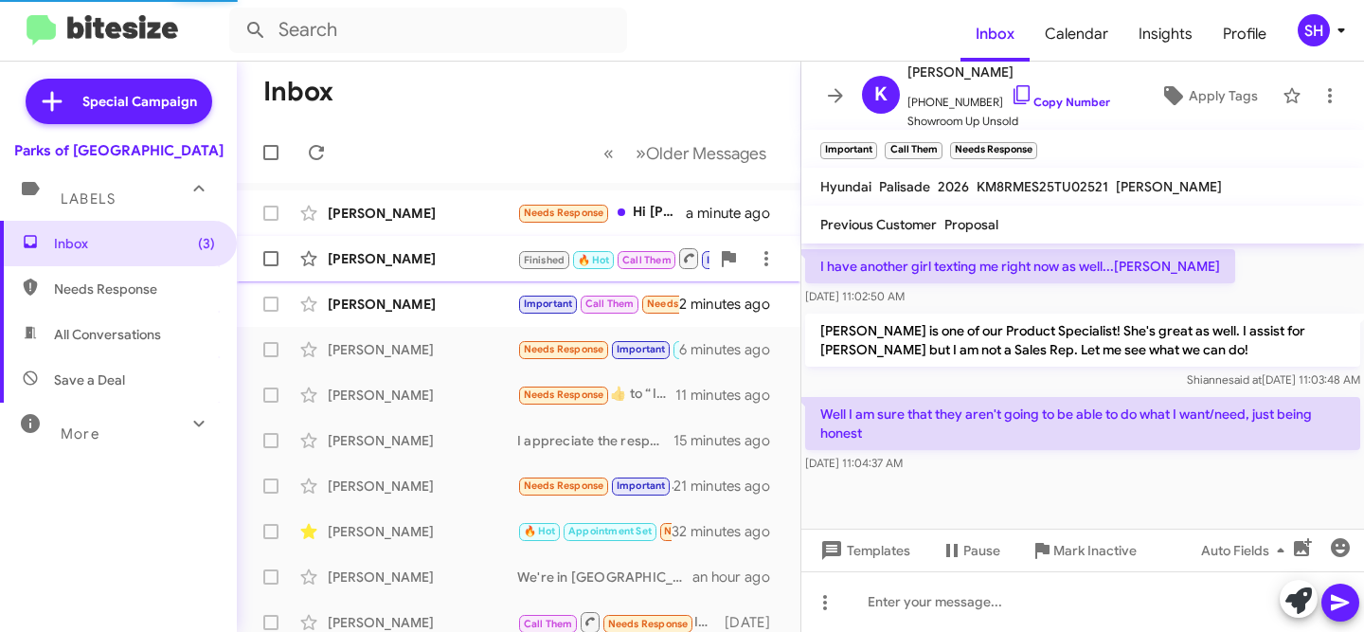
click at [453, 257] on div "[PERSON_NAME]" at bounding box center [422, 258] width 189 height 19
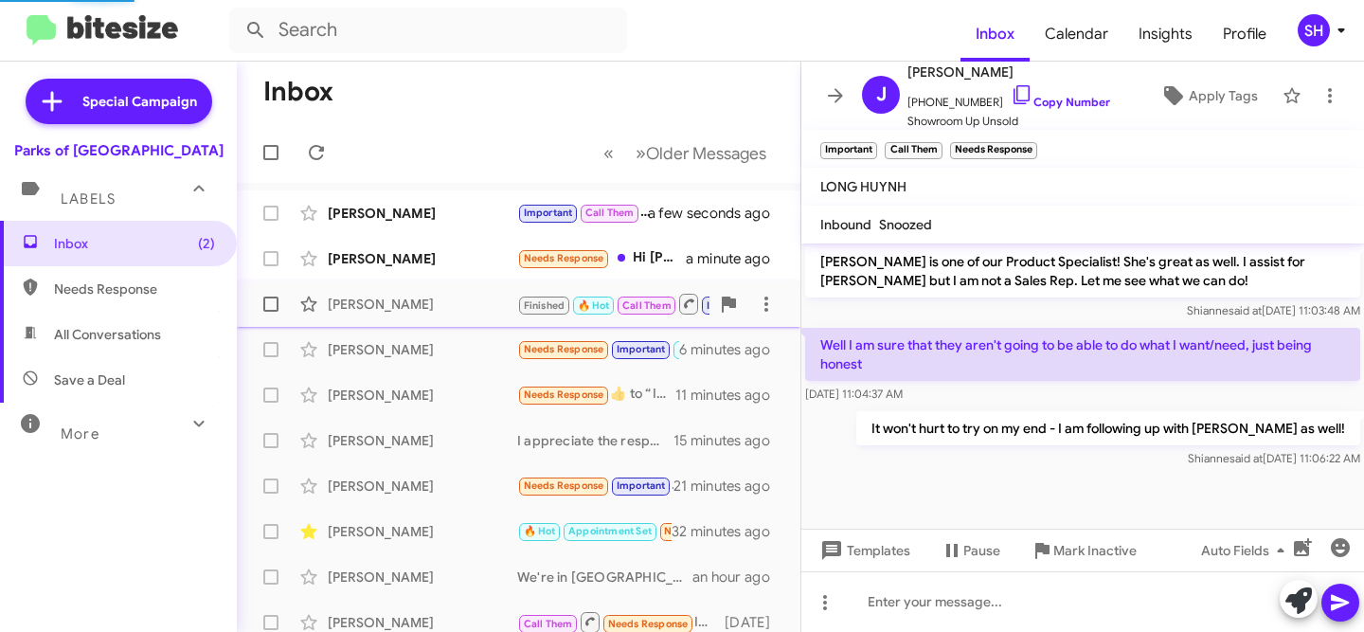
scroll to position [1001, 0]
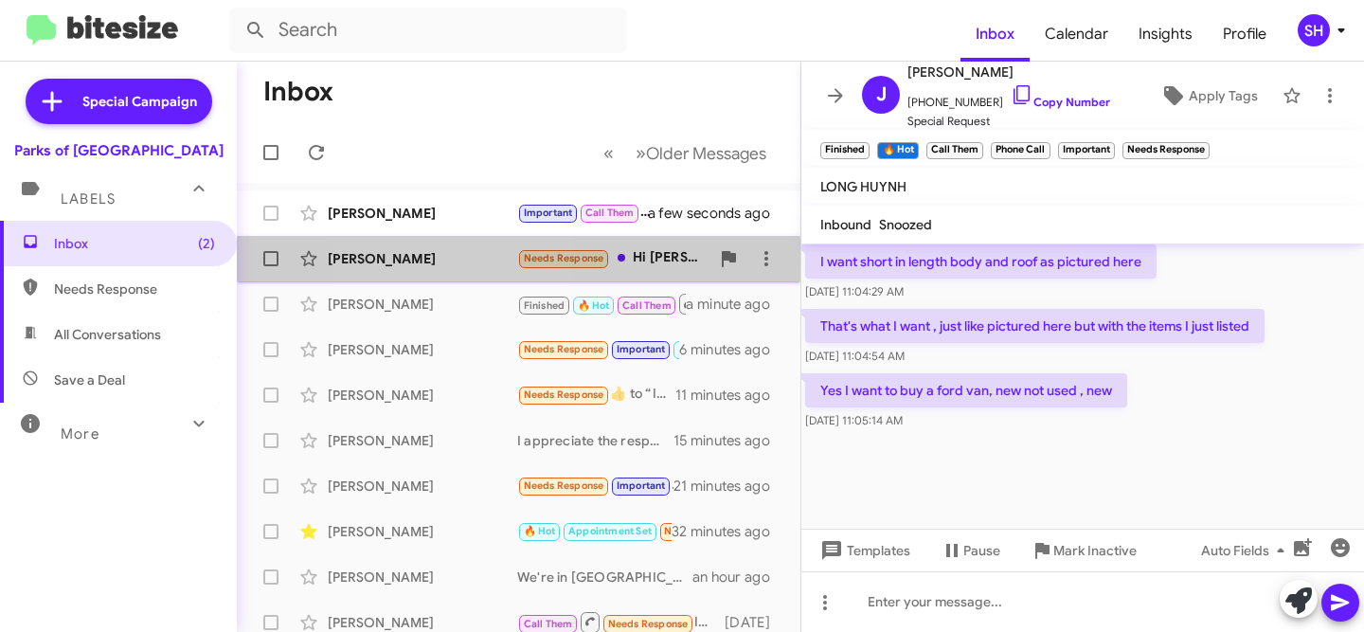
click at [446, 265] on div "[PERSON_NAME]" at bounding box center [422, 258] width 189 height 19
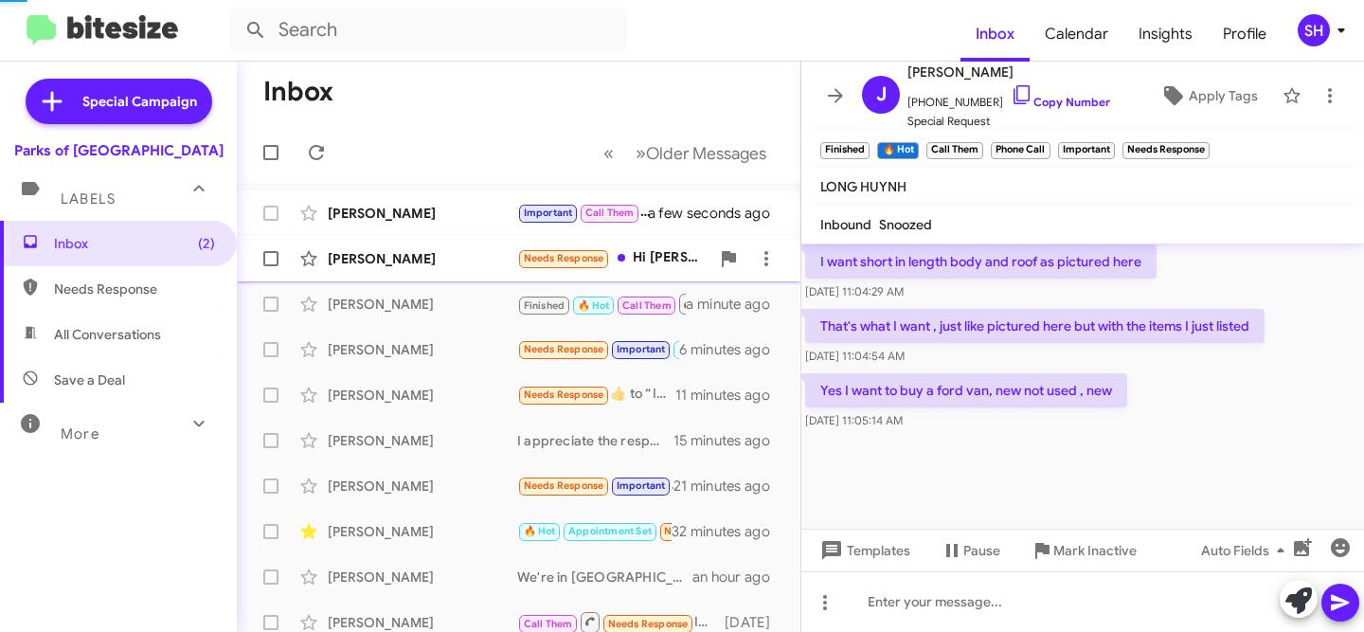
scroll to position [105, 0]
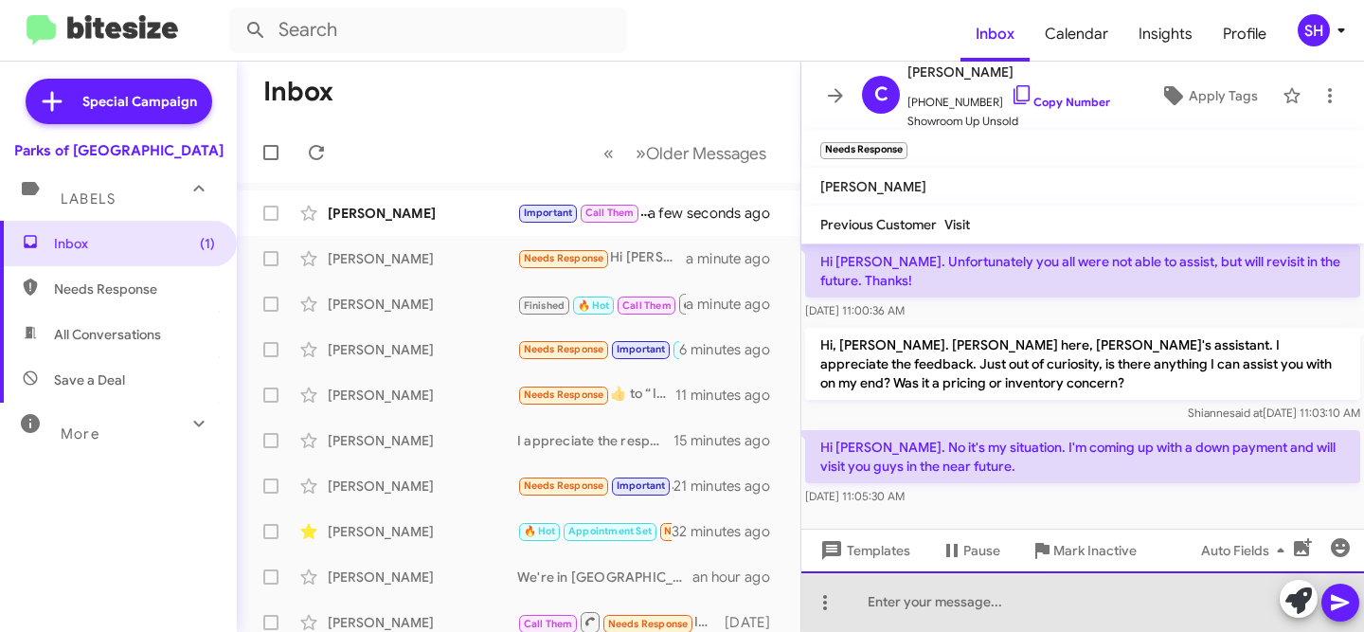
click at [1106, 596] on div at bounding box center [1082, 601] width 563 height 61
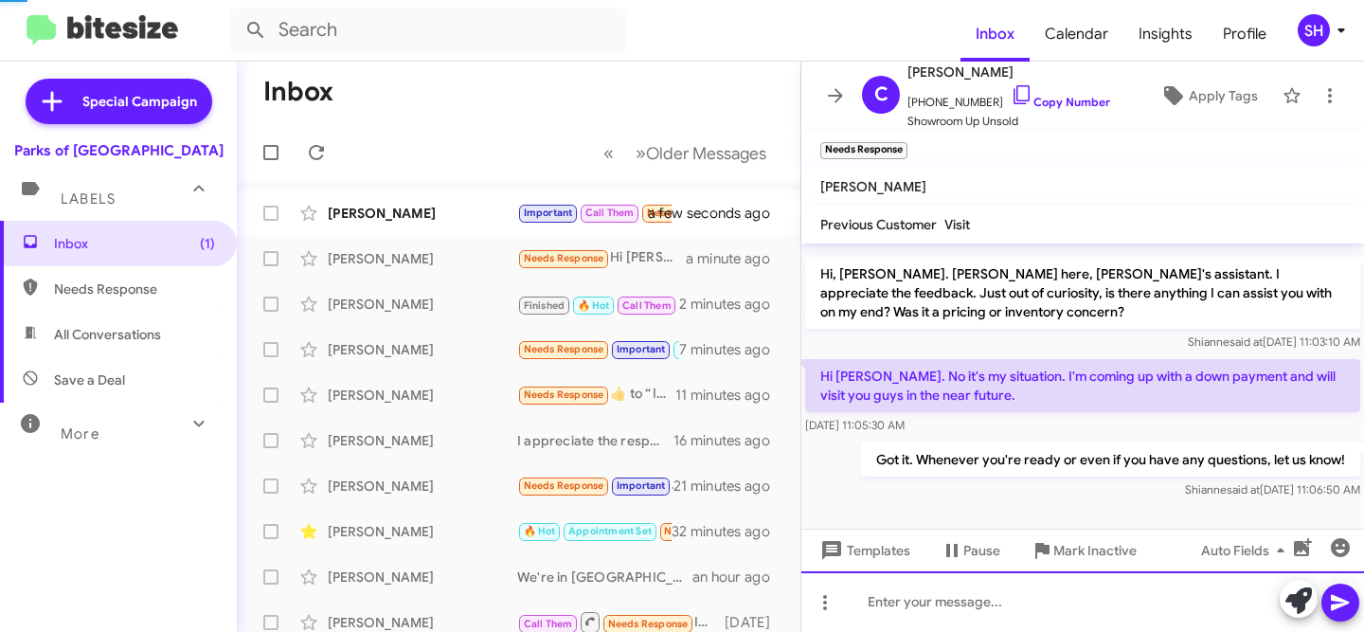
scroll to position [0, 0]
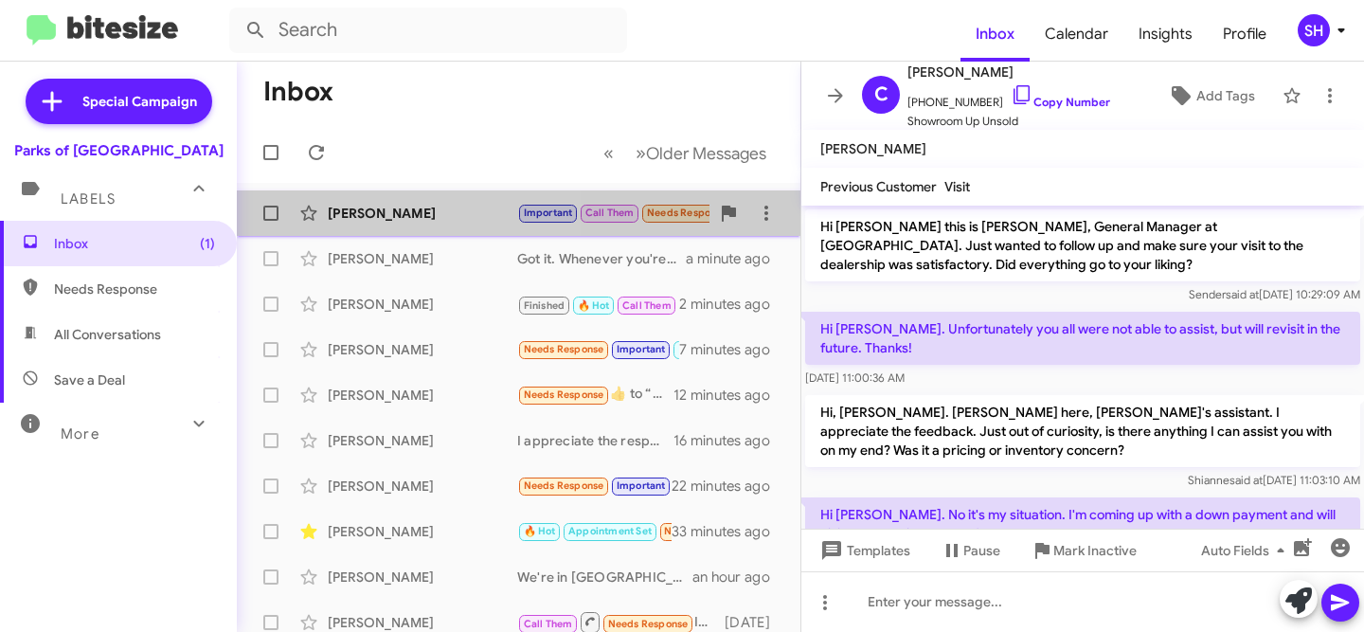
click at [450, 215] on div "[PERSON_NAME]" at bounding box center [422, 213] width 189 height 19
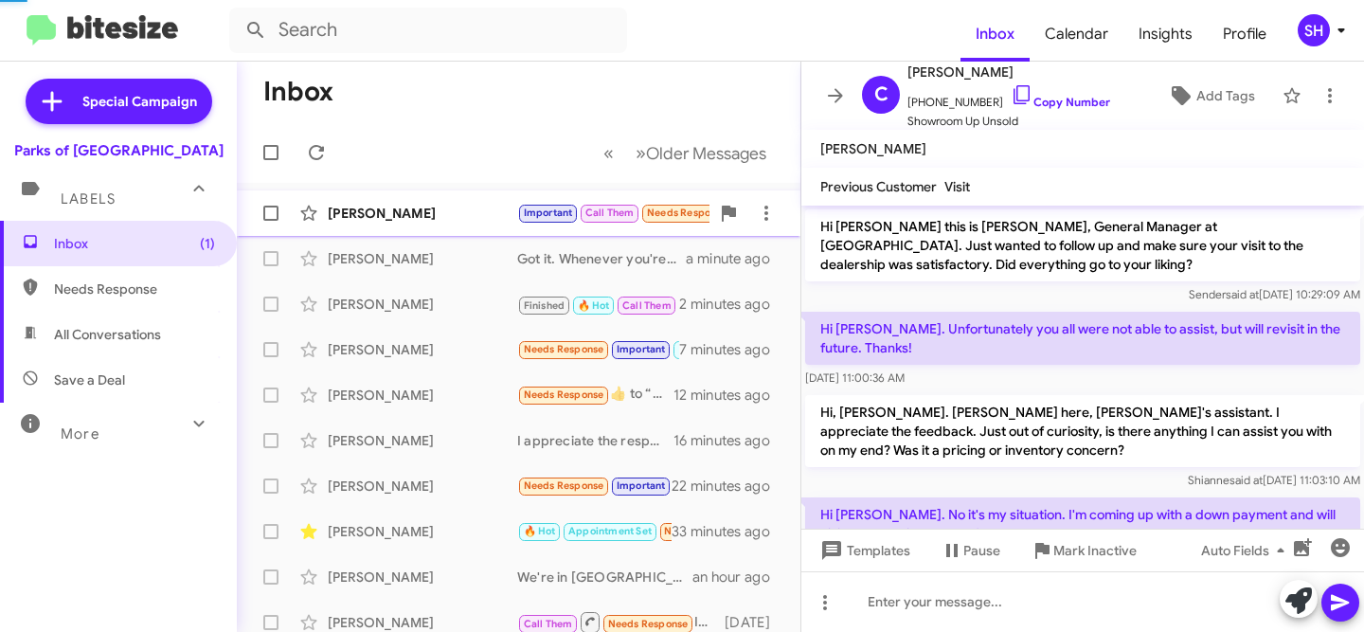
scroll to position [1005, 0]
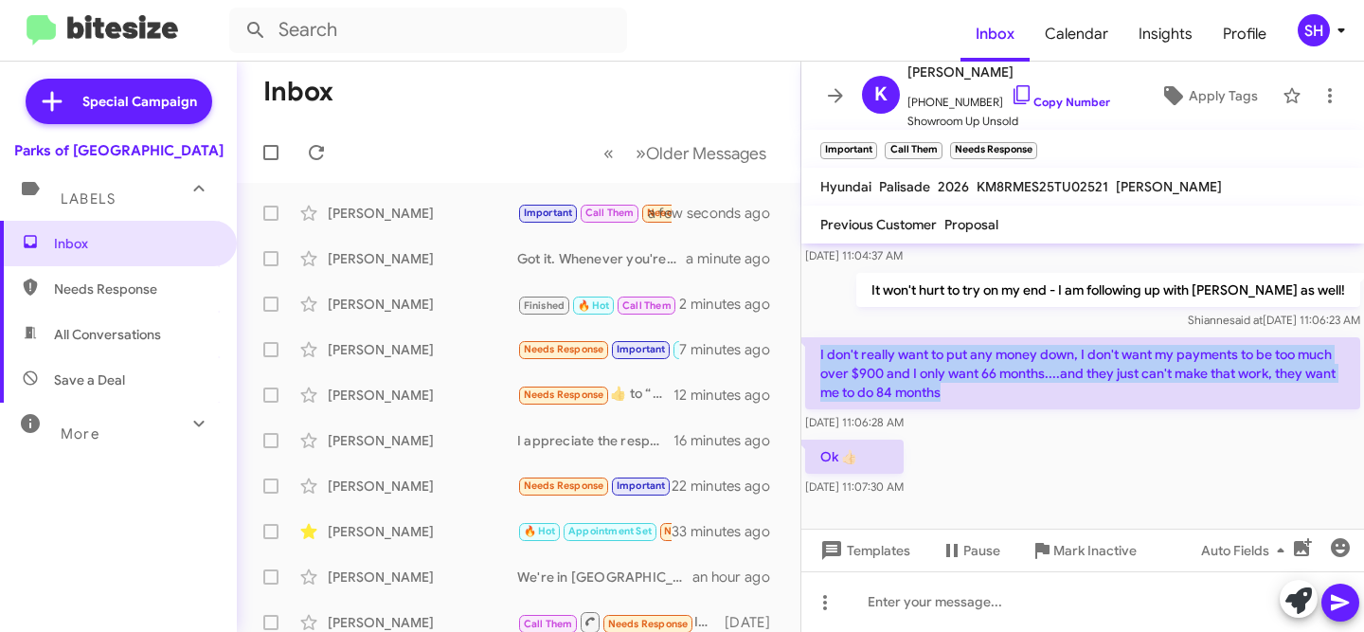
drag, startPoint x: 974, startPoint y: 398, endPoint x: 813, endPoint y: 361, distance: 165.2
click at [813, 361] on p "I don't really want to put any money down, I don't want my payments to be too m…" at bounding box center [1082, 373] width 555 height 72
copy p "I don't really want to put any money down, I don't want my payments to be too m…"
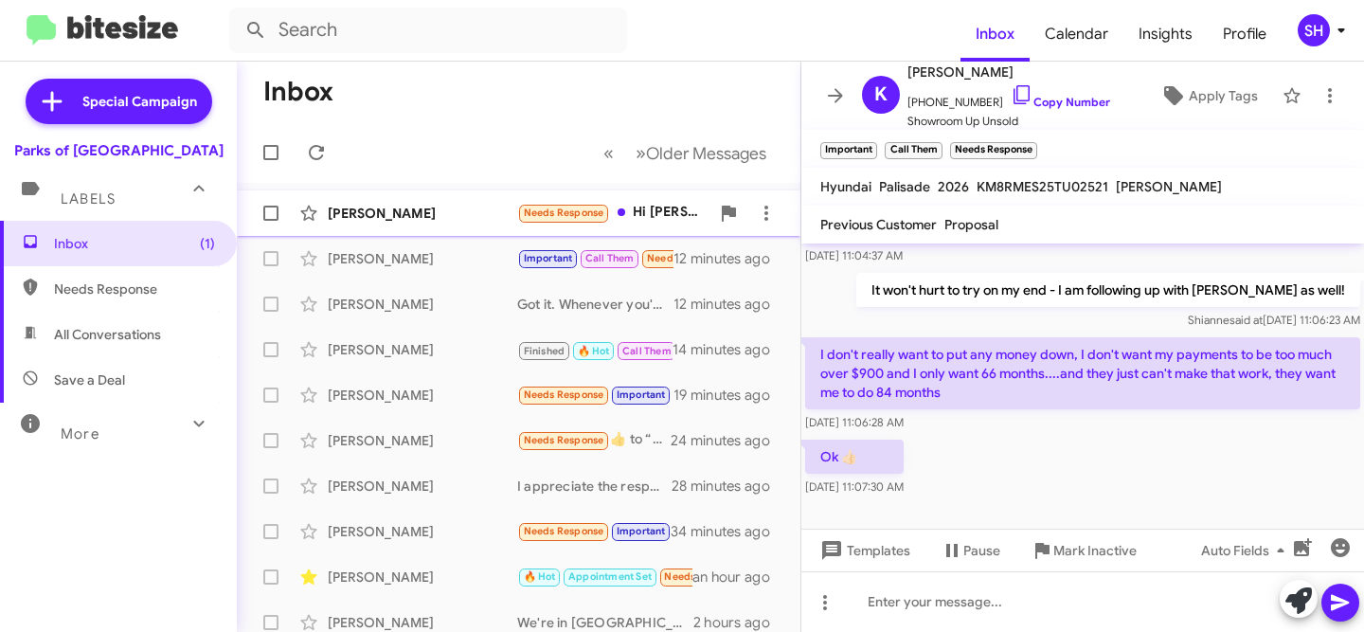
click at [440, 223] on div "[PERSON_NAME] Needs Response Hi [PERSON_NAME], yes [PERSON_NAME] did a great jo…" at bounding box center [518, 213] width 533 height 38
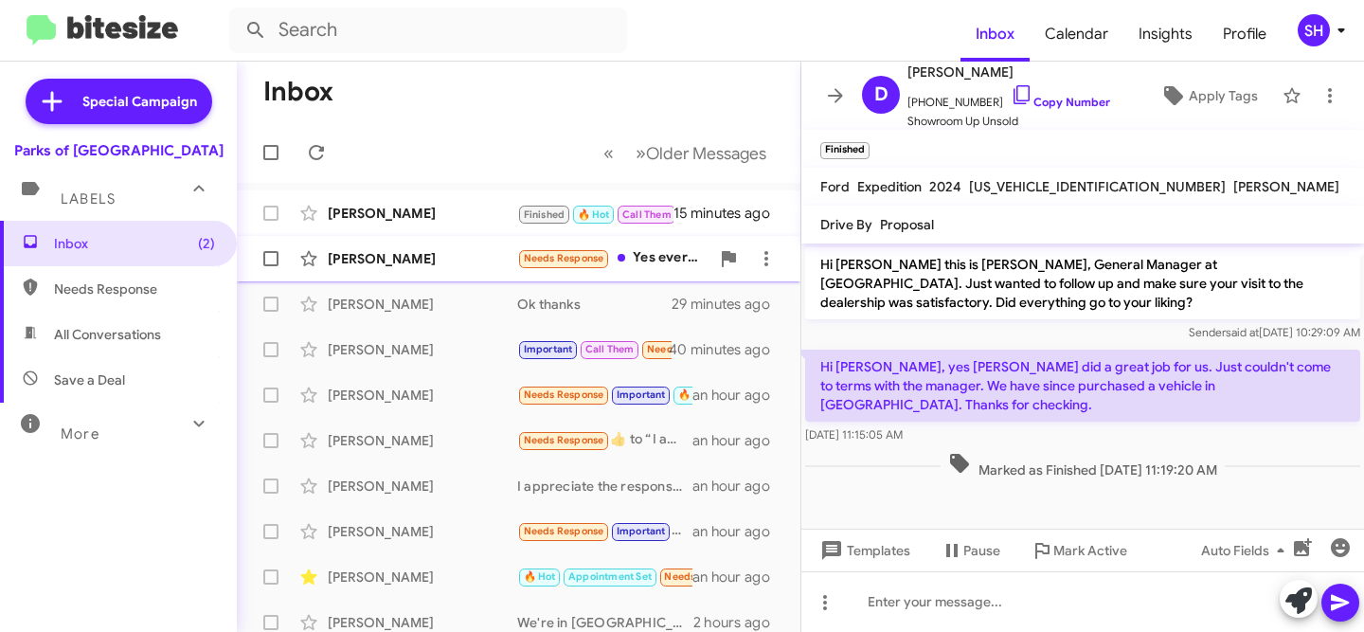
click at [415, 264] on div "[PERSON_NAME]" at bounding box center [422, 258] width 189 height 19
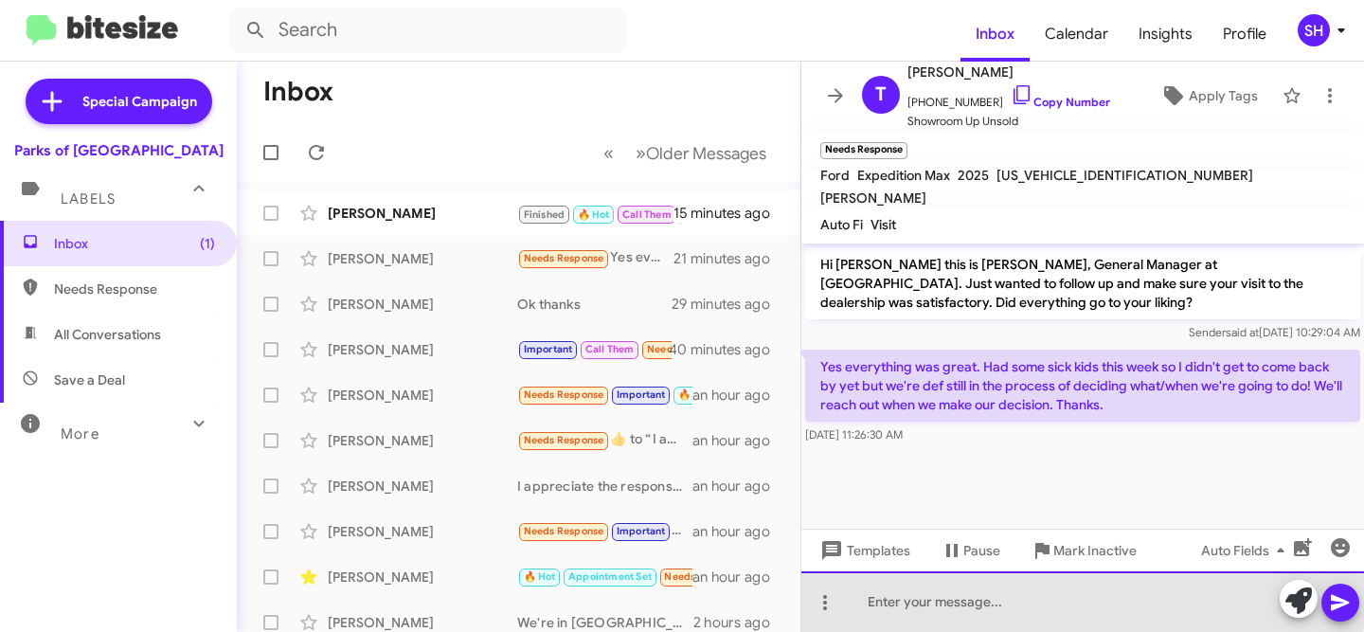
click at [1028, 601] on div at bounding box center [1082, 601] width 563 height 61
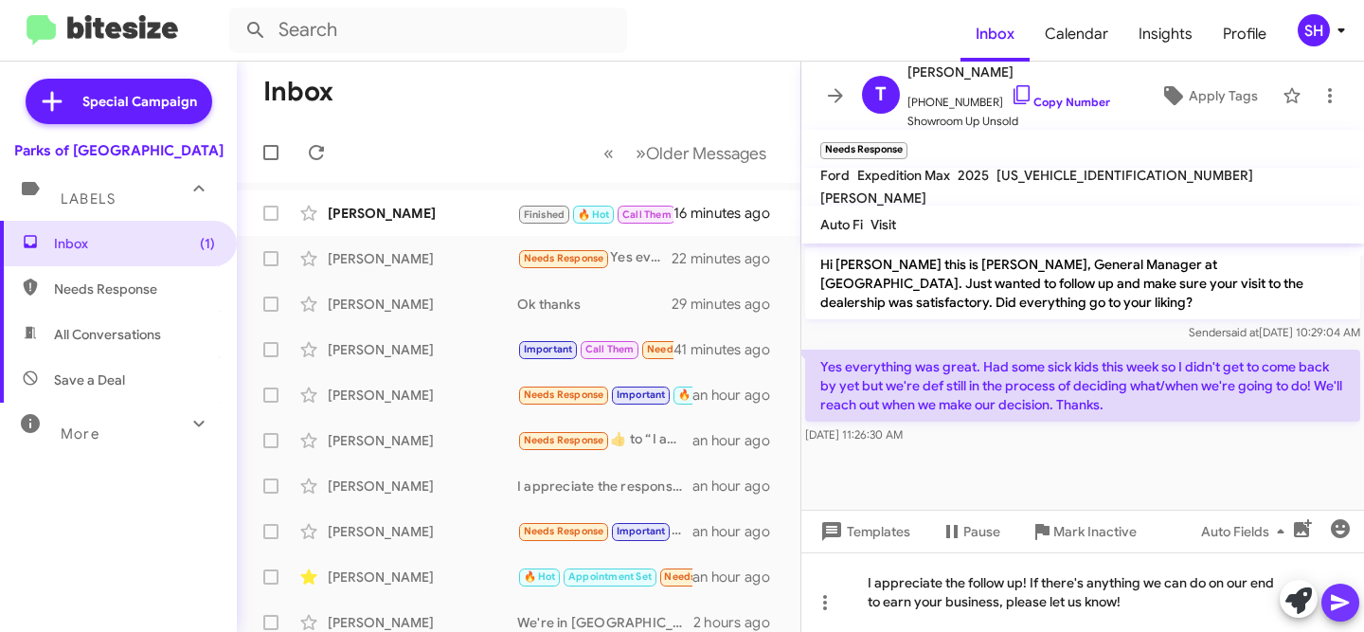
click at [1356, 599] on button at bounding box center [1340, 602] width 38 height 38
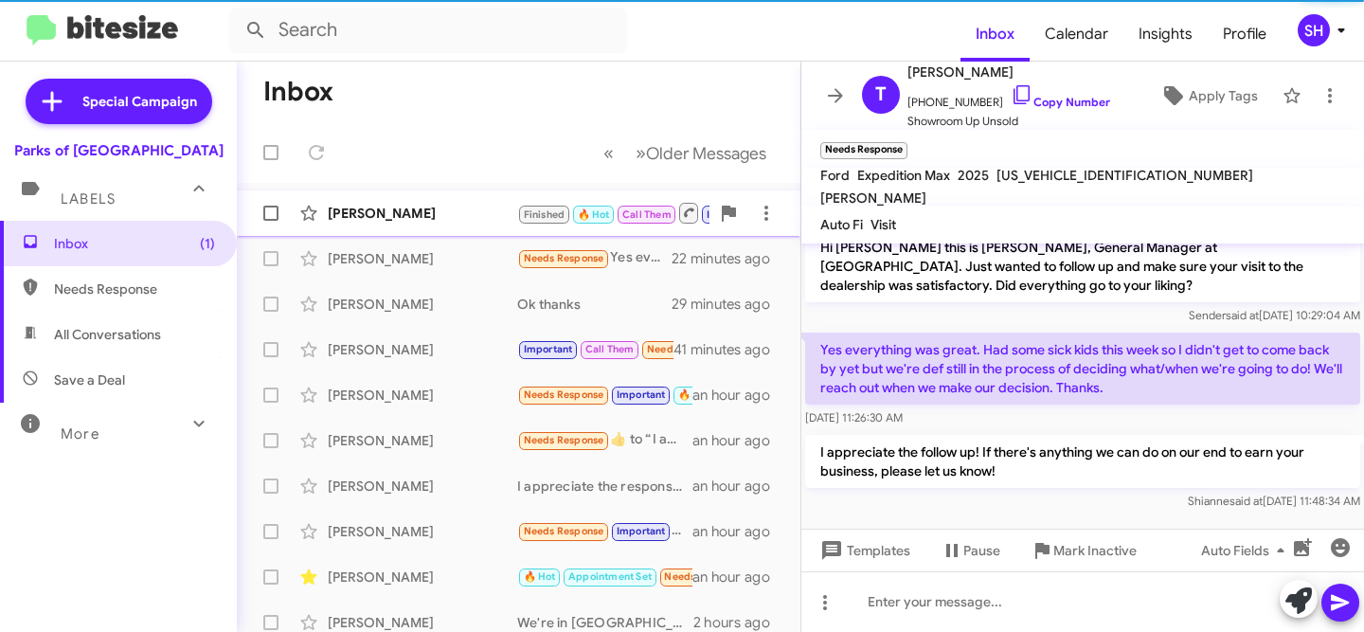
click at [452, 201] on div "[PERSON_NAME] Finished 🔥 Hot Call Them Important Needs Response Try Pausing I o…" at bounding box center [518, 213] width 533 height 38
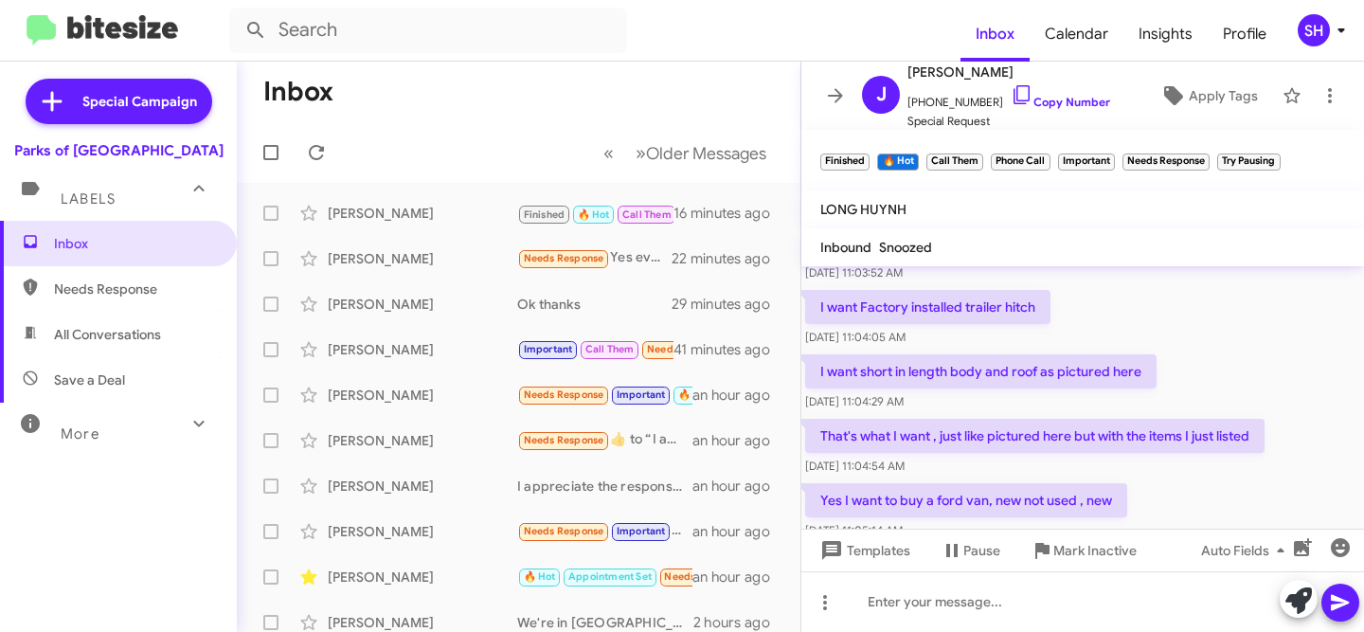
scroll to position [881, 0]
